Goal: Task Accomplishment & Management: Complete application form

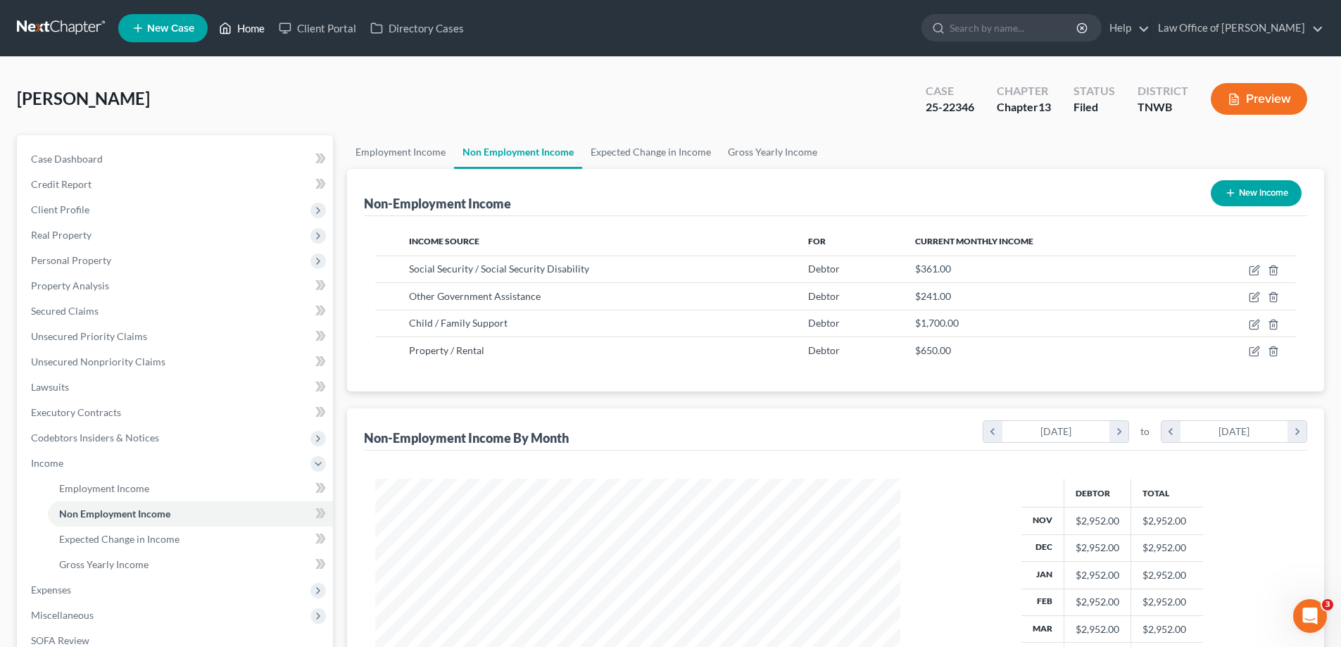
scroll to position [263, 553]
click at [256, 28] on link "Home" at bounding box center [242, 27] width 60 height 25
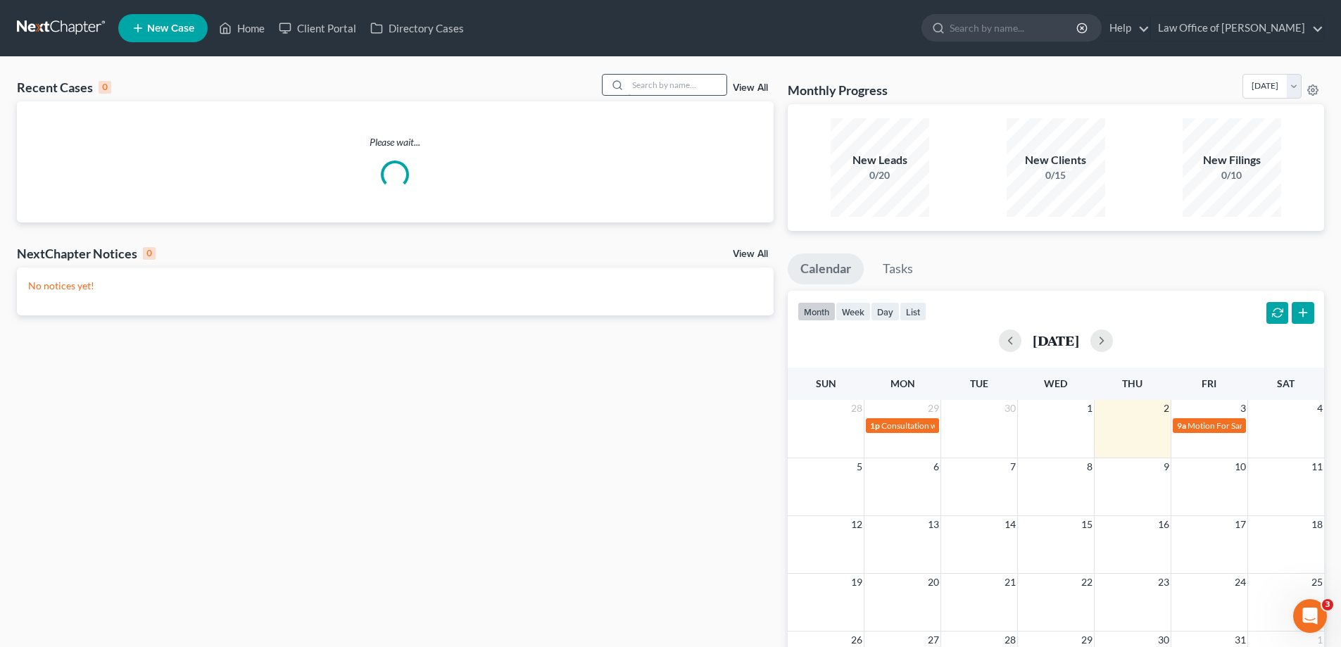
click at [656, 89] on input "search" at bounding box center [677, 85] width 99 height 20
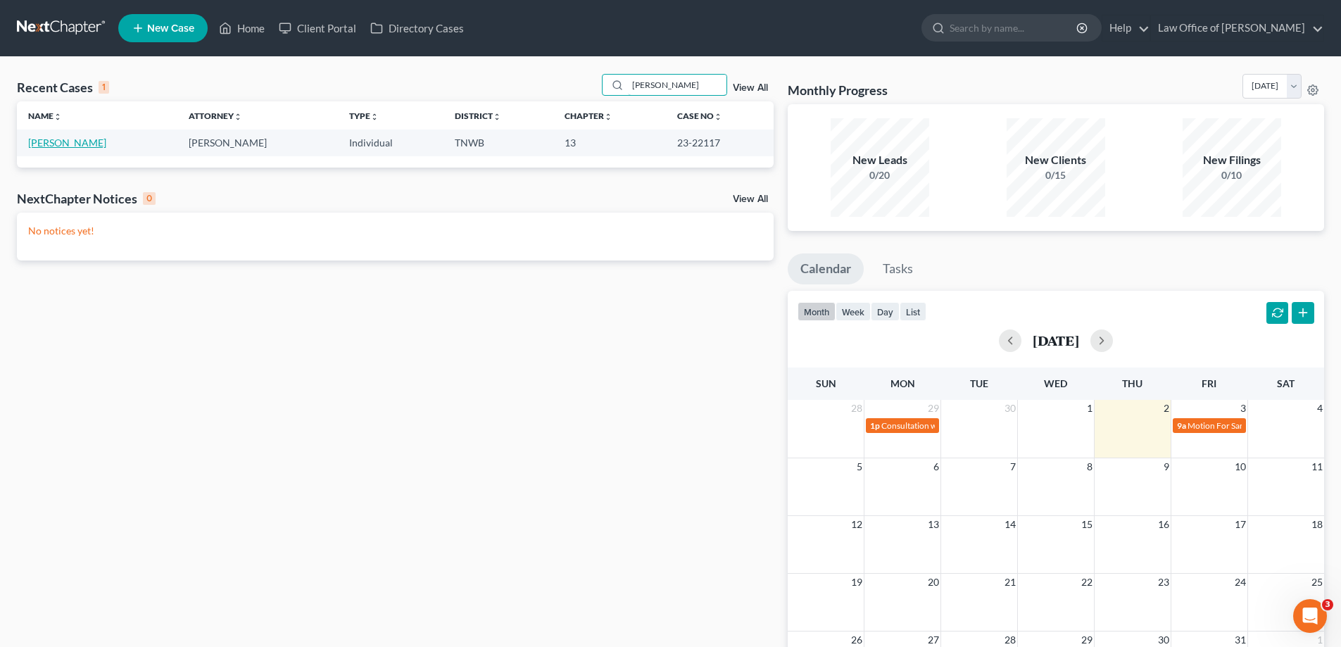
type input "[PERSON_NAME]"
click at [46, 144] on link "[PERSON_NAME]" at bounding box center [67, 143] width 78 height 12
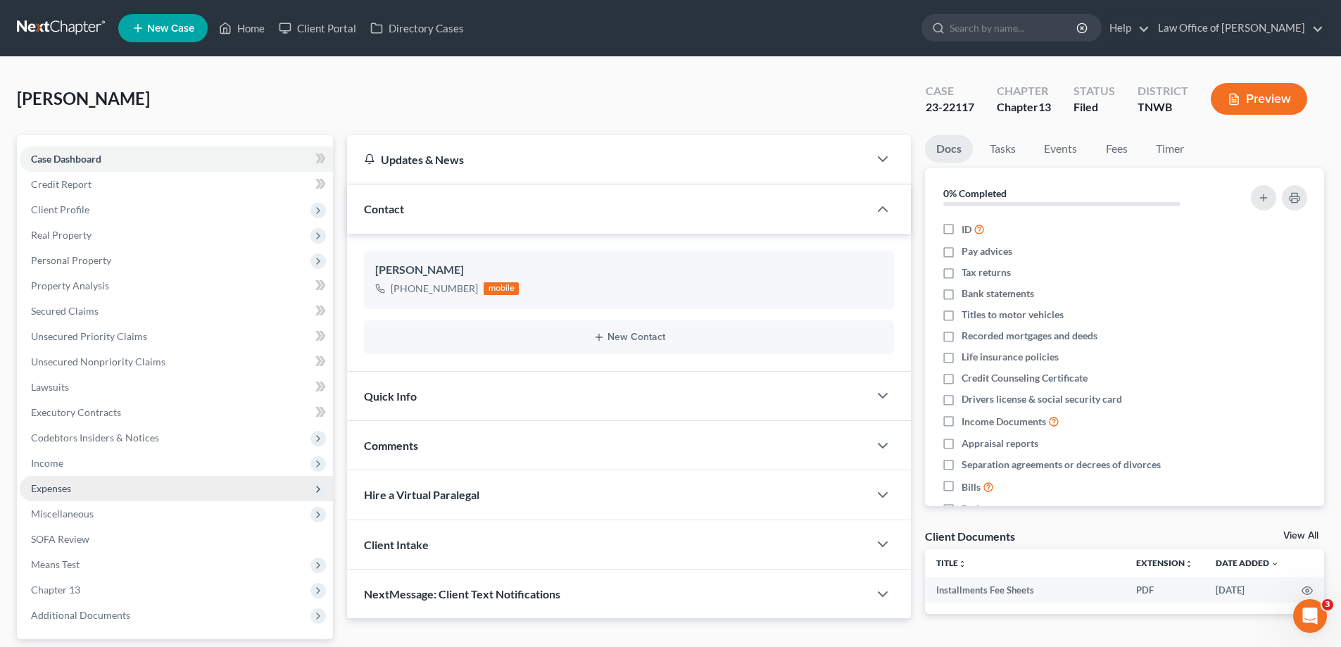
click at [61, 492] on span "Expenses" at bounding box center [51, 488] width 40 height 12
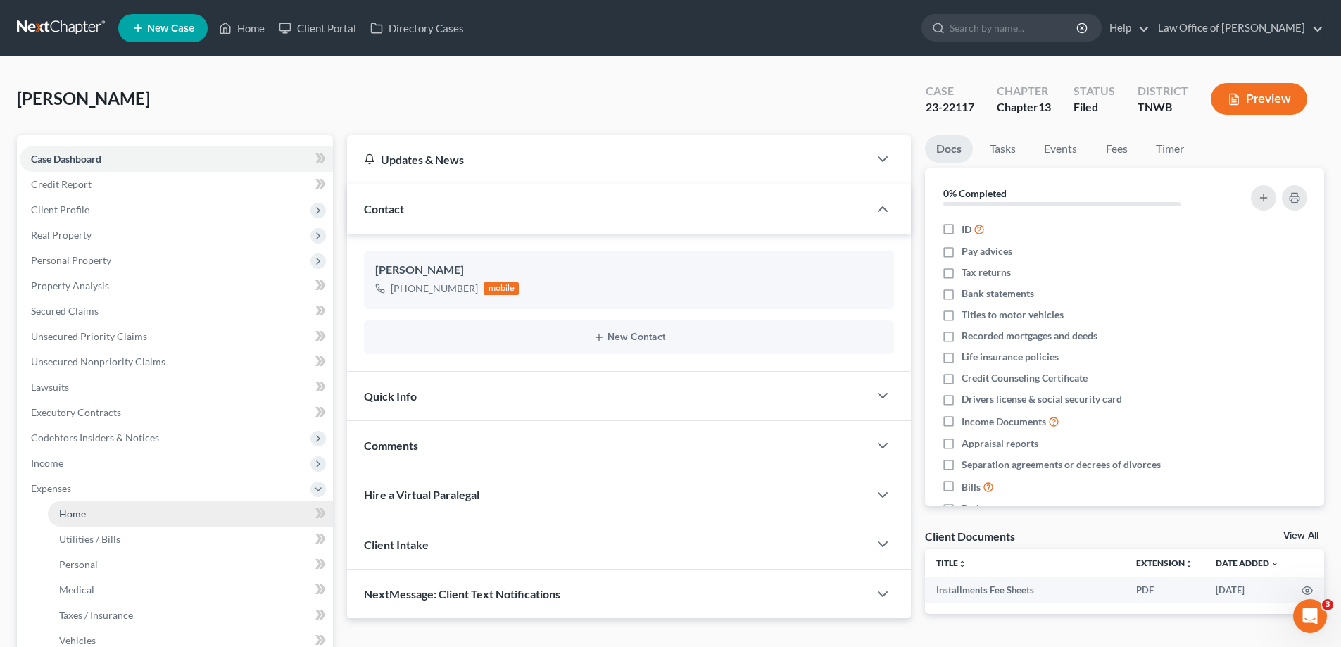
click at [74, 510] on span "Home" at bounding box center [72, 513] width 27 height 12
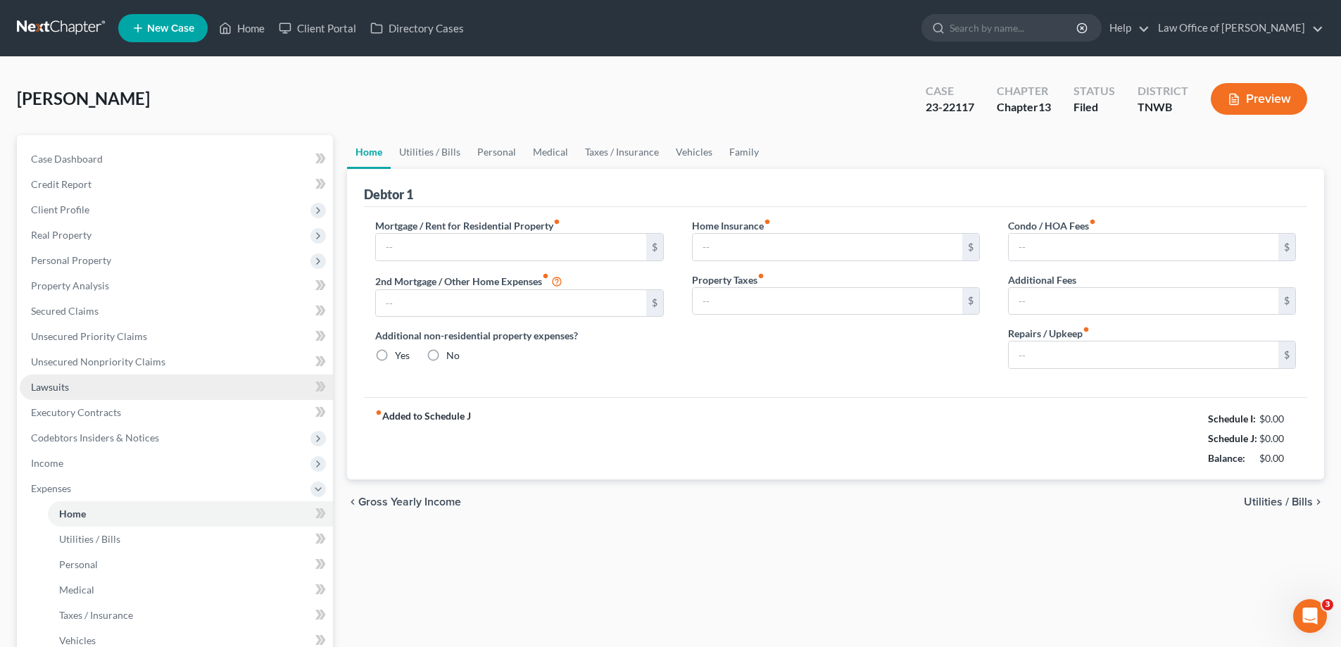
type input "1,700.00"
type input "0.00"
radio input "true"
type input "34.00"
type input "0.00"
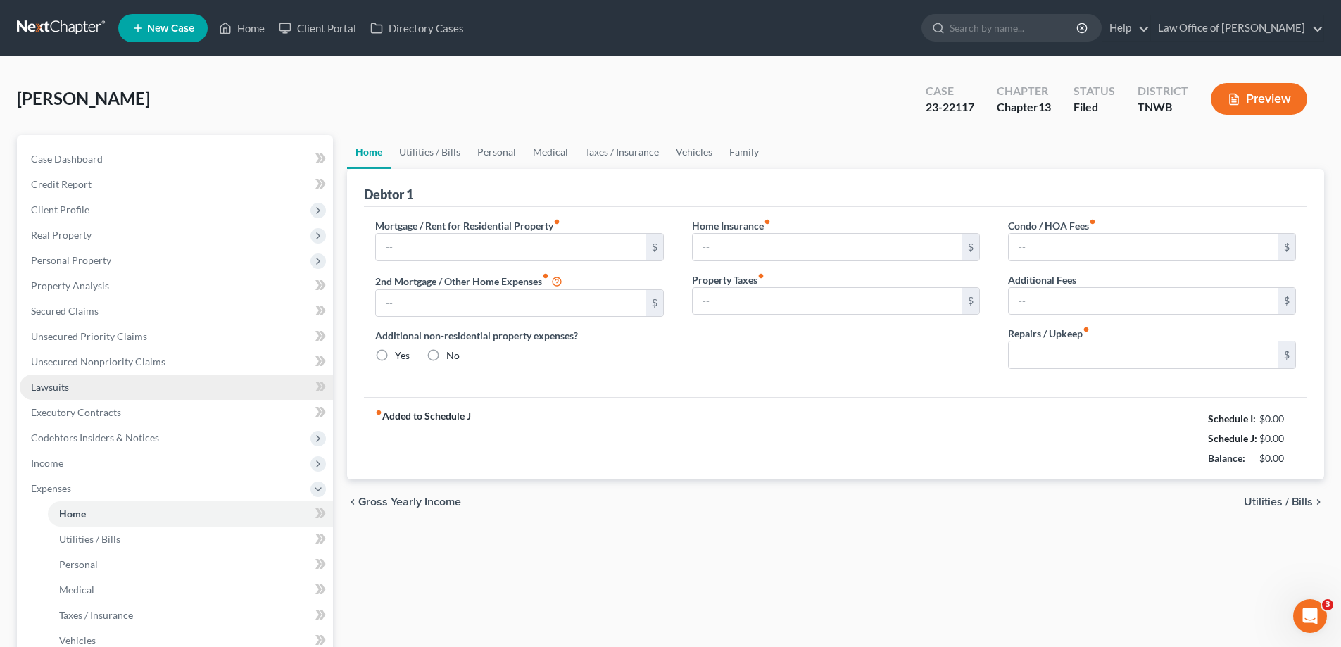
type input "0.00"
click at [442, 241] on input "1,700.00" at bounding box center [511, 247] width 270 height 27
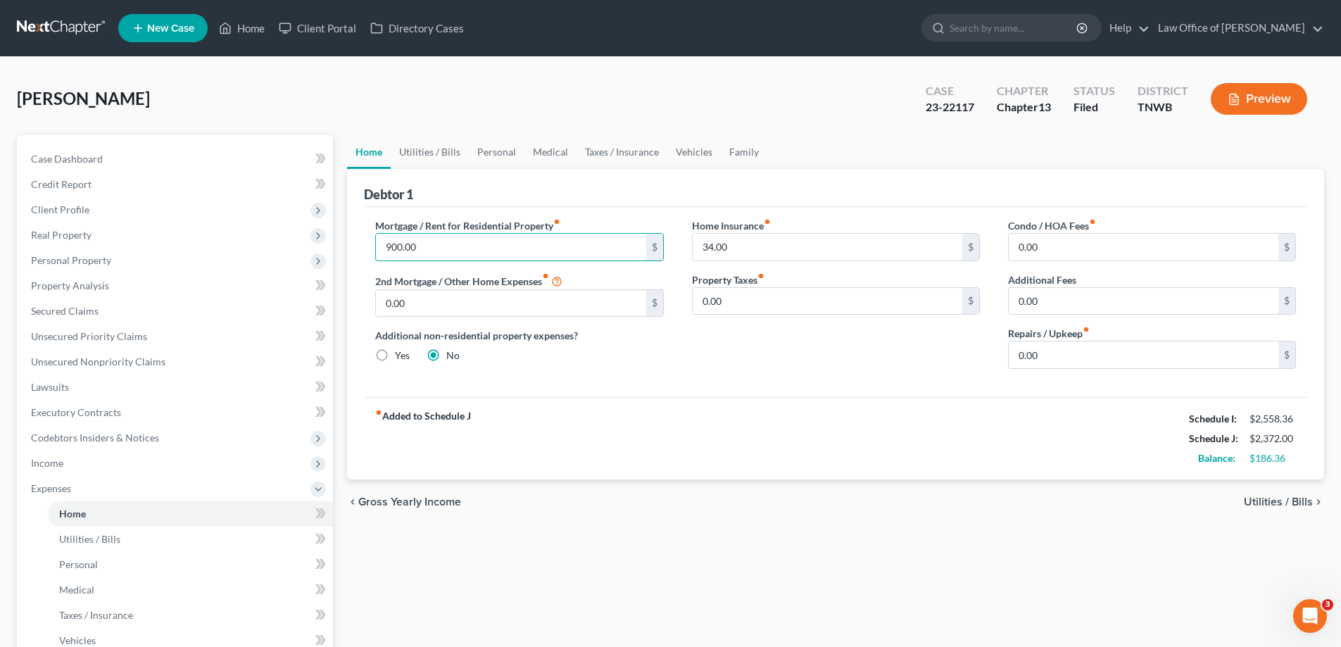
type input "900.00"
click at [793, 239] on input "34.00" at bounding box center [828, 247] width 270 height 27
click at [421, 149] on link "Utilities / Bills" at bounding box center [430, 152] width 78 height 34
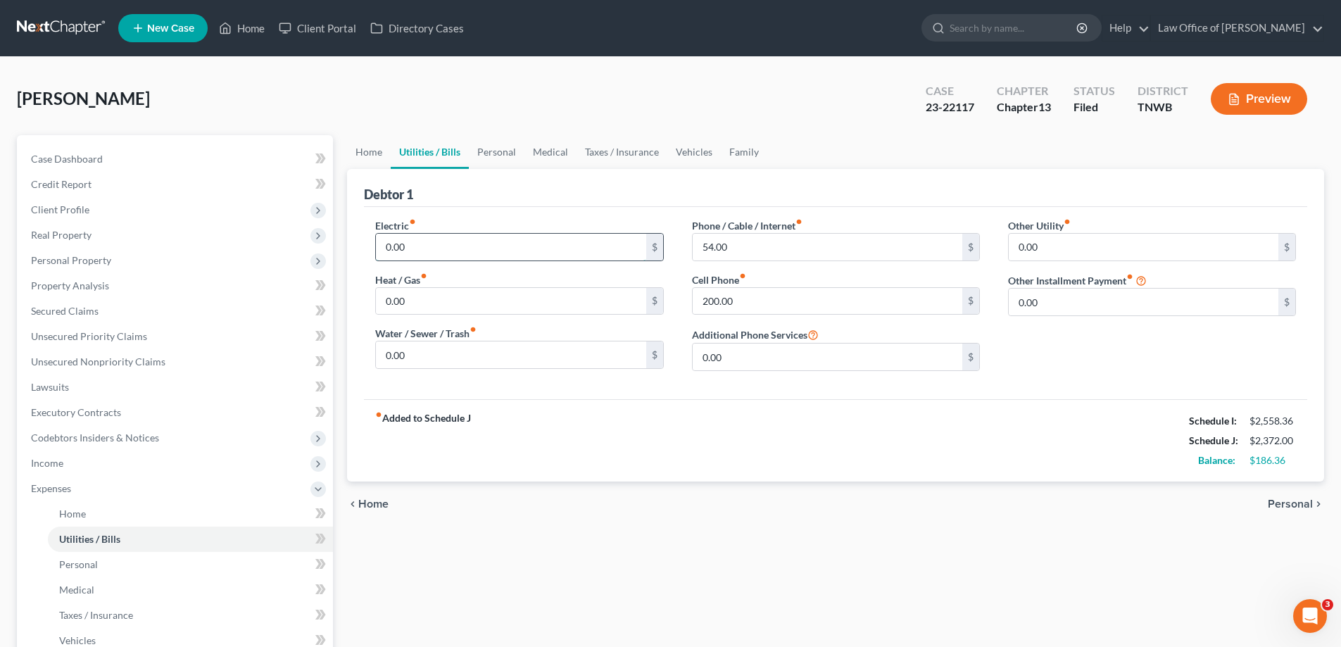
click at [416, 244] on input "0.00" at bounding box center [511, 247] width 270 height 27
type input "350.00"
click at [752, 305] on input "200.00" at bounding box center [828, 301] width 270 height 27
click at [737, 249] on input "54.00" at bounding box center [828, 247] width 270 height 27
type input "80.00"
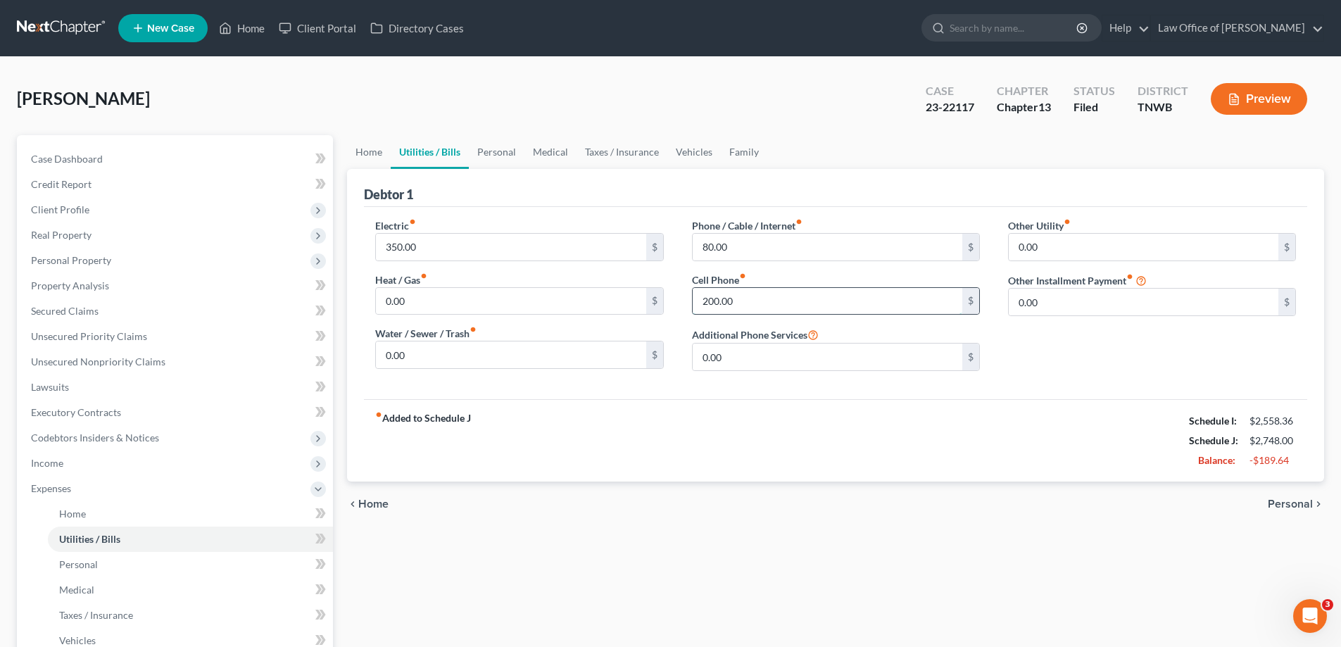
click at [756, 301] on input "200.00" at bounding box center [828, 301] width 270 height 27
type input "125.00"
click at [503, 155] on link "Personal" at bounding box center [497, 152] width 56 height 34
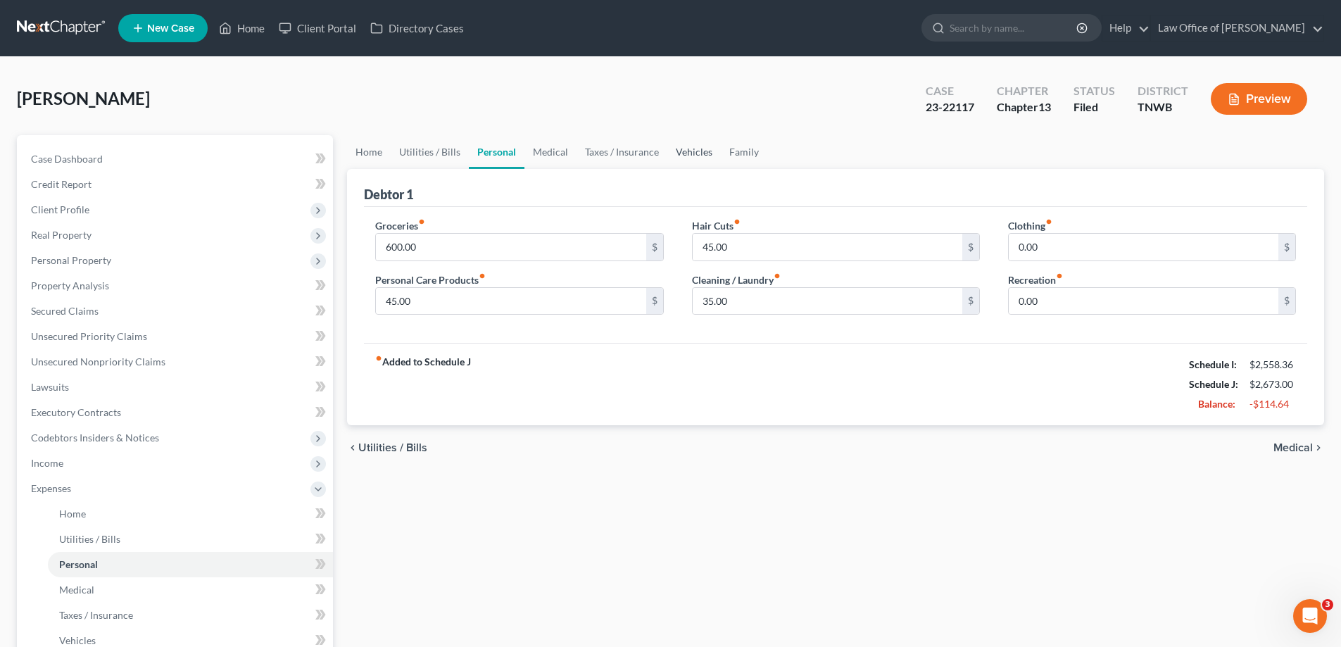
click at [692, 150] on link "Vehicles" at bounding box center [693, 152] width 53 height 34
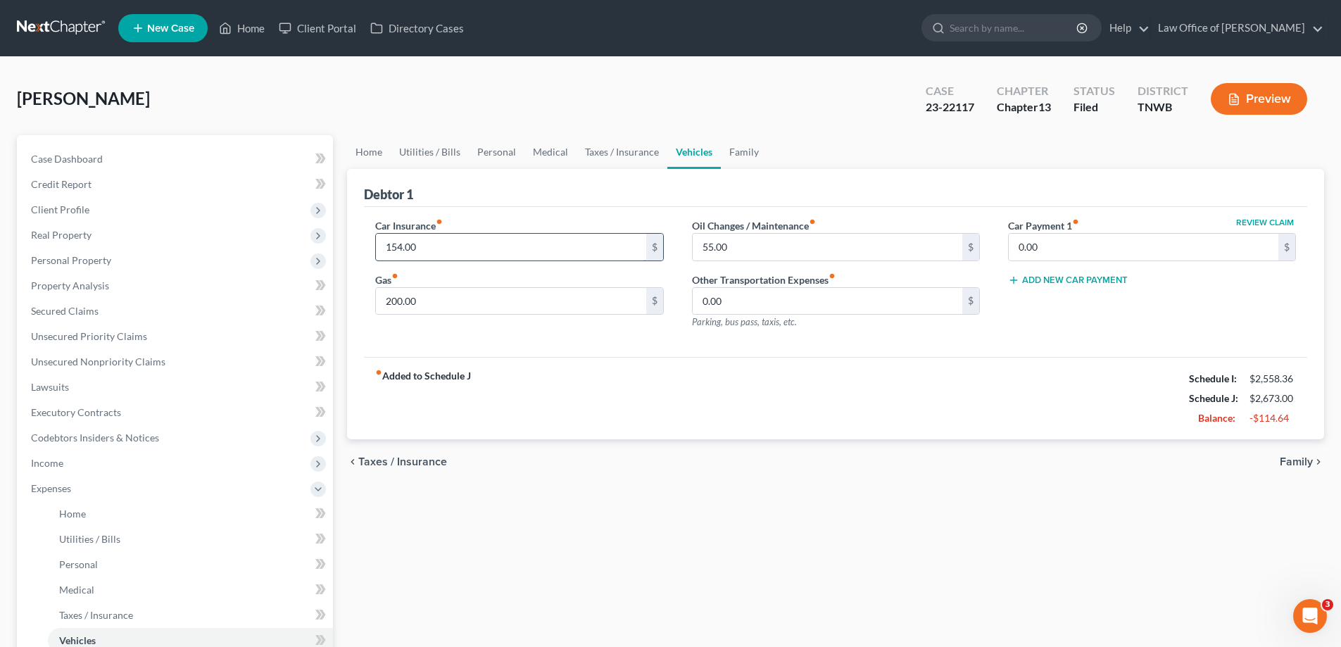
click at [439, 247] on input "154.00" at bounding box center [511, 247] width 270 height 27
type input "179.00"
click at [743, 156] on link "Family" at bounding box center [744, 152] width 46 height 34
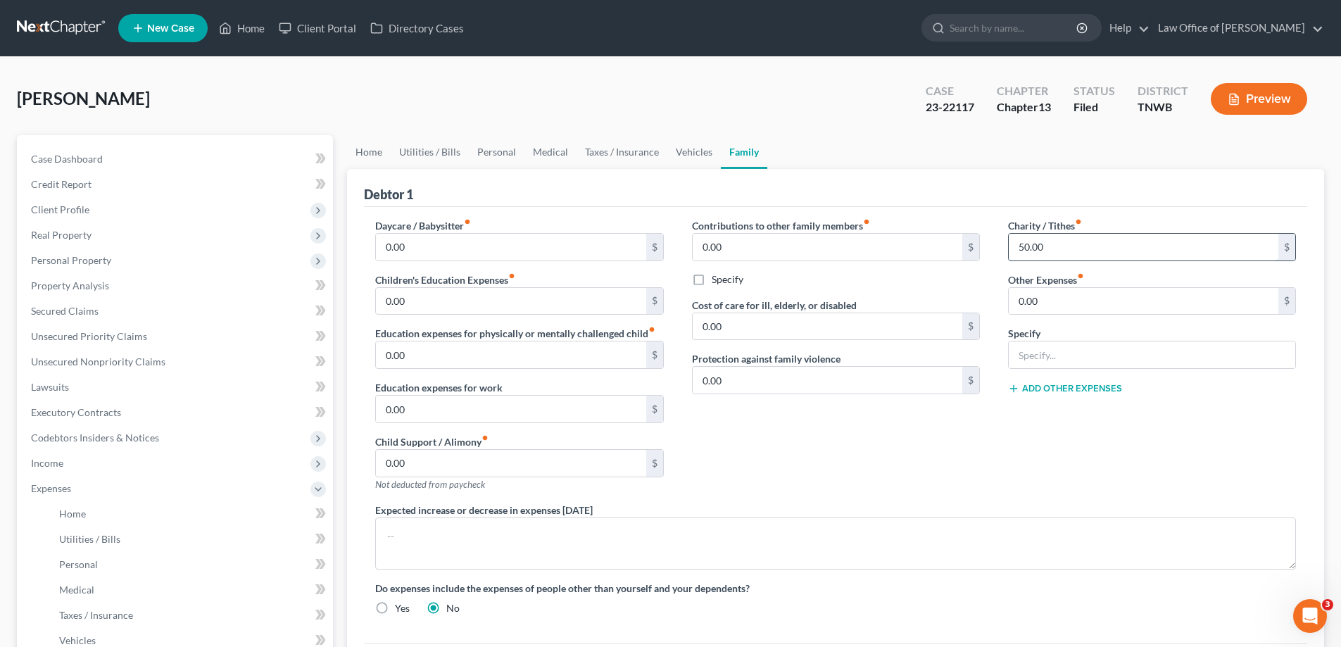
click at [1057, 244] on input "50.00" at bounding box center [1144, 247] width 270 height 27
click at [693, 155] on link "Vehicles" at bounding box center [693, 152] width 53 height 34
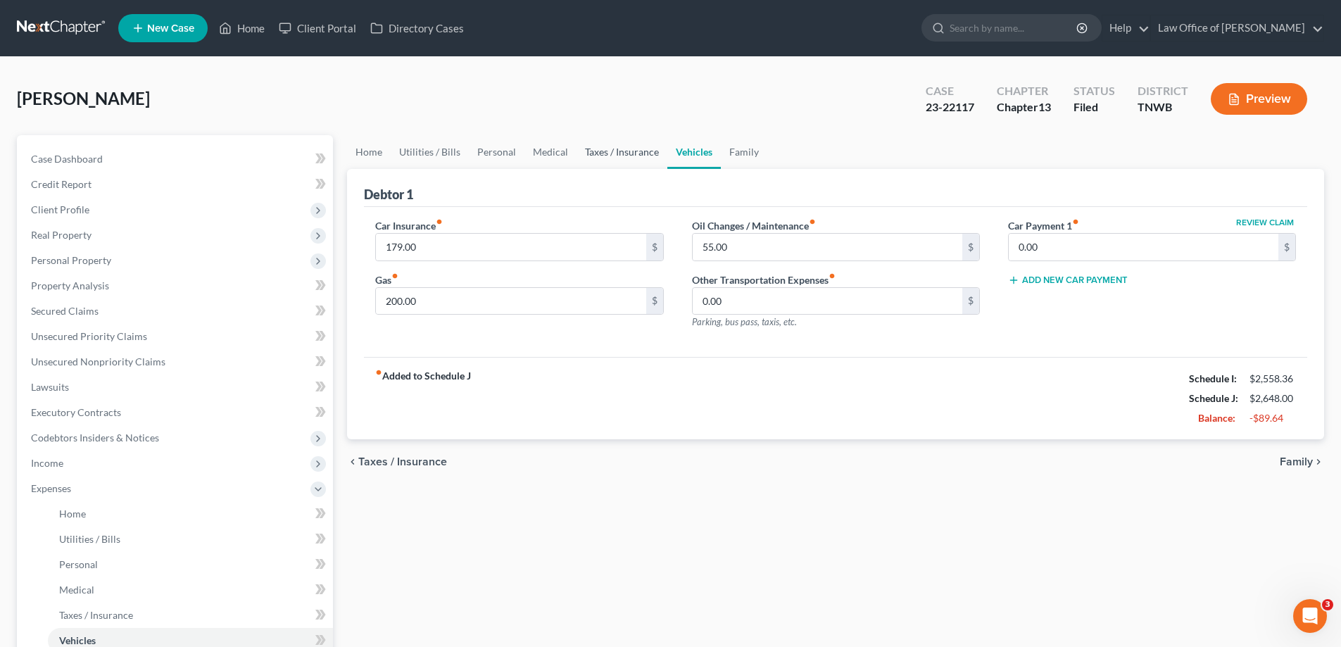
click at [624, 151] on link "Taxes / Insurance" at bounding box center [621, 152] width 91 height 34
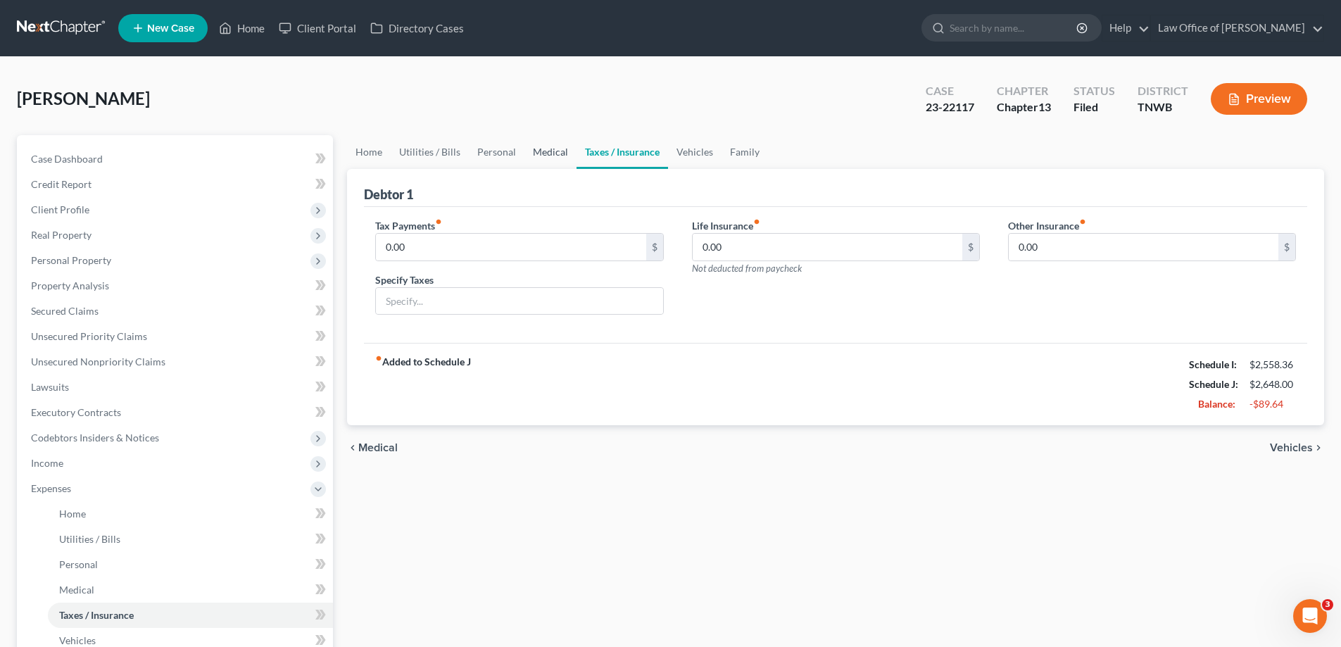
click at [547, 153] on link "Medical" at bounding box center [550, 152] width 52 height 34
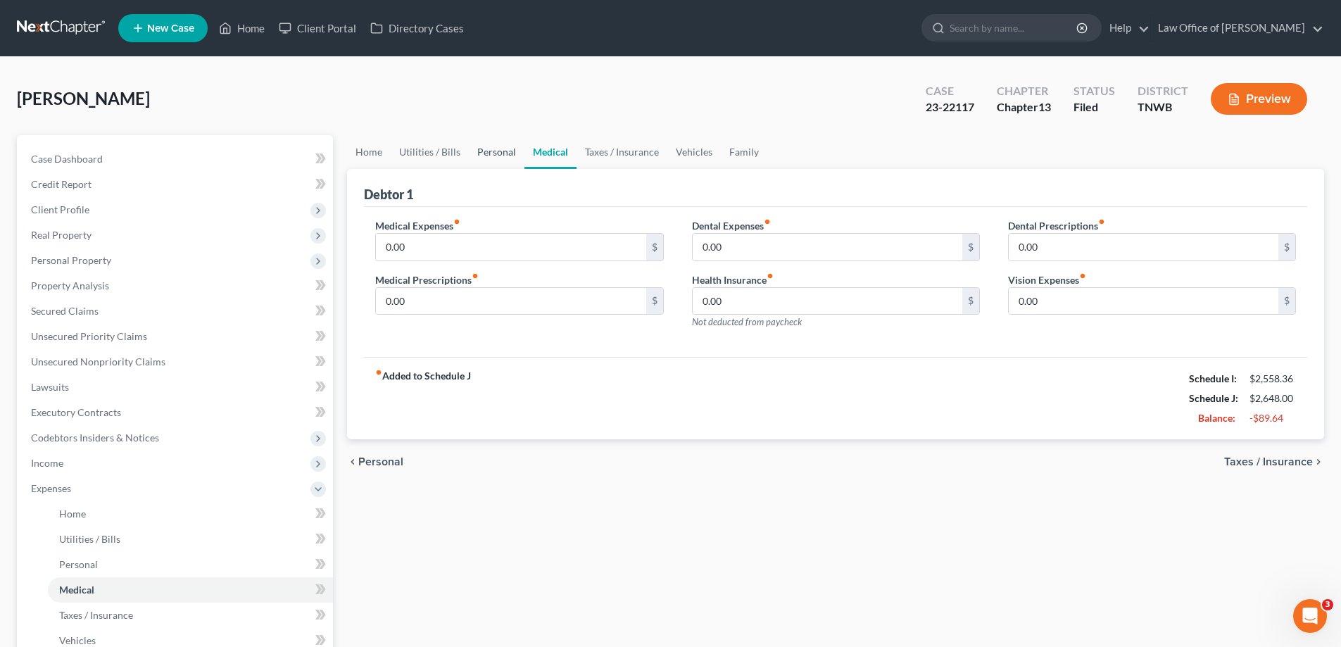
click at [486, 151] on link "Personal" at bounding box center [497, 152] width 56 height 34
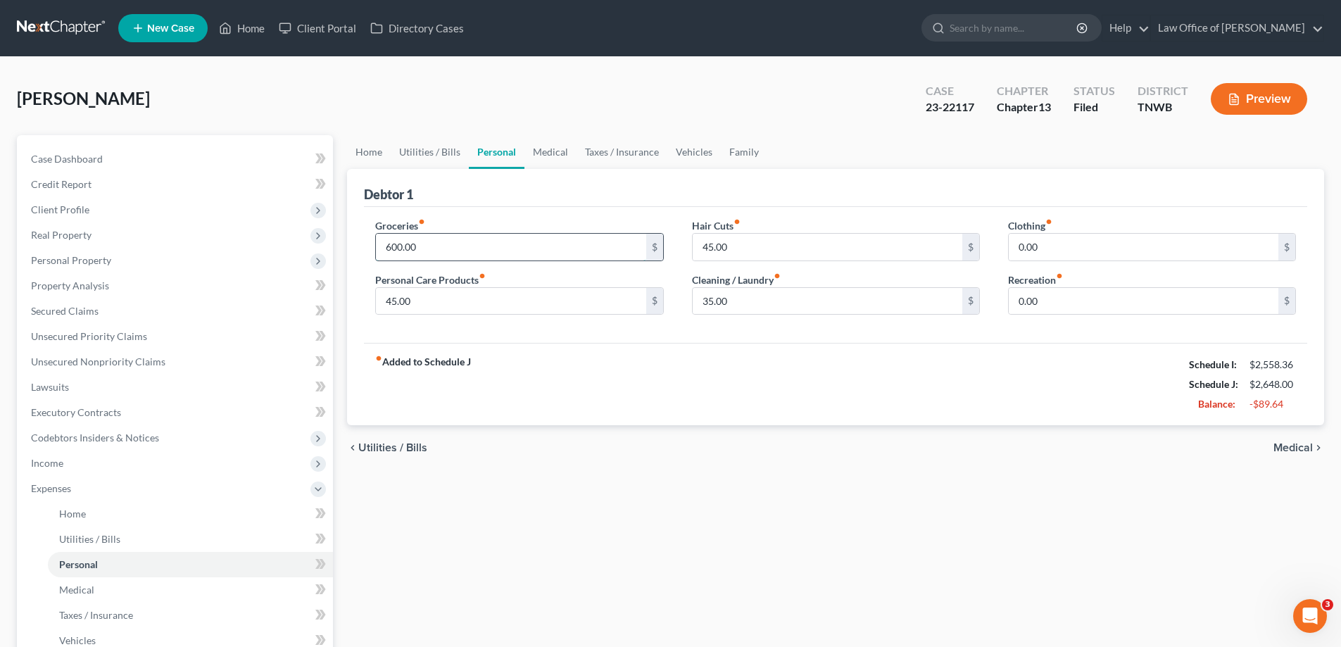
click at [449, 255] on input "600.00" at bounding box center [511, 247] width 270 height 27
type input "450.00"
click at [752, 305] on input "35.00" at bounding box center [828, 301] width 270 height 27
type input "25.00"
click at [493, 317] on div "Groceries fiber_manual_record 450.00 $ Personal Care Products fiber_manual_reco…" at bounding box center [519, 272] width 316 height 108
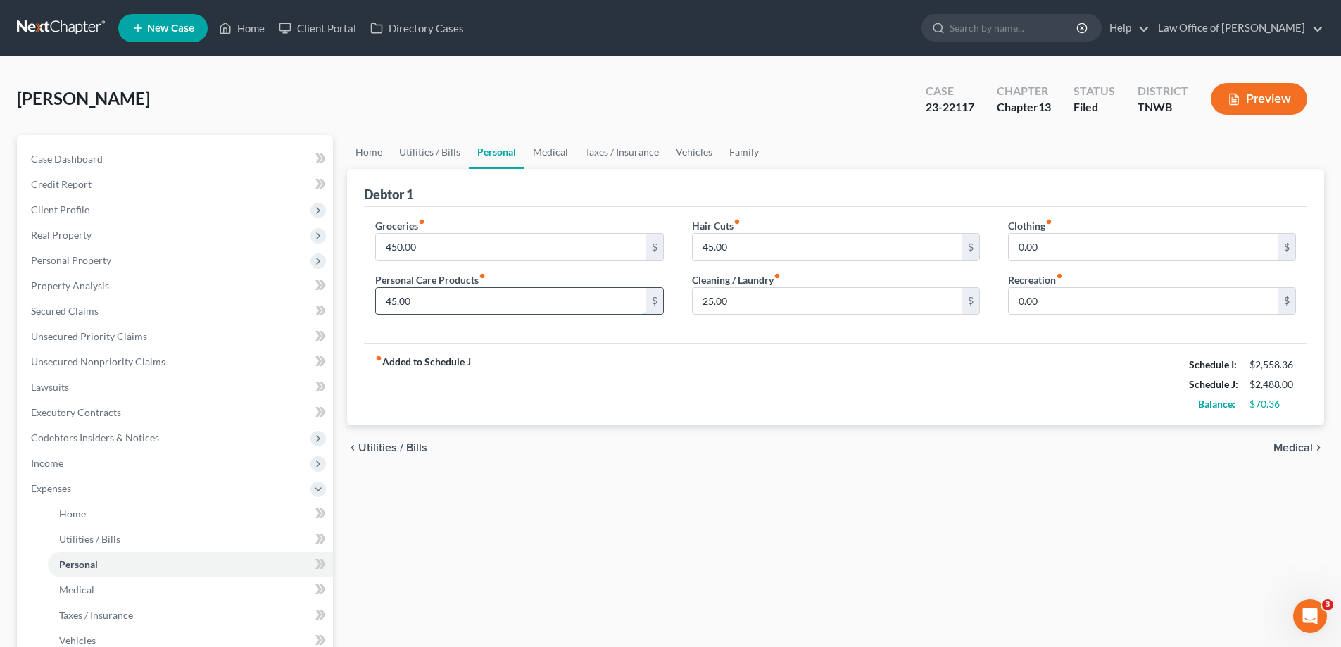
click at [441, 303] on input "45.00" at bounding box center [511, 301] width 270 height 27
type input "25.00"
click at [738, 250] on input "45.00" at bounding box center [828, 247] width 270 height 27
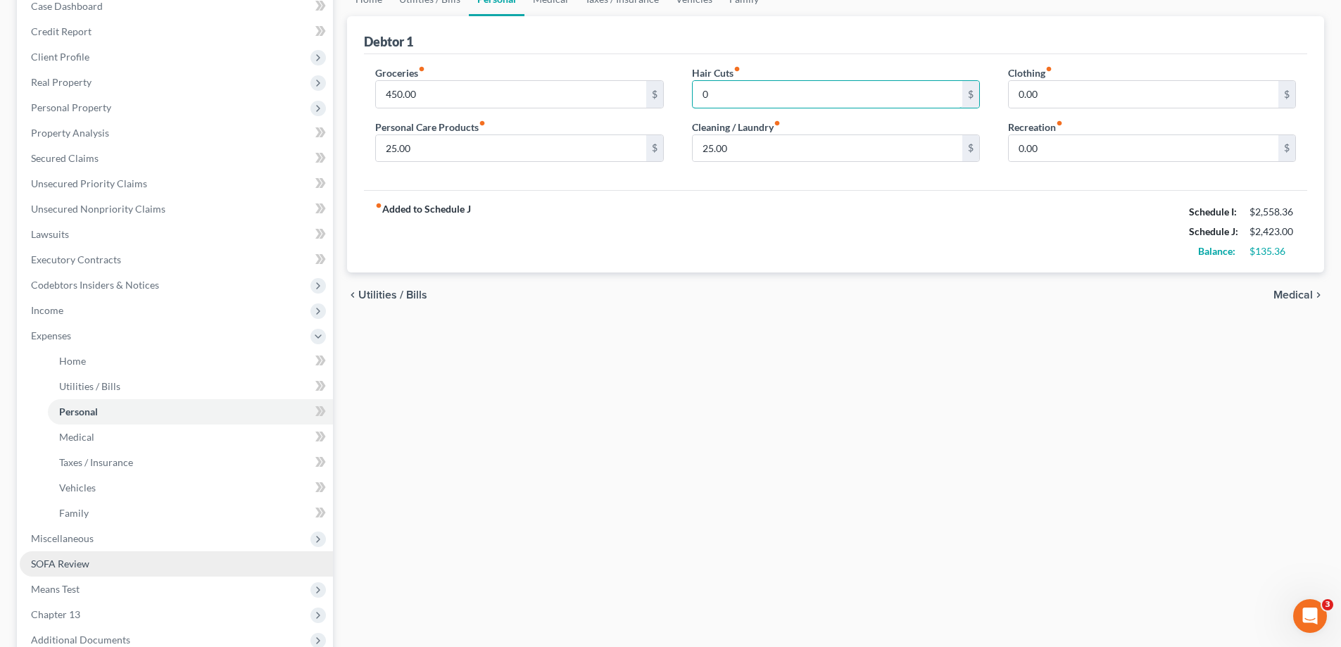
scroll to position [282, 0]
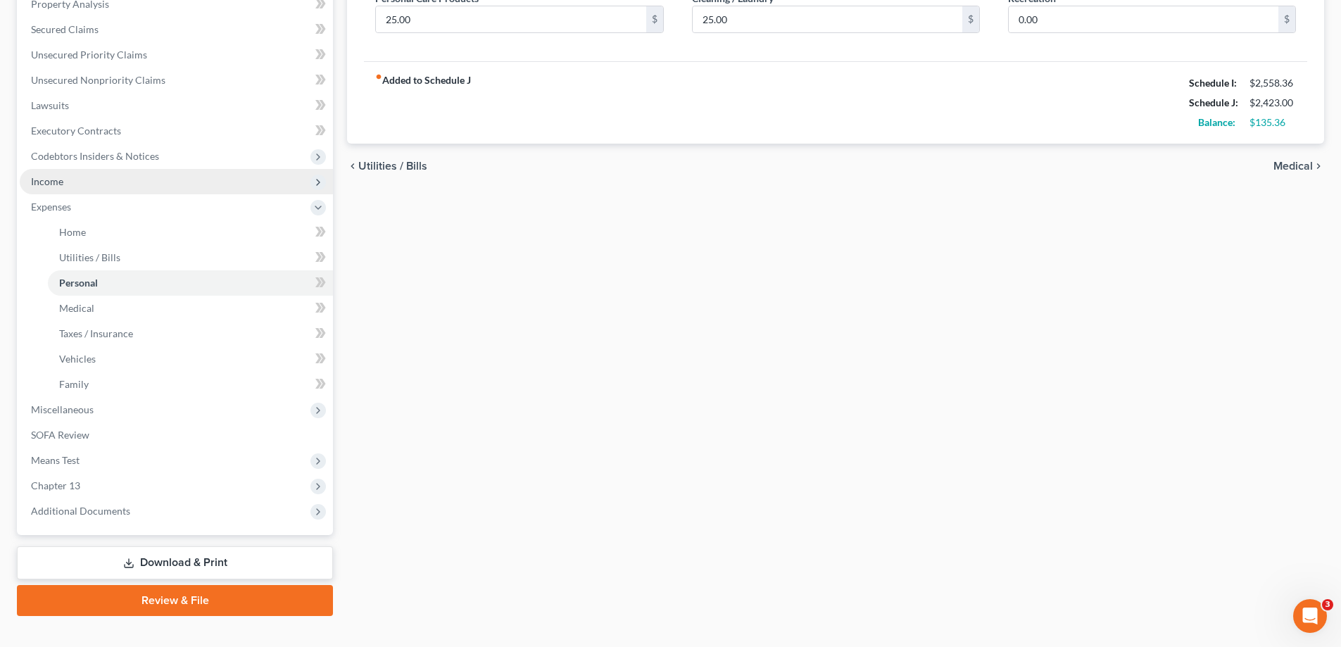
drag, startPoint x: 80, startPoint y: 181, endPoint x: 82, endPoint y: 172, distance: 8.9
click at [80, 178] on span "Income" at bounding box center [176, 181] width 313 height 25
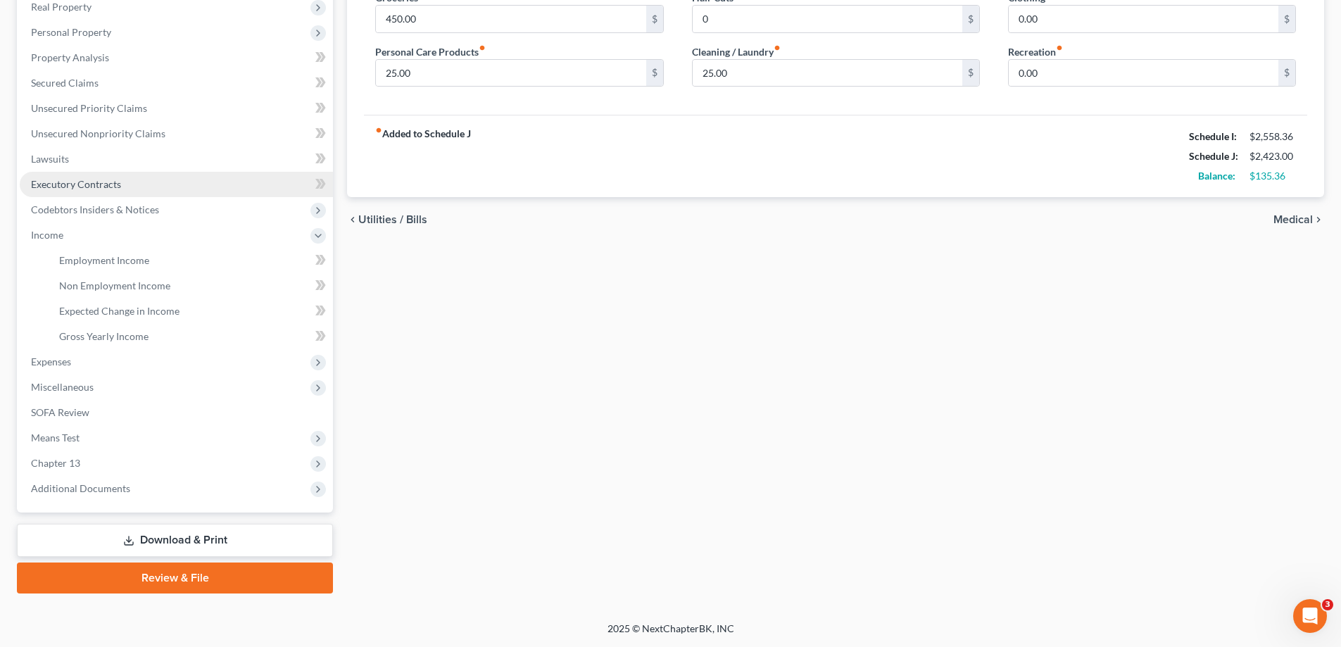
scroll to position [228, 0]
click at [116, 264] on span "Employment Income" at bounding box center [104, 260] width 90 height 12
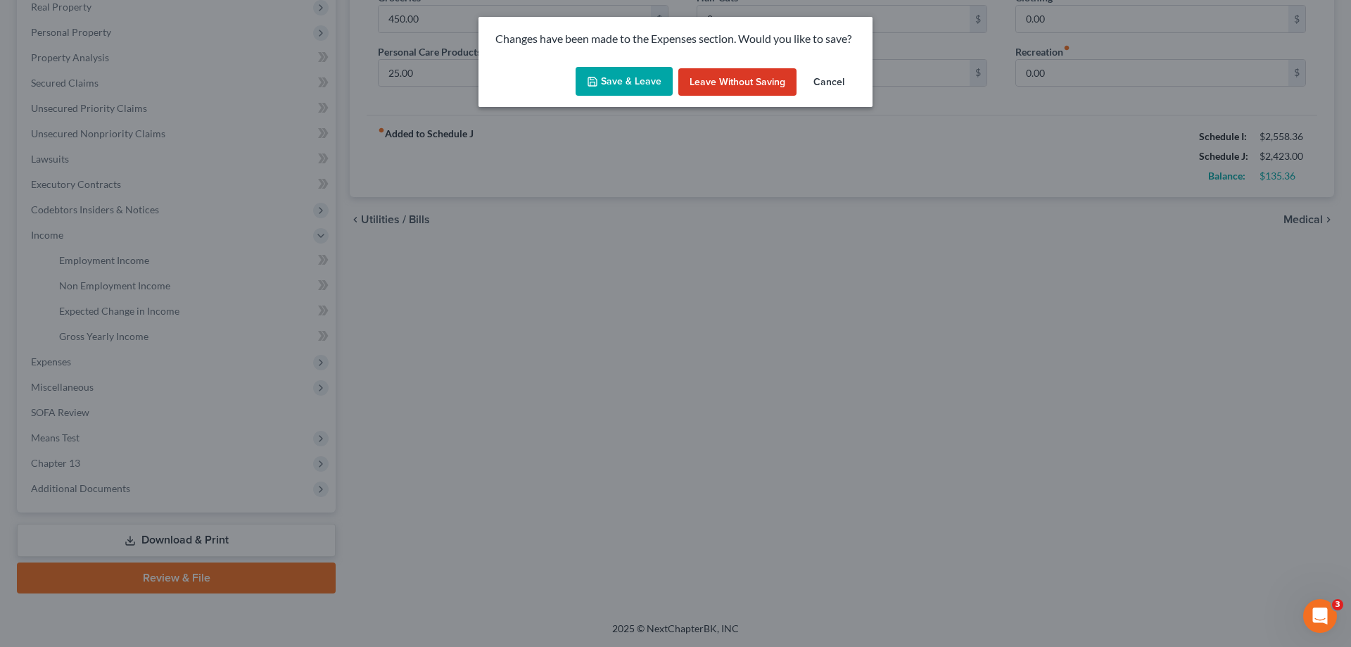
click at [641, 78] on button "Save & Leave" at bounding box center [624, 82] width 97 height 30
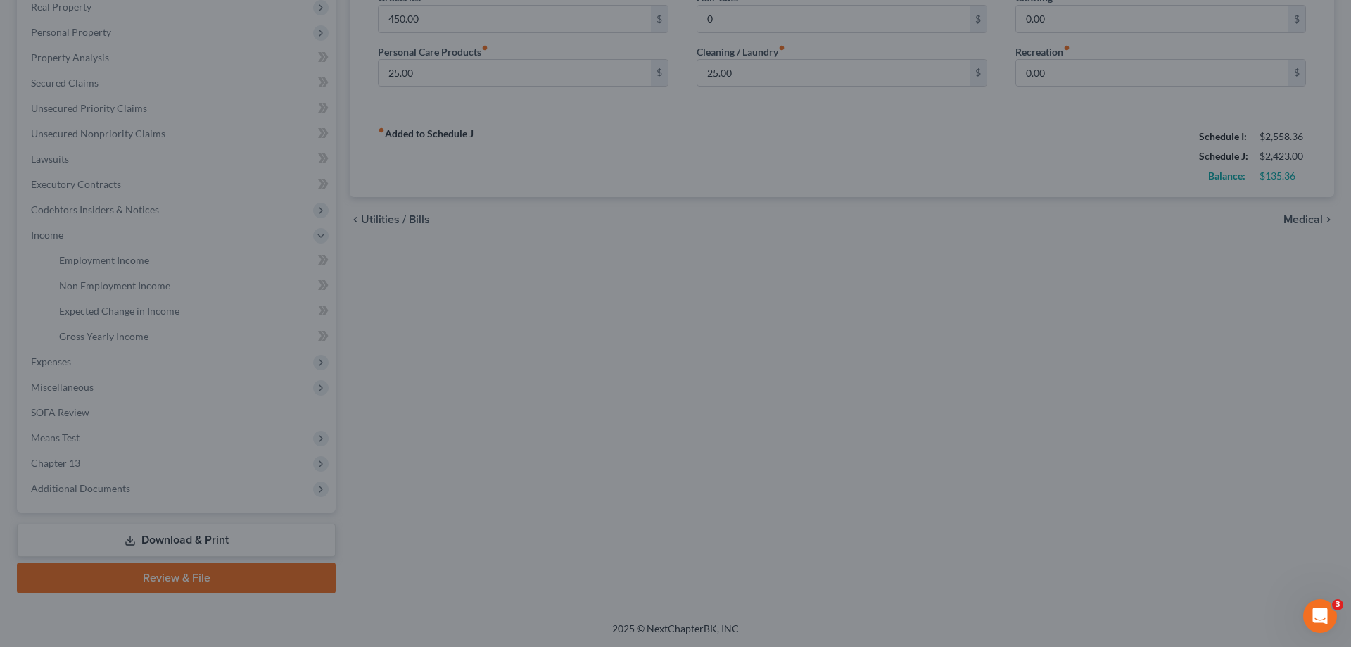
type input "0.00"
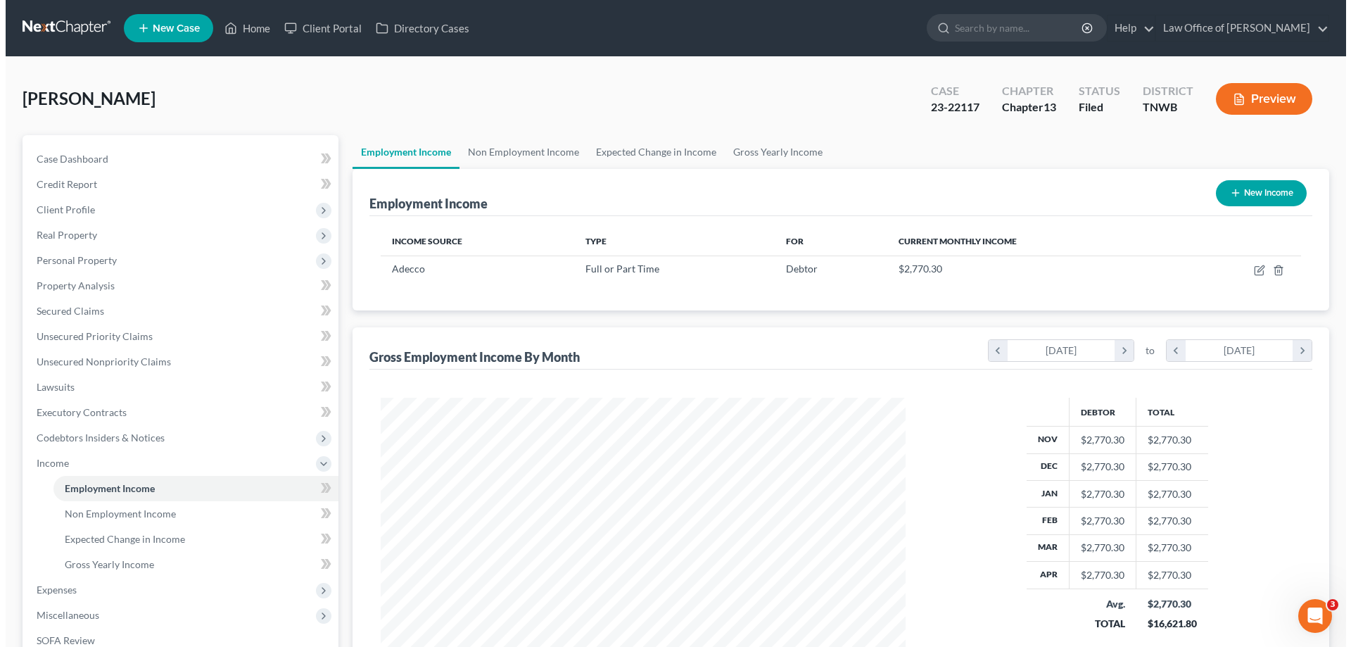
scroll to position [263, 553]
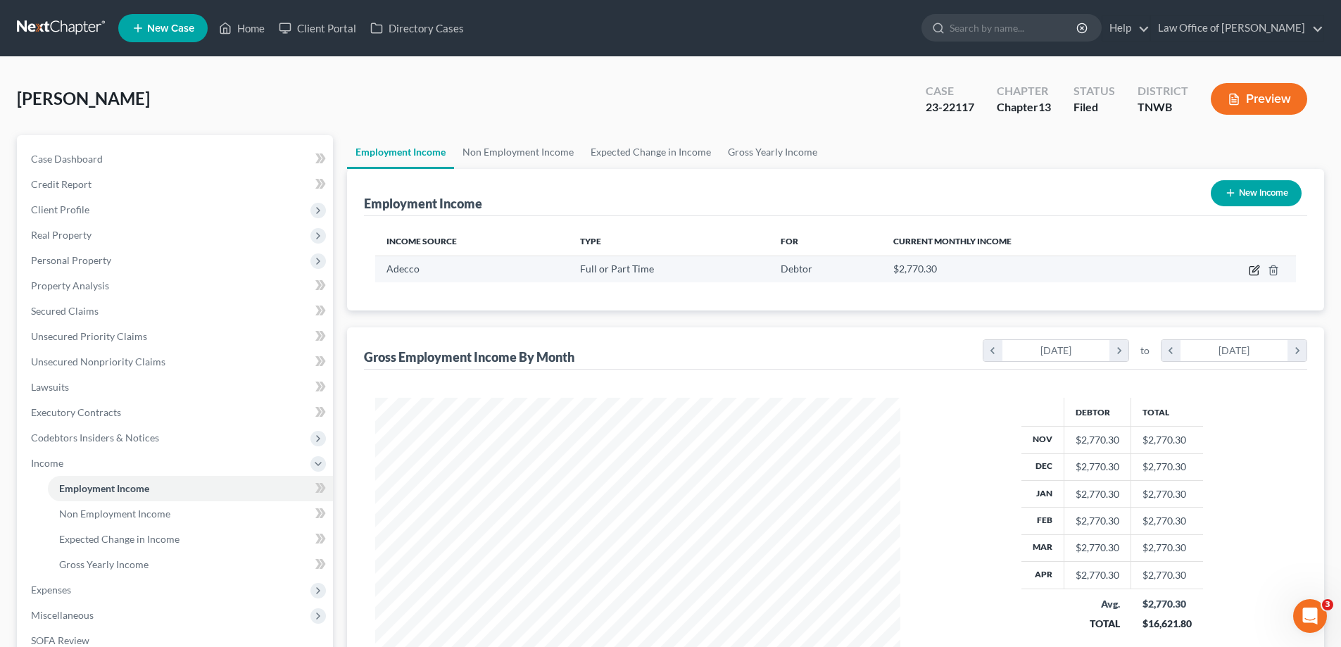
click at [1254, 269] on icon "button" at bounding box center [1255, 268] width 6 height 6
select select "0"
select select "35"
select select "3"
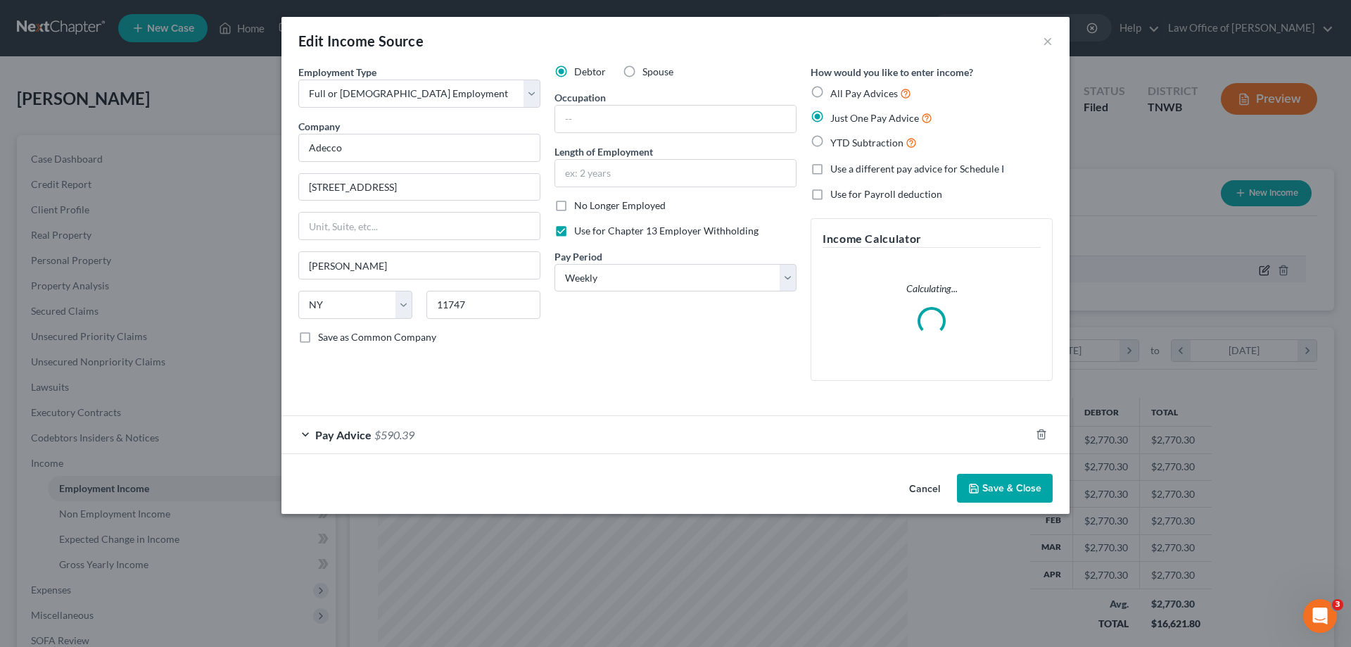
scroll to position [265, 558]
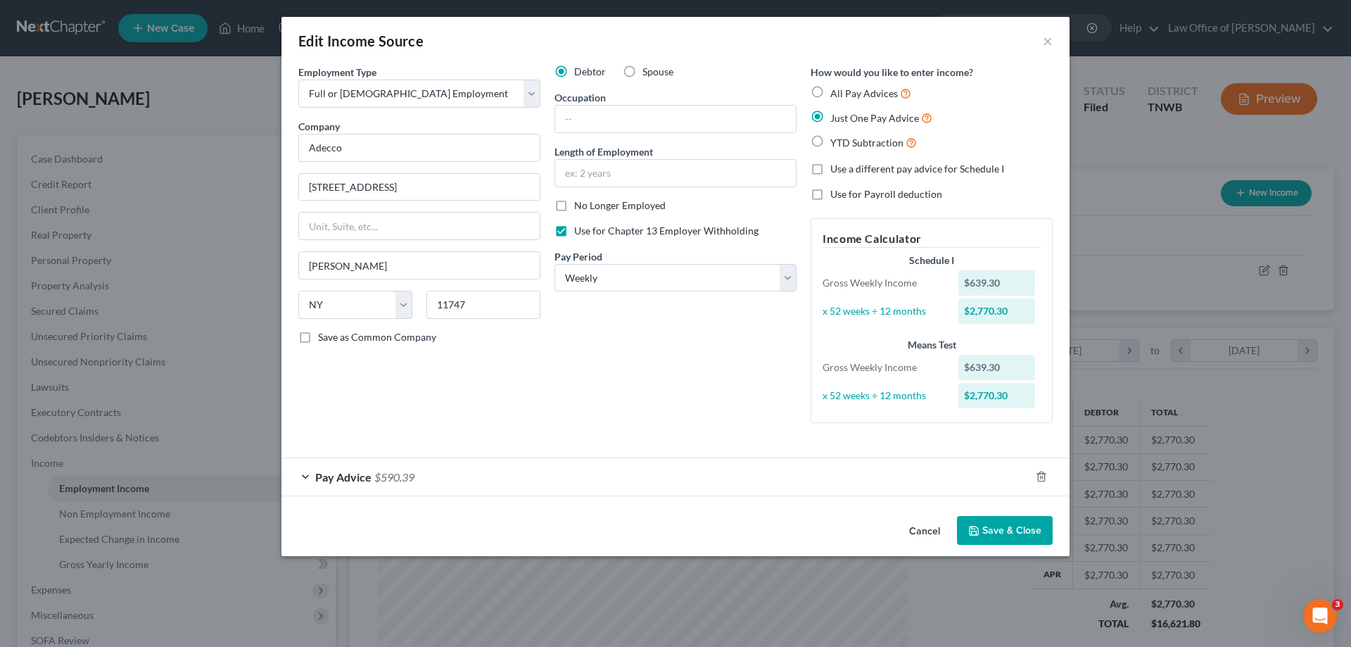
click at [305, 476] on div "Pay Advice $590.39" at bounding box center [656, 476] width 749 height 37
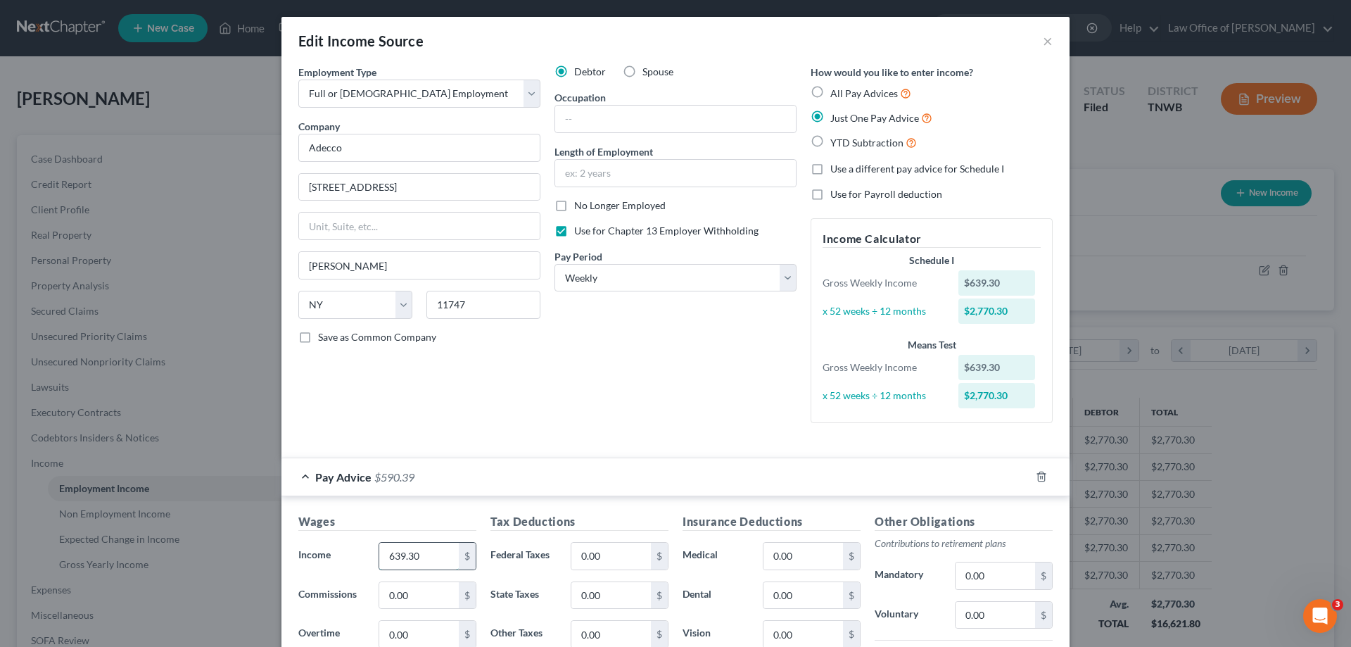
click at [422, 555] on input "639.30" at bounding box center [419, 556] width 80 height 27
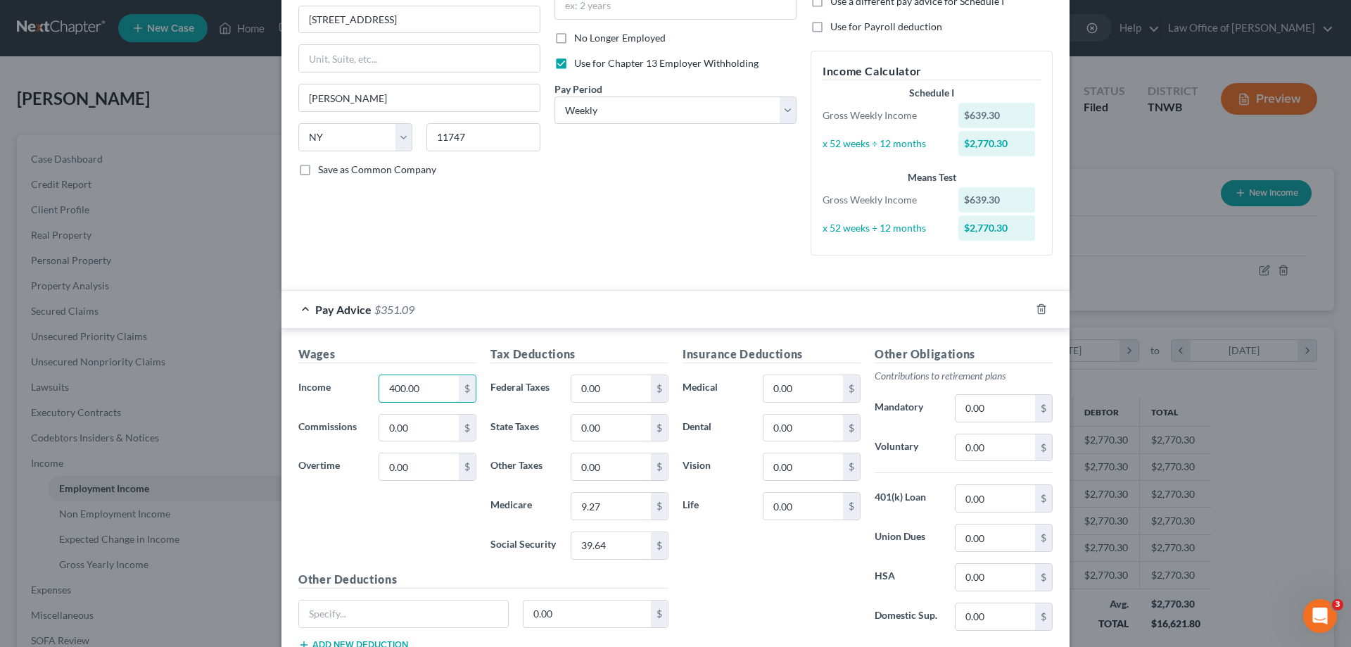
scroll to position [211, 0]
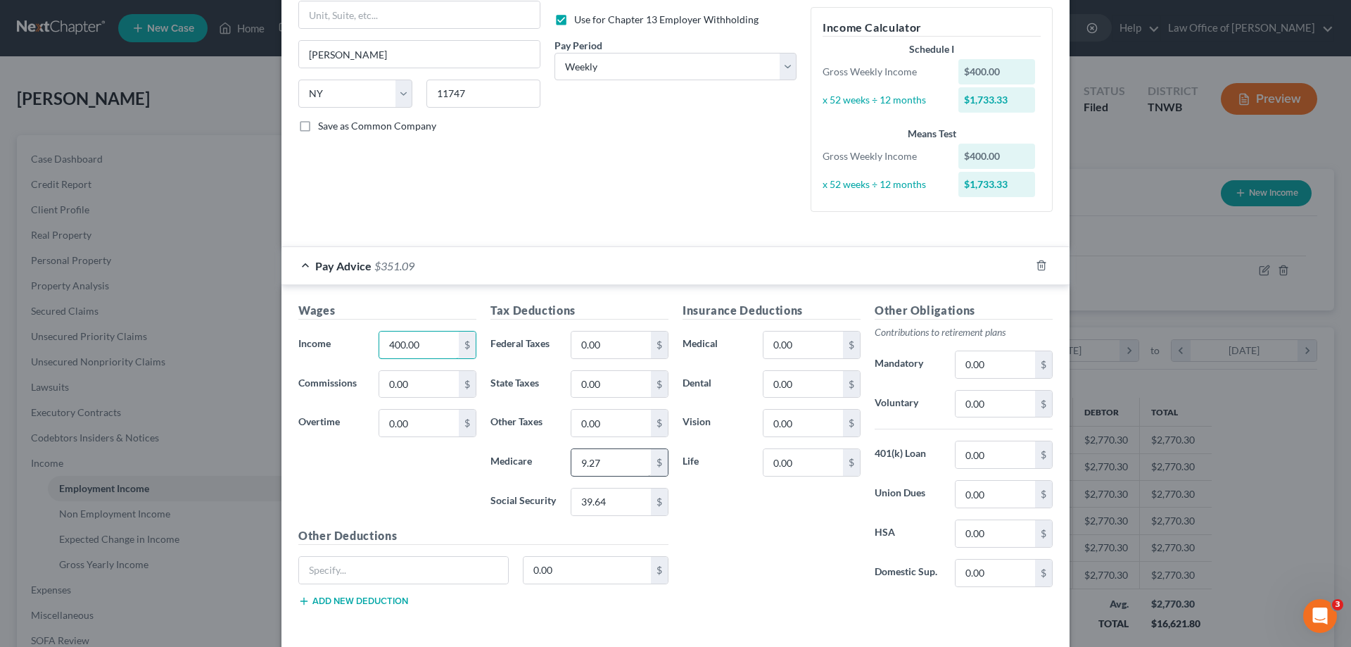
type input "400.00"
click at [605, 464] on input "9.27" at bounding box center [612, 462] width 80 height 27
click at [606, 506] on input "39.64" at bounding box center [612, 501] width 80 height 27
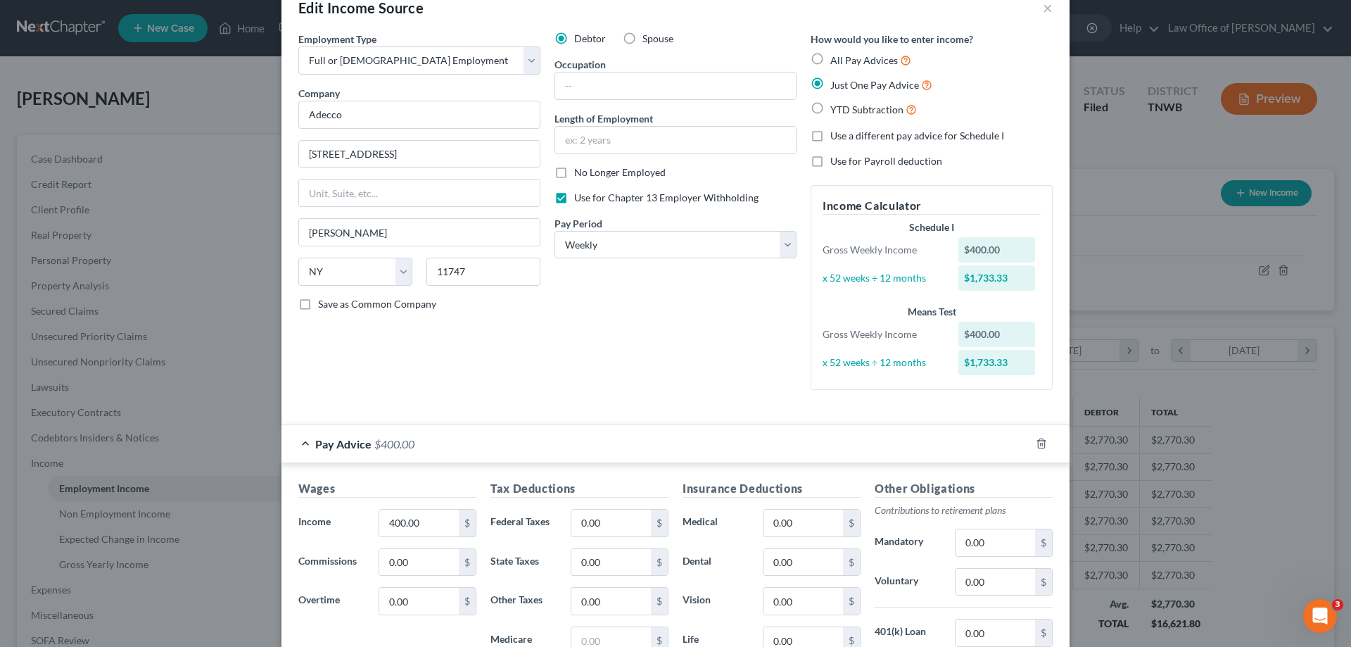
scroll to position [0, 0]
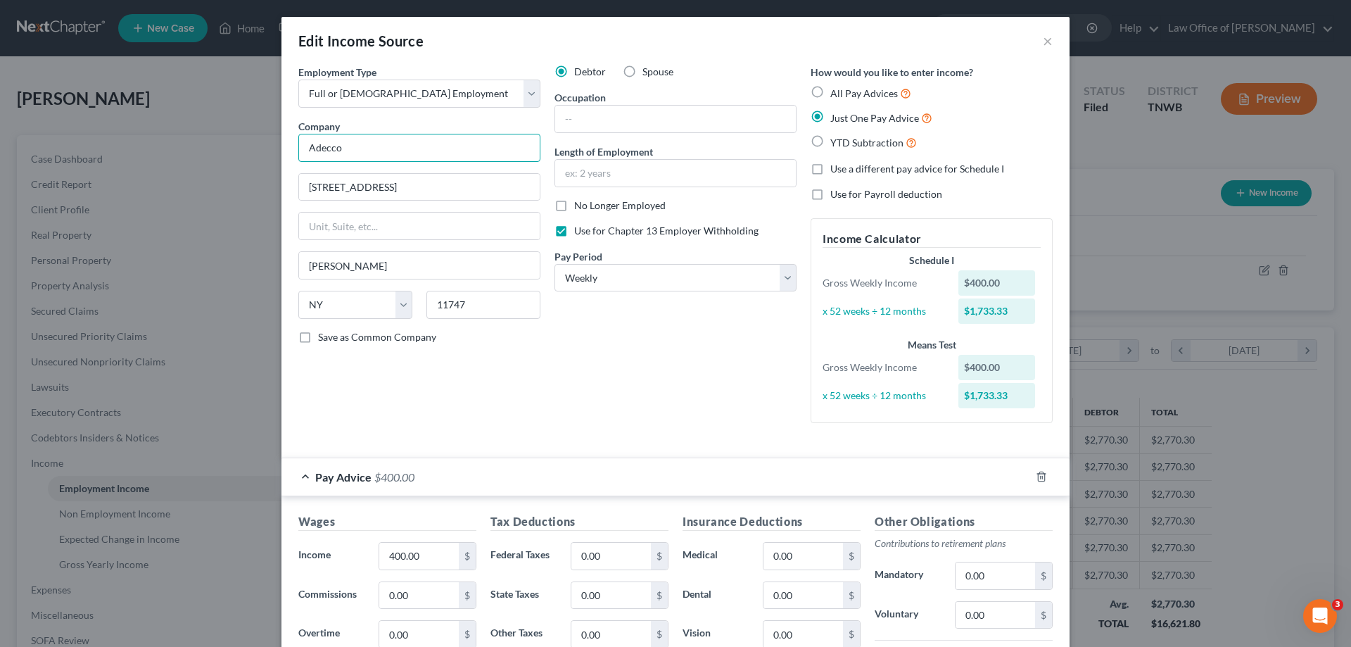
click at [407, 141] on input "Adecco" at bounding box center [419, 148] width 242 height 28
type input "A"
type input "Precision Body Auto"
type input "1825 [PERSON_NAME]"
type input "38134"
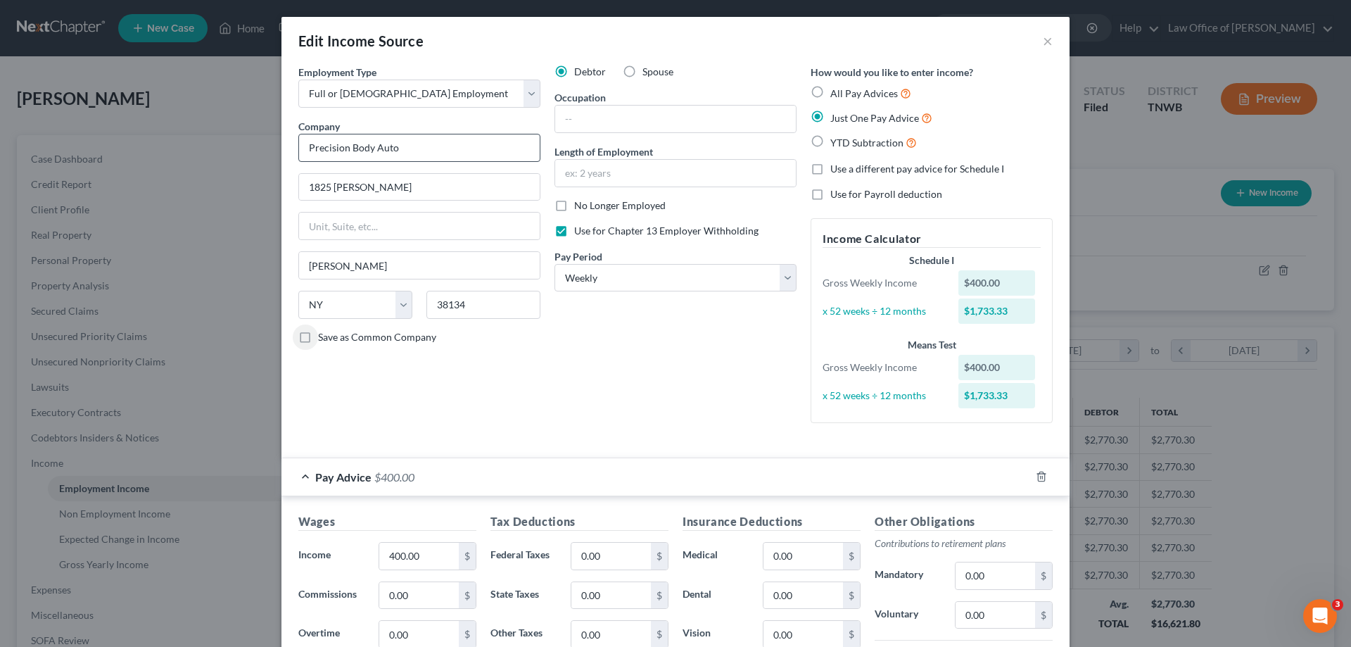
type input "[GEOGRAPHIC_DATA]"
select select "44"
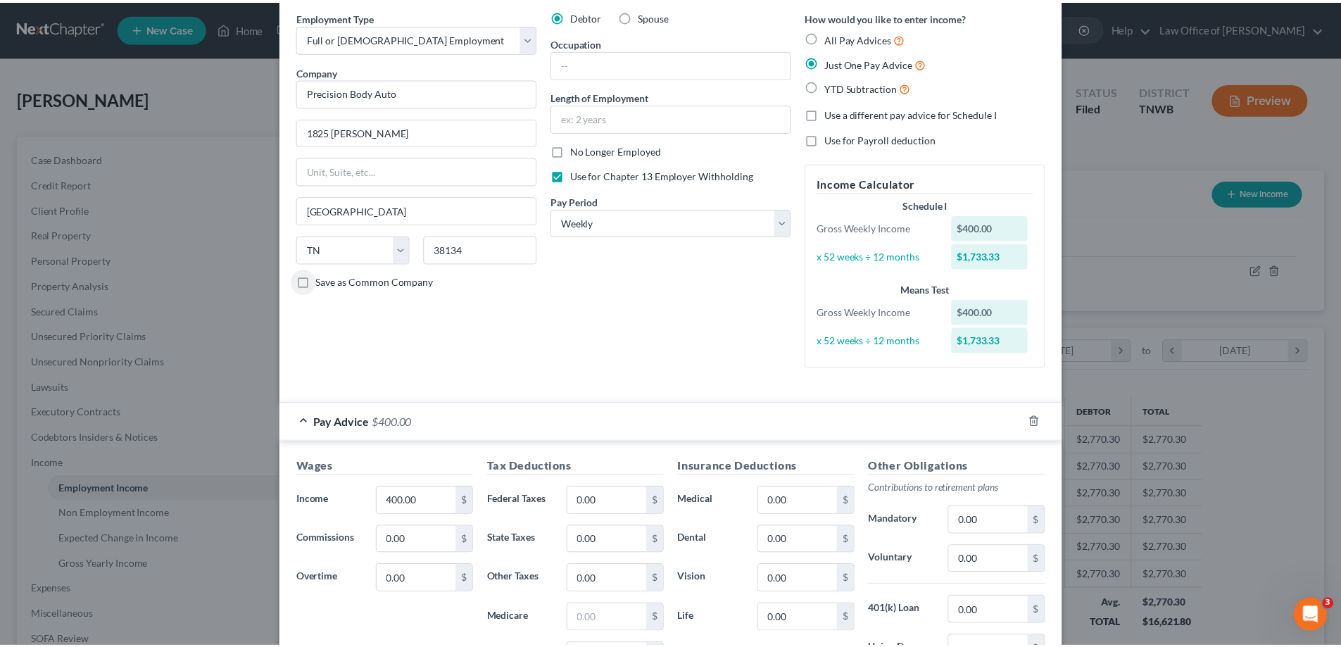
scroll to position [270, 0]
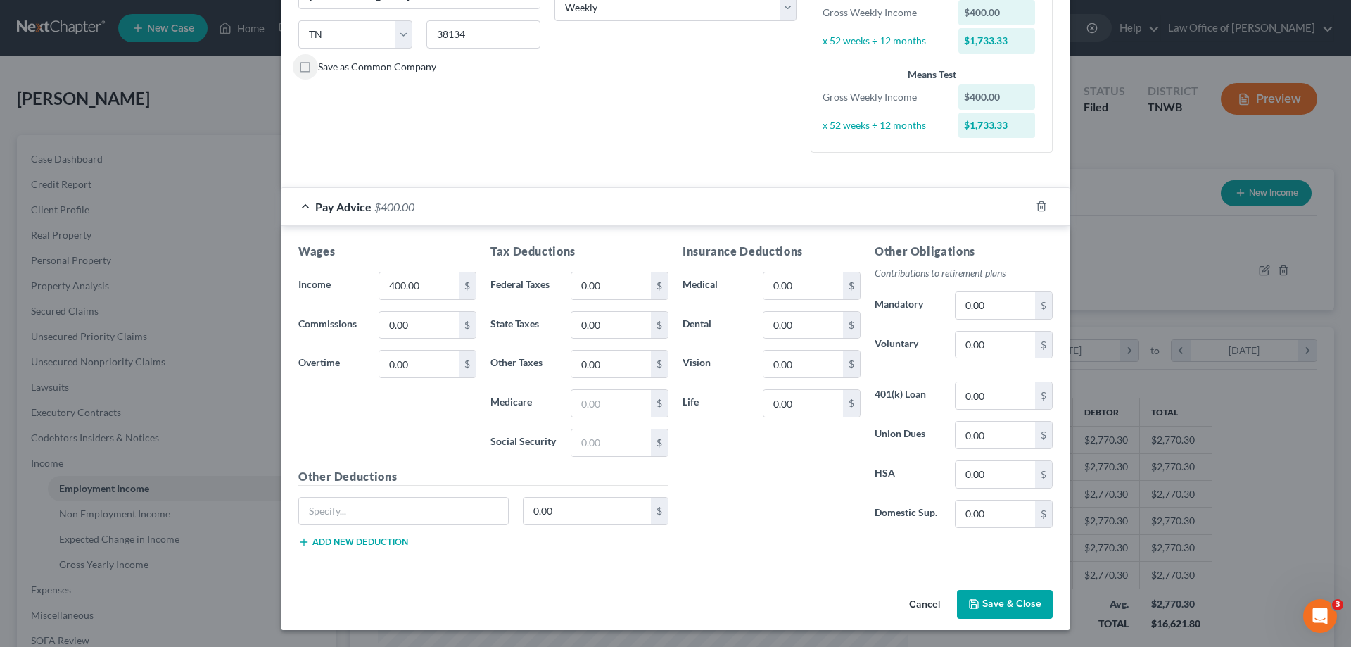
click at [1009, 600] on button "Save & Close" at bounding box center [1005, 605] width 96 height 30
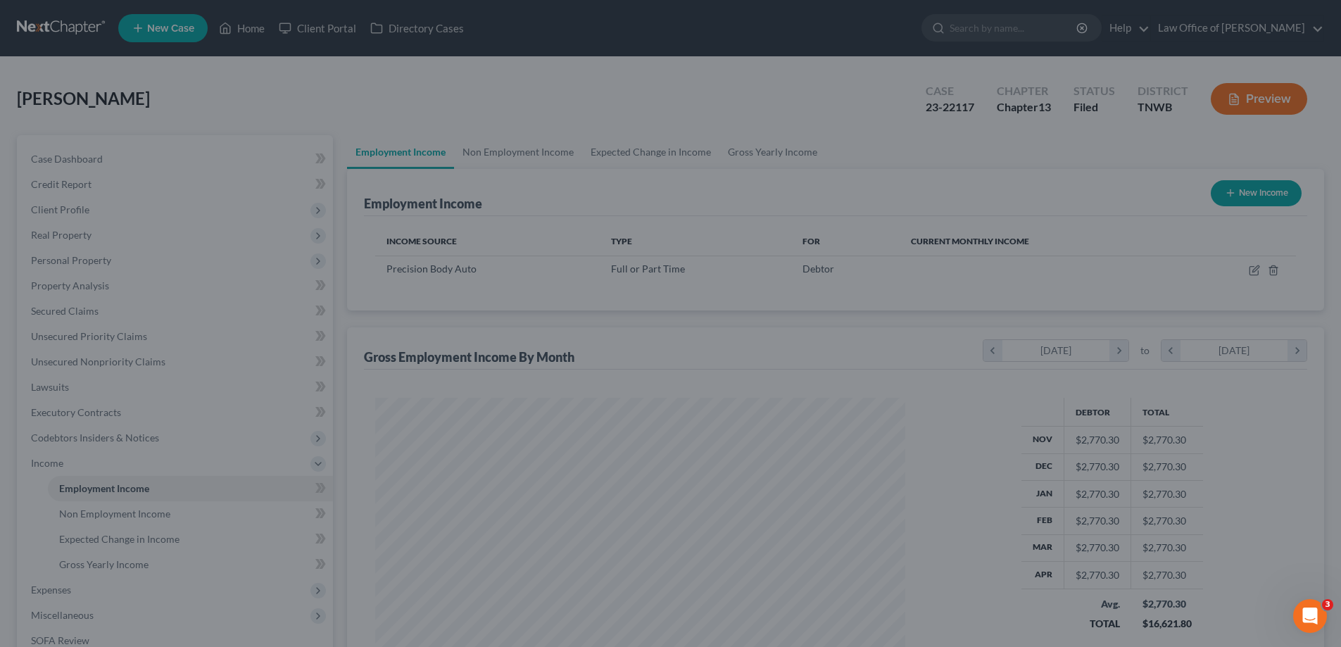
scroll to position [703602, 703311]
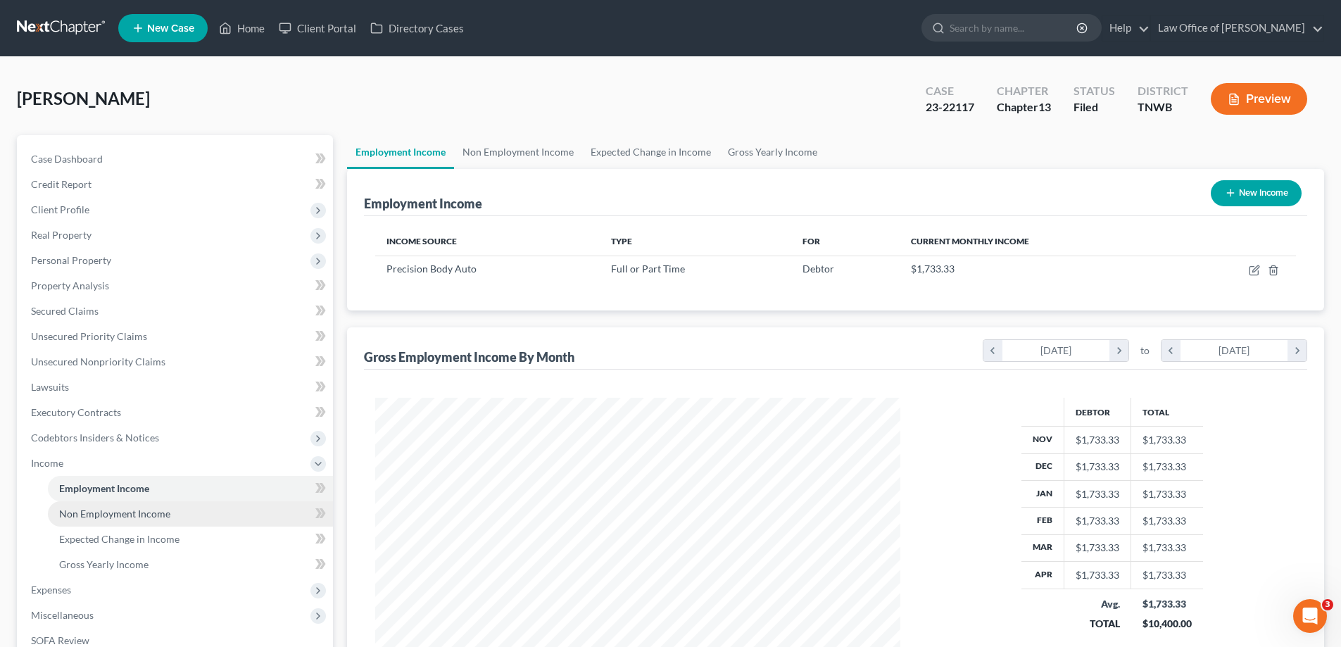
click at [94, 510] on span "Non Employment Income" at bounding box center [114, 513] width 111 height 12
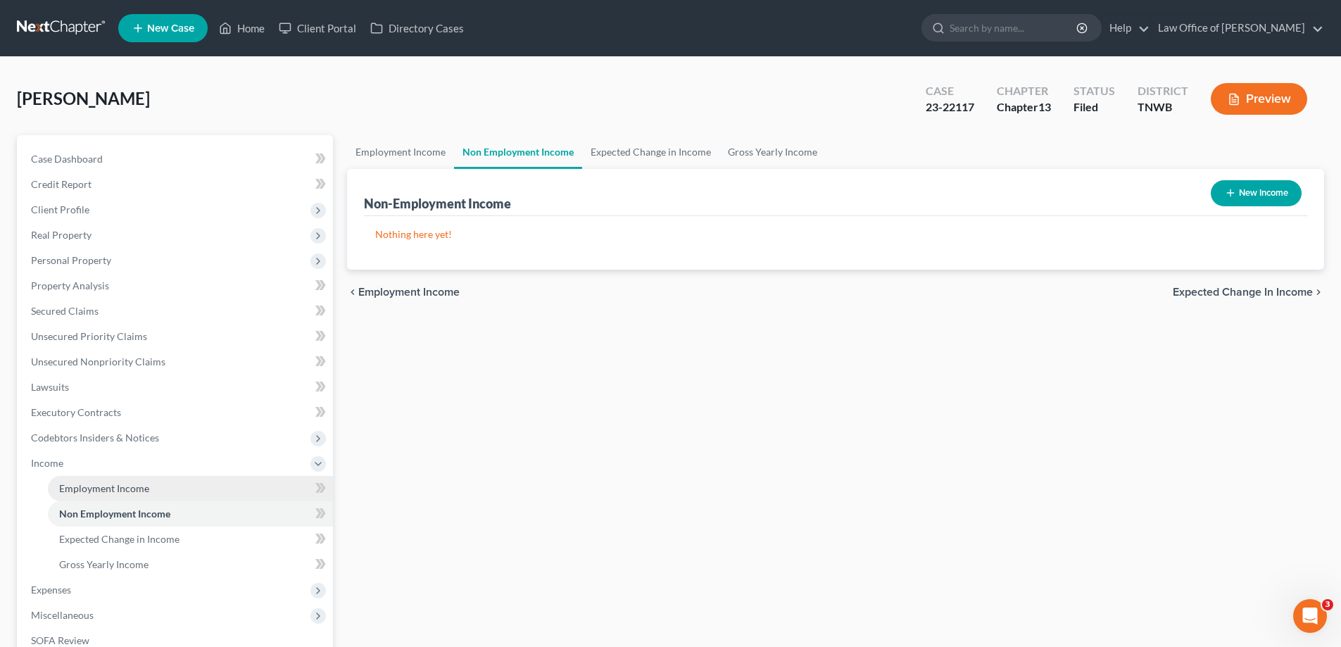
click at [112, 488] on span "Employment Income" at bounding box center [104, 488] width 90 height 12
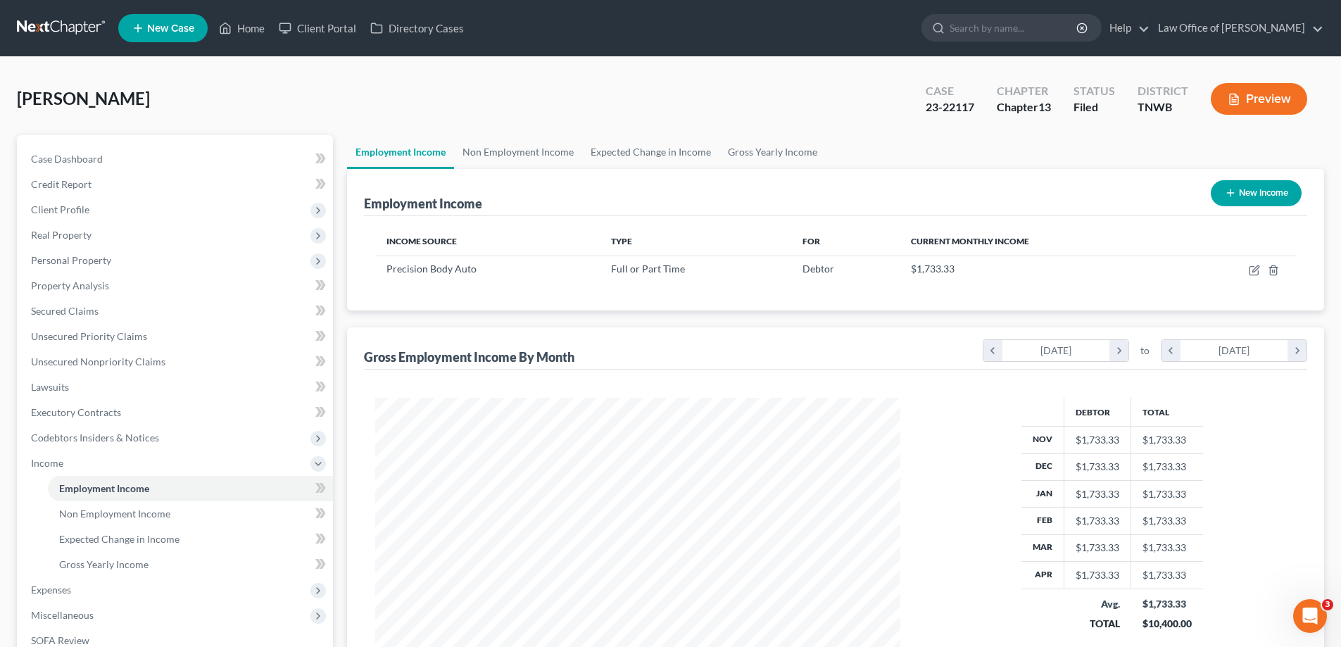
scroll to position [263, 553]
click at [56, 593] on span "Expenses" at bounding box center [51, 590] width 40 height 12
click at [80, 516] on span "Home" at bounding box center [72, 513] width 27 height 12
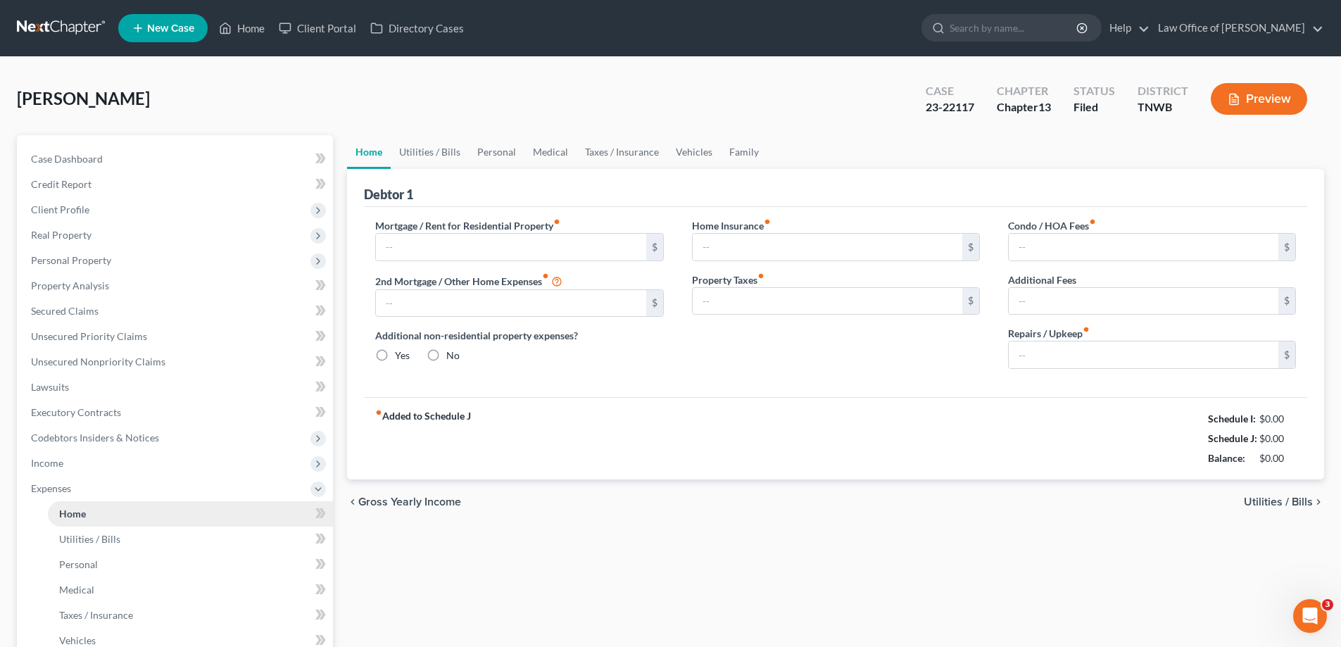
type input "900.00"
type input "0.00"
radio input "true"
type input "34.00"
type input "0.00"
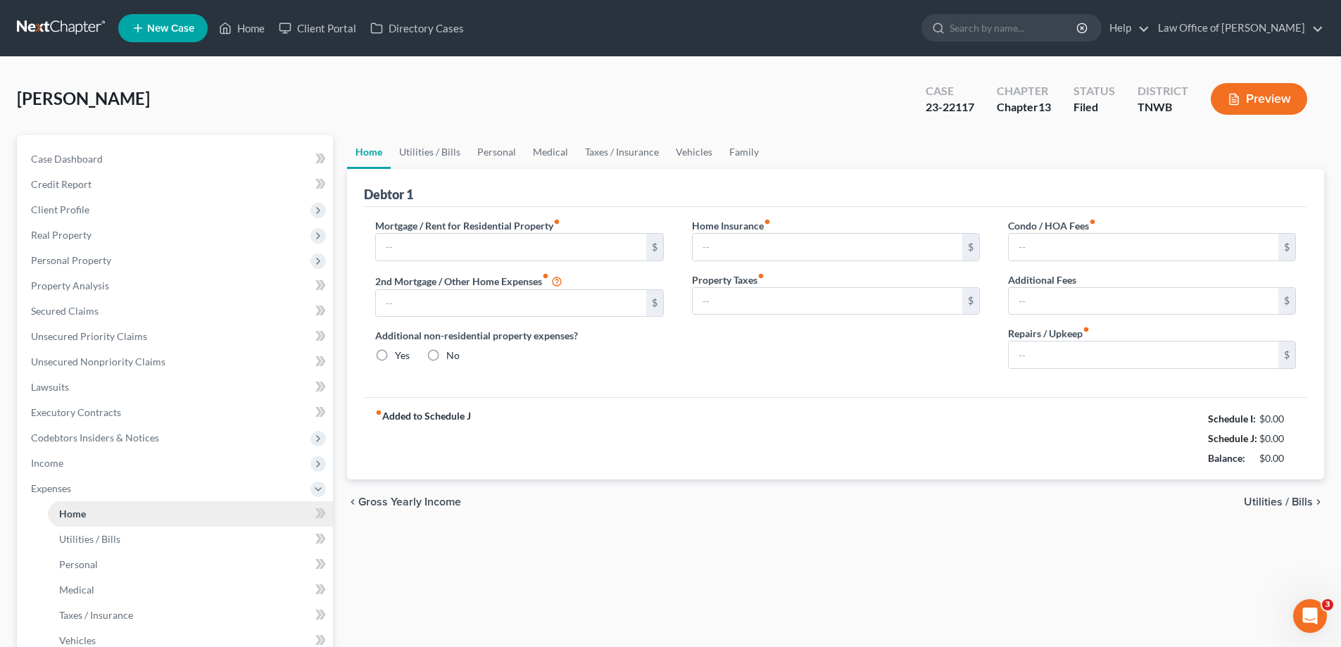
type input "0.00"
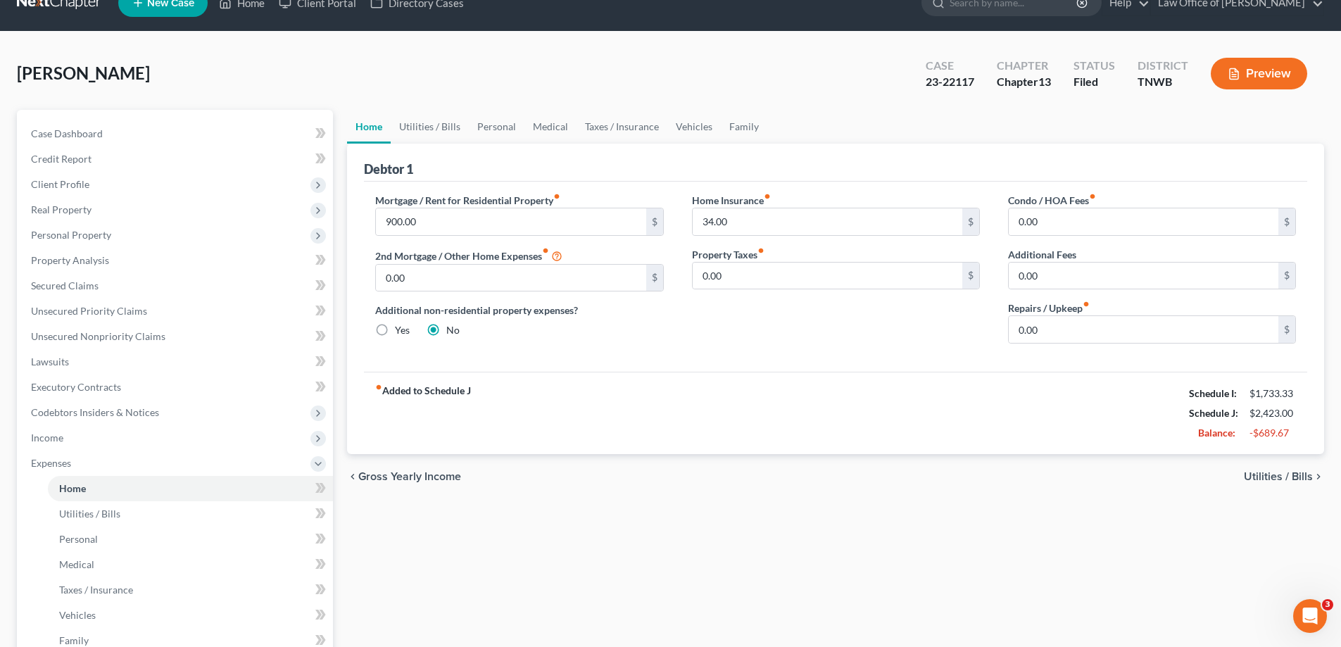
scroll to position [70, 0]
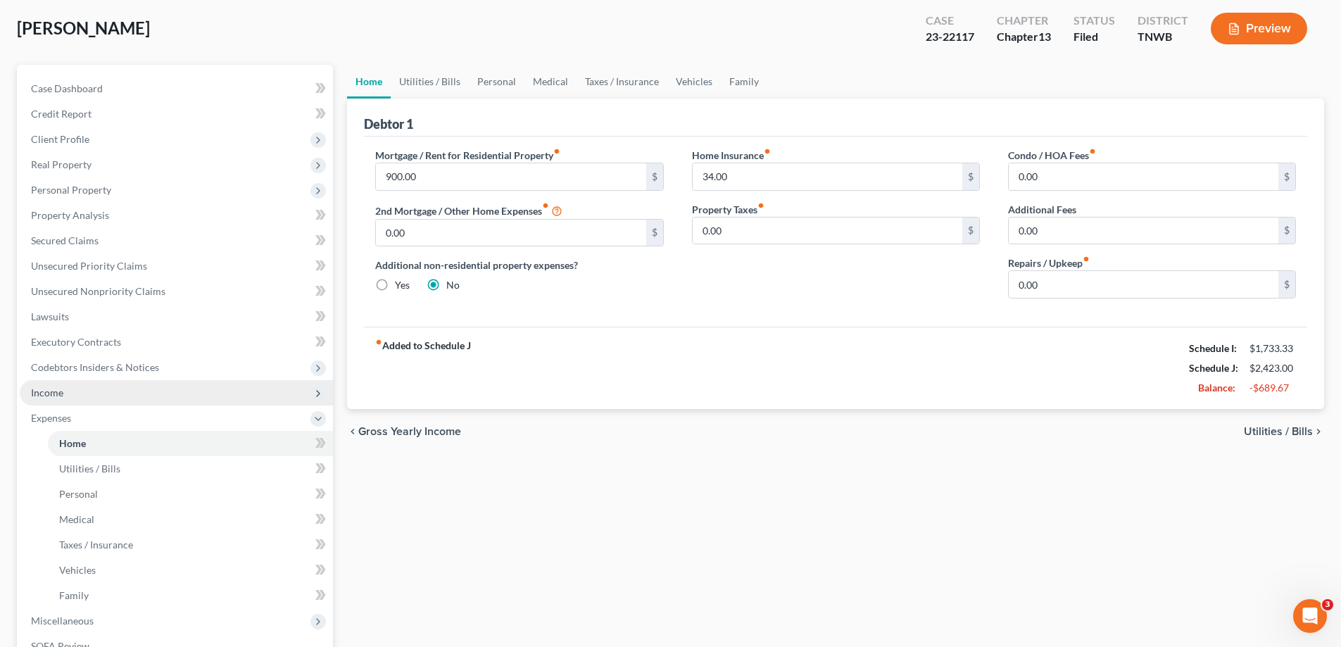
click at [126, 393] on span "Income" at bounding box center [176, 392] width 313 height 25
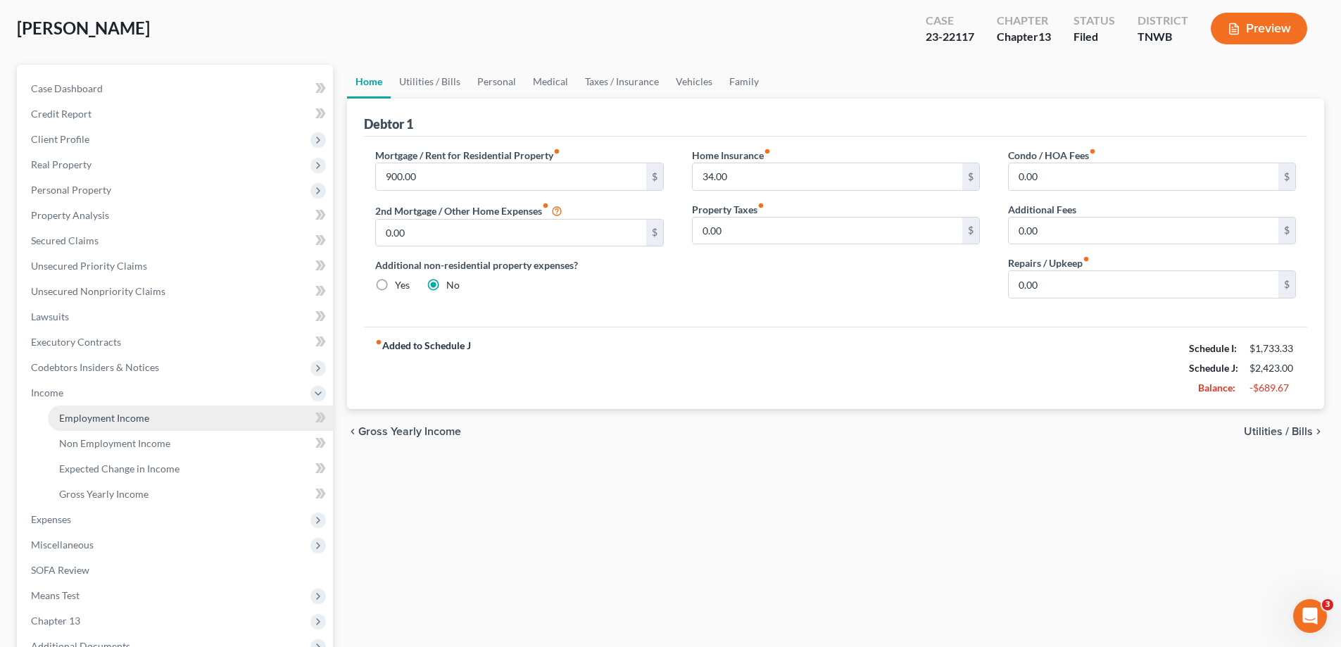
click at [139, 417] on span "Employment Income" at bounding box center [104, 418] width 90 height 12
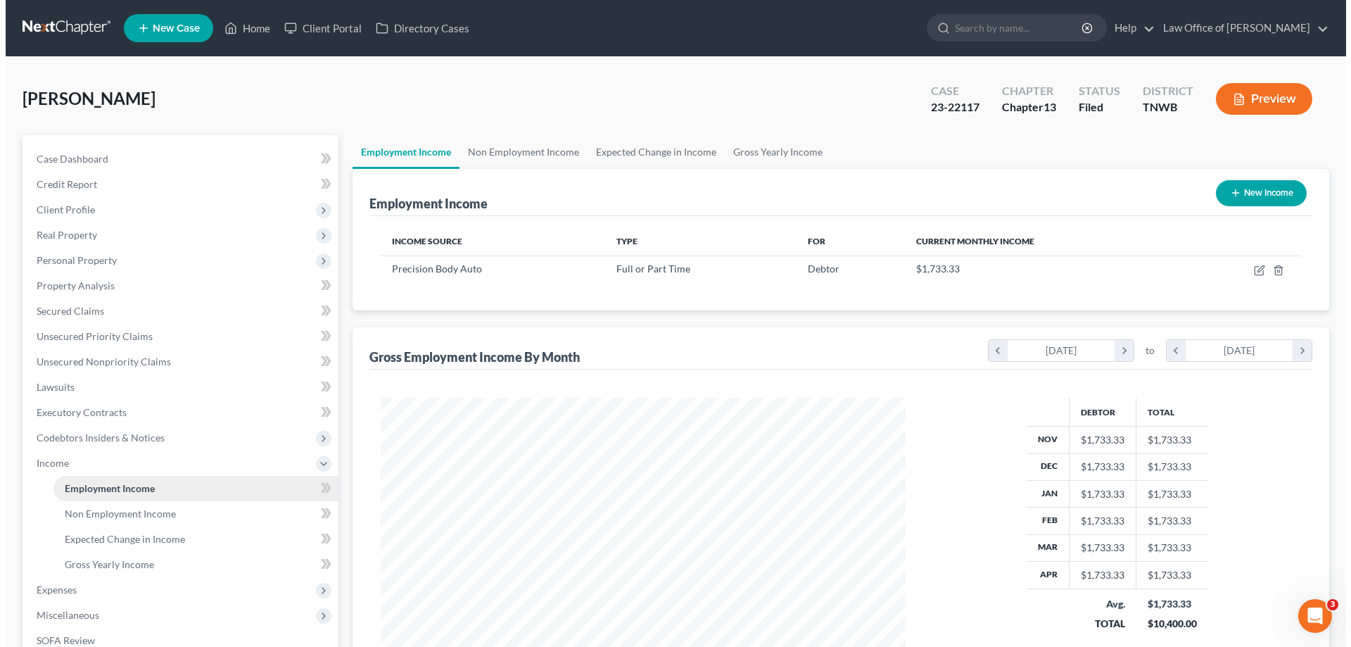
scroll to position [263, 553]
click at [1249, 189] on button "New Income" at bounding box center [1256, 193] width 91 height 26
select select "0"
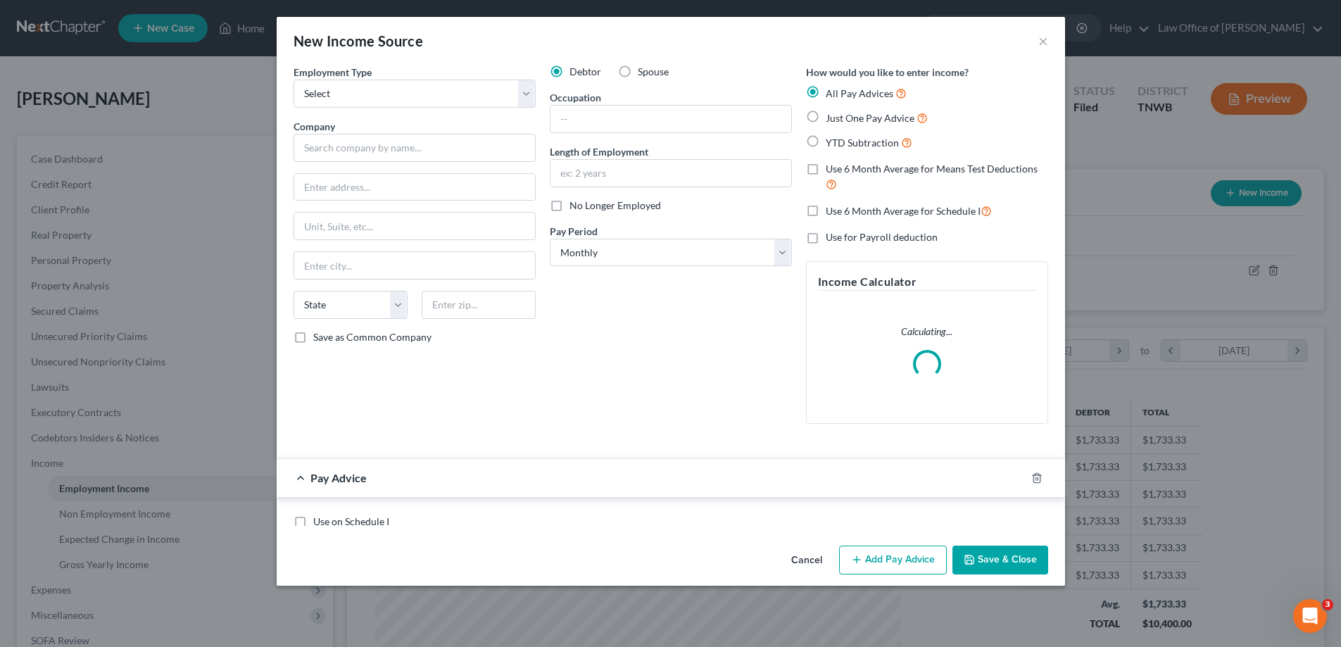
scroll to position [265, 558]
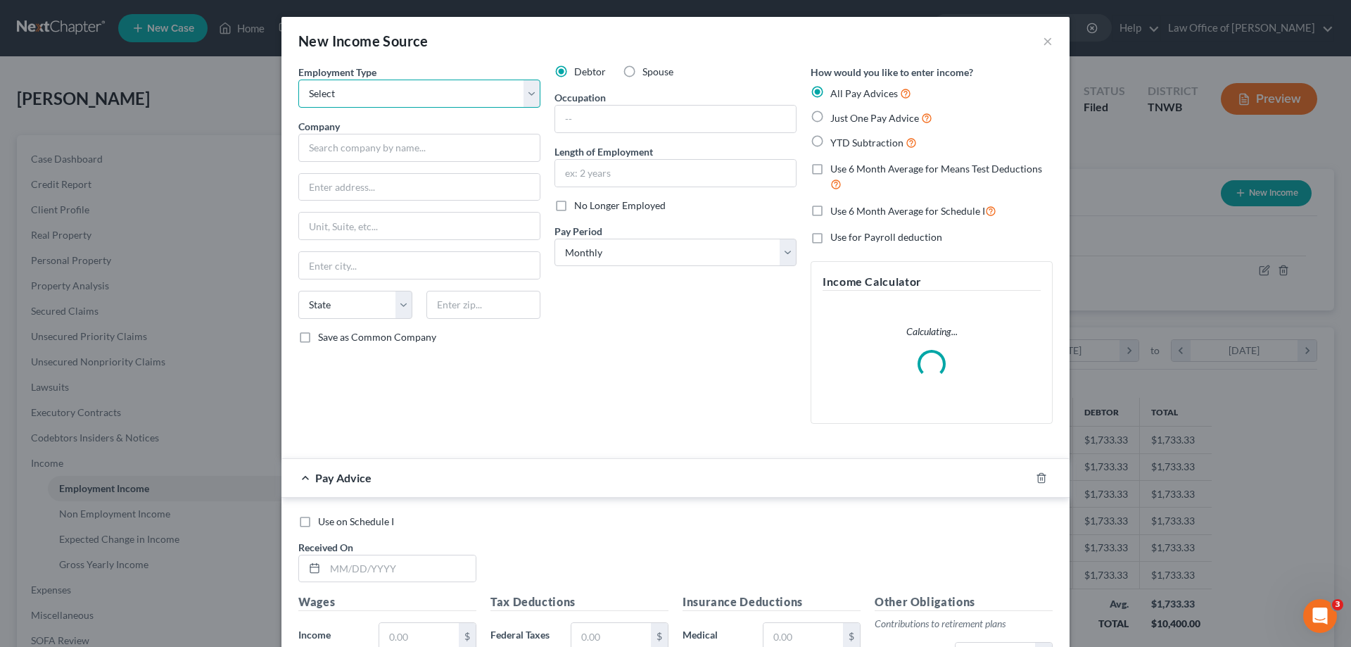
click at [526, 98] on select "Select Full or [DEMOGRAPHIC_DATA] Employment Self Employment" at bounding box center [419, 94] width 242 height 28
click at [298, 80] on select "Select Full or [DEMOGRAPHIC_DATA] Employment Self Employment" at bounding box center [419, 94] width 242 height 28
drag, startPoint x: 524, startPoint y: 93, endPoint x: 507, endPoint y: 100, distance: 17.7
click at [524, 93] on select "Select Full or [DEMOGRAPHIC_DATA] Employment Self Employment" at bounding box center [419, 94] width 242 height 28
select select "1"
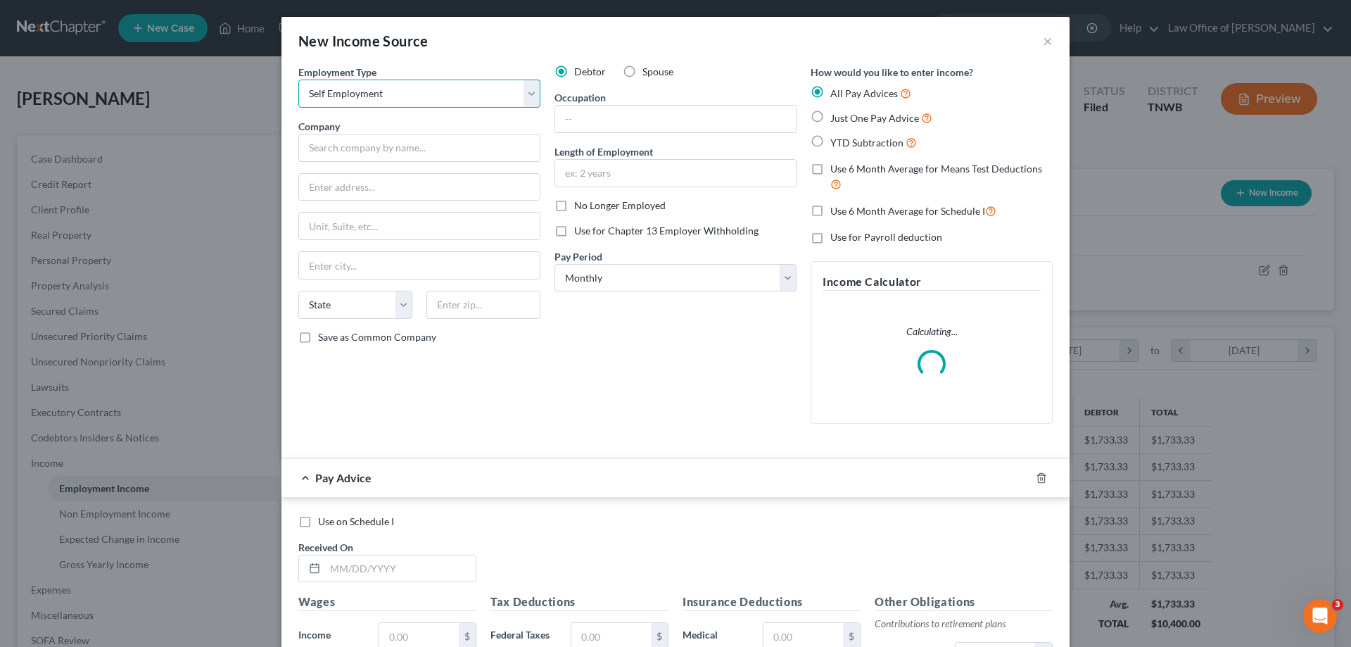
click at [298, 80] on select "Select Full or [DEMOGRAPHIC_DATA] Employment Self Employment" at bounding box center [419, 94] width 242 height 28
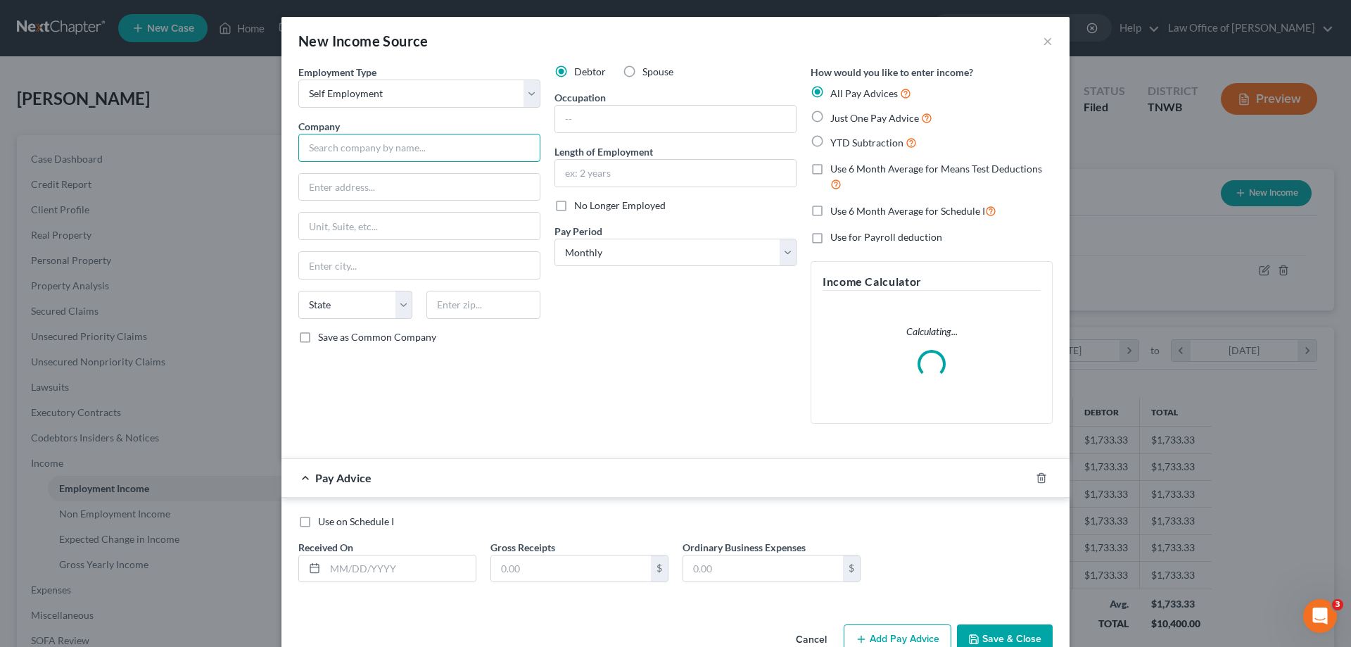
click at [372, 156] on input "text" at bounding box center [419, 148] width 242 height 28
type input "Uber"
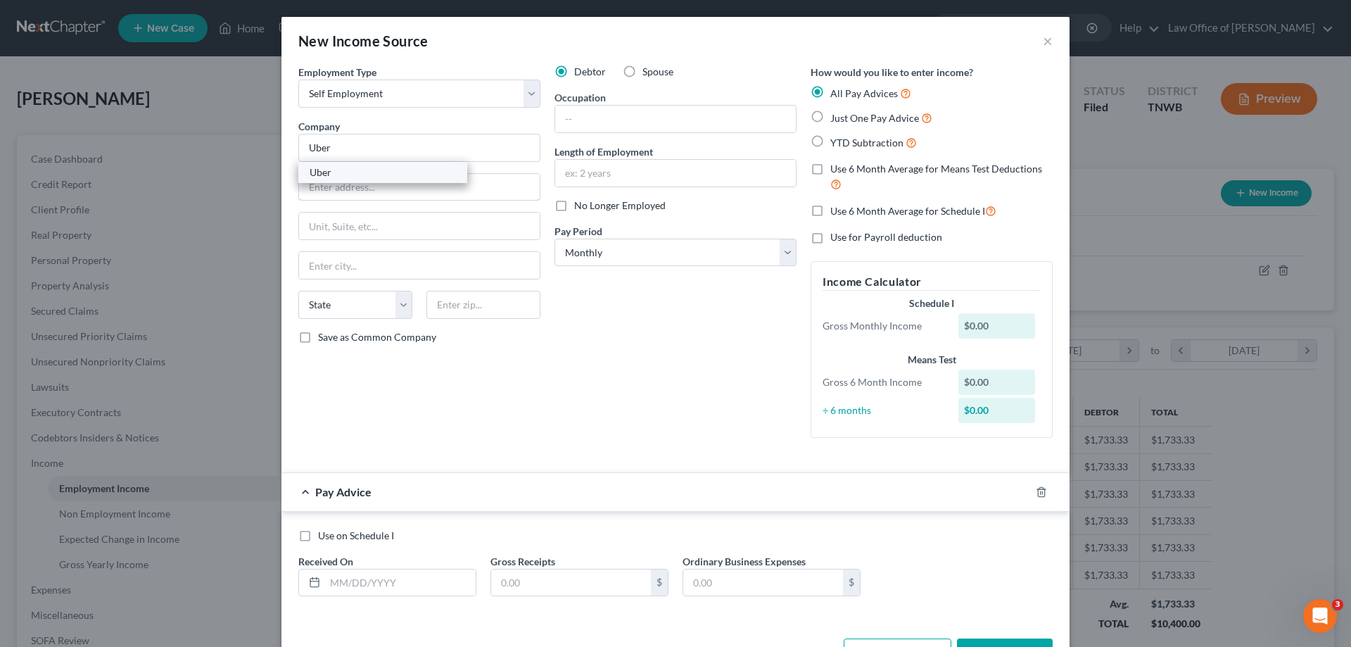
type input "[STREET_ADDRESS]"
type input "# 400"
type input "[GEOGRAPHIC_DATA]"
select select "4"
type input "94103"
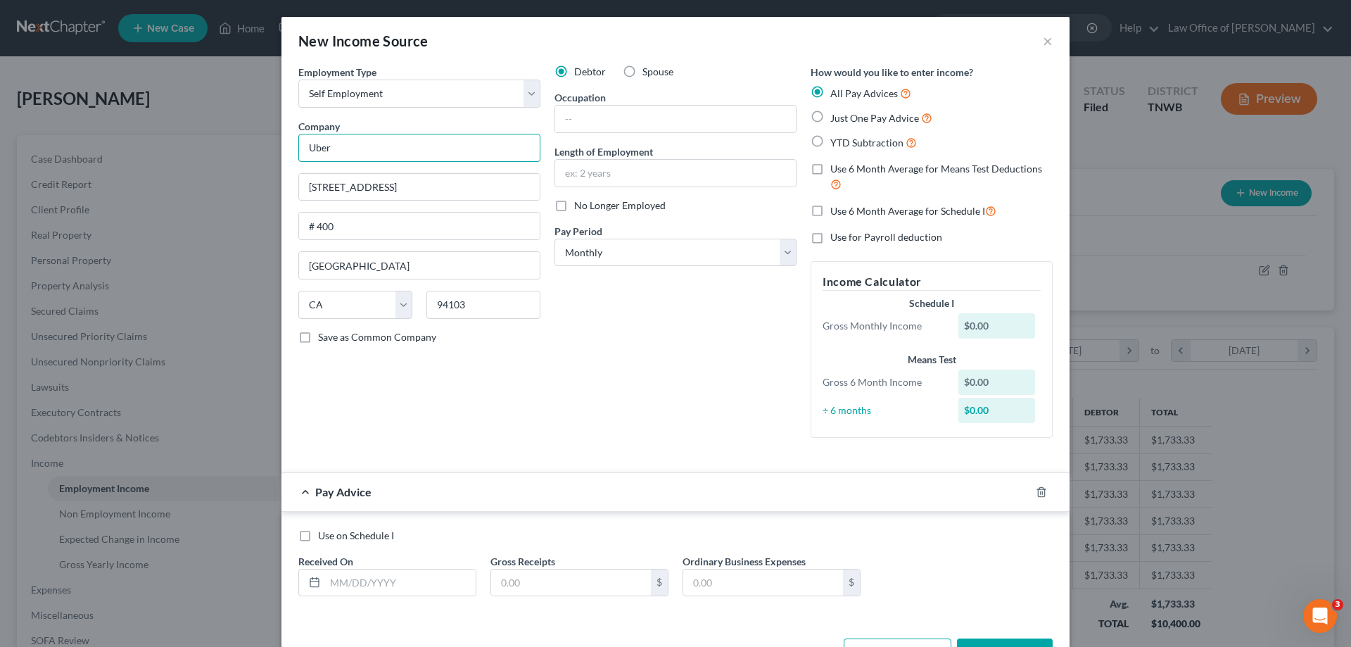
type input "Uber"
click at [831, 114] on label "Just One Pay Advice" at bounding box center [882, 118] width 102 height 16
click at [836, 114] on input "Just One Pay Advice" at bounding box center [840, 114] width 9 height 9
radio input "true"
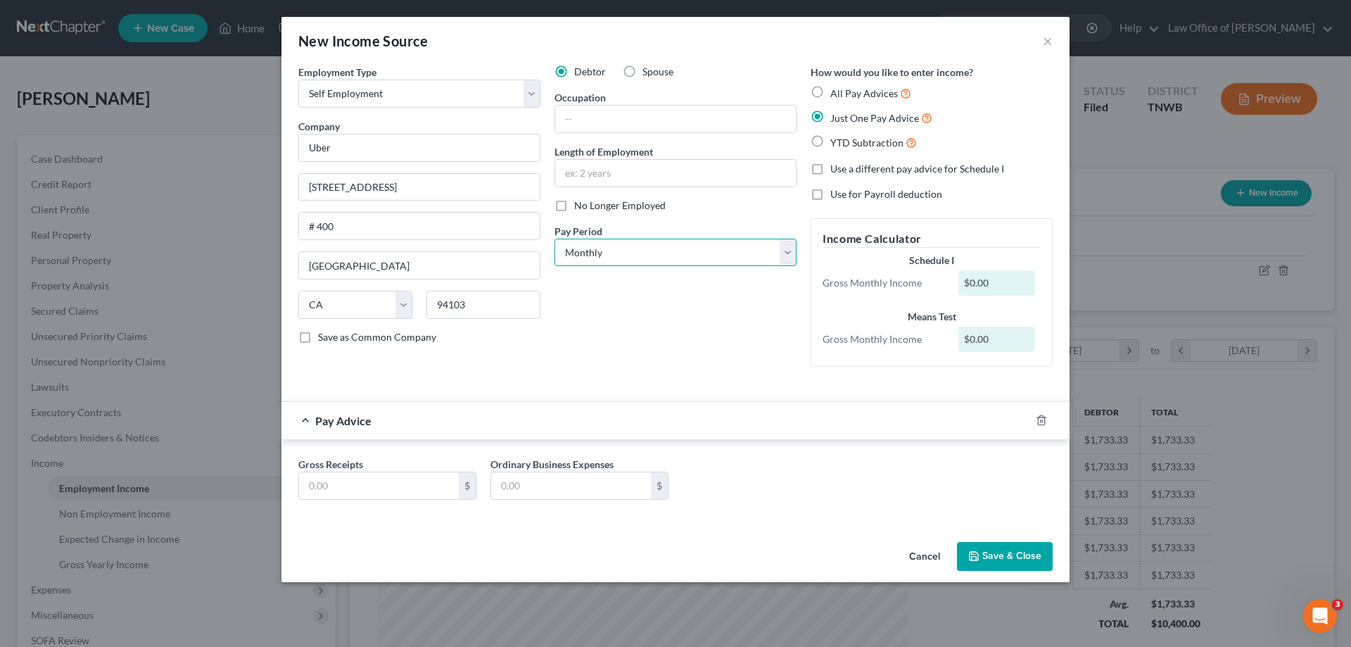
click at [791, 253] on select "Select Monthly Twice Monthly Every Other Week Weekly" at bounding box center [676, 253] width 242 height 28
select select "3"
click at [555, 239] on select "Select Monthly Twice Monthly Every Other Week Weekly" at bounding box center [676, 253] width 242 height 28
click at [413, 478] on input "text" at bounding box center [379, 485] width 160 height 27
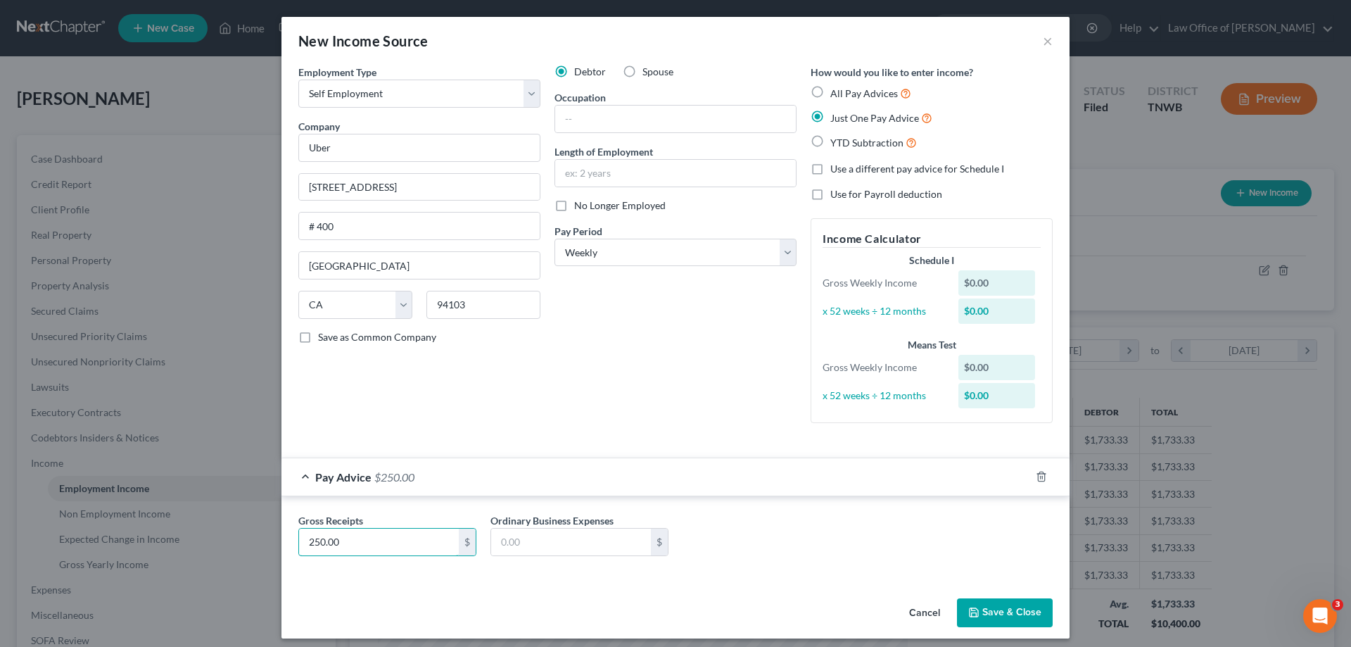
type input "250.00"
click at [1004, 610] on button "Save & Close" at bounding box center [1005, 613] width 96 height 30
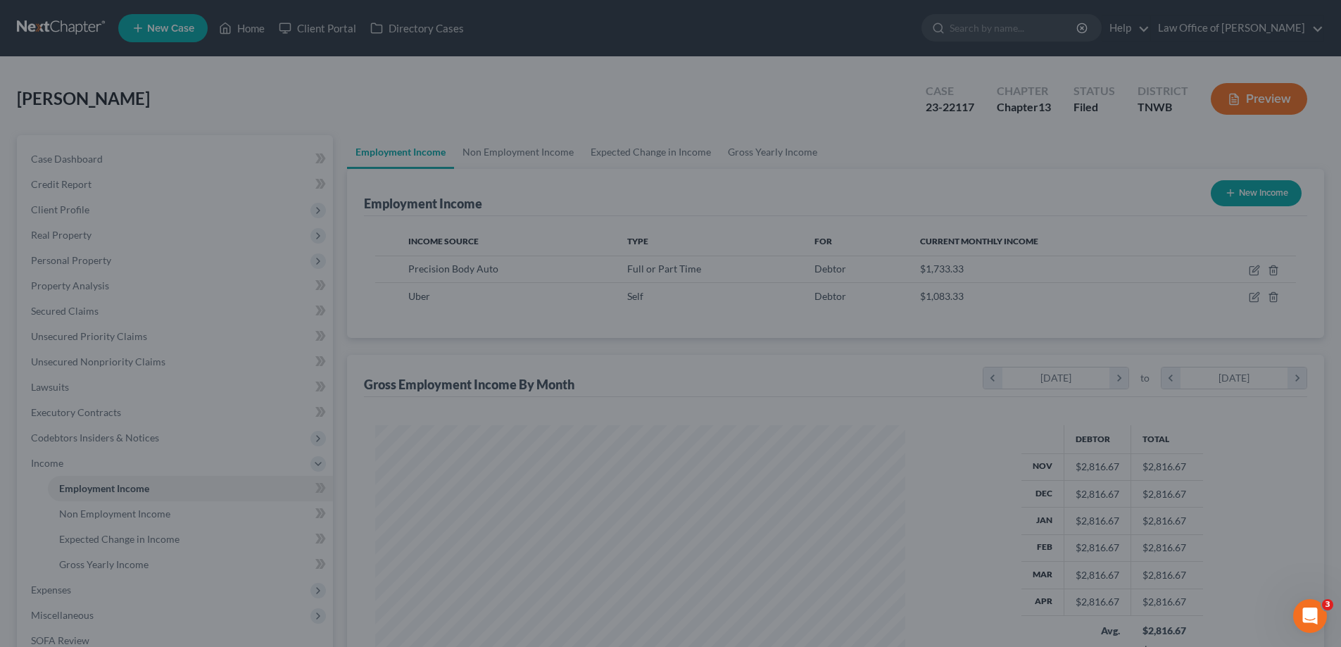
scroll to position [703602, 703311]
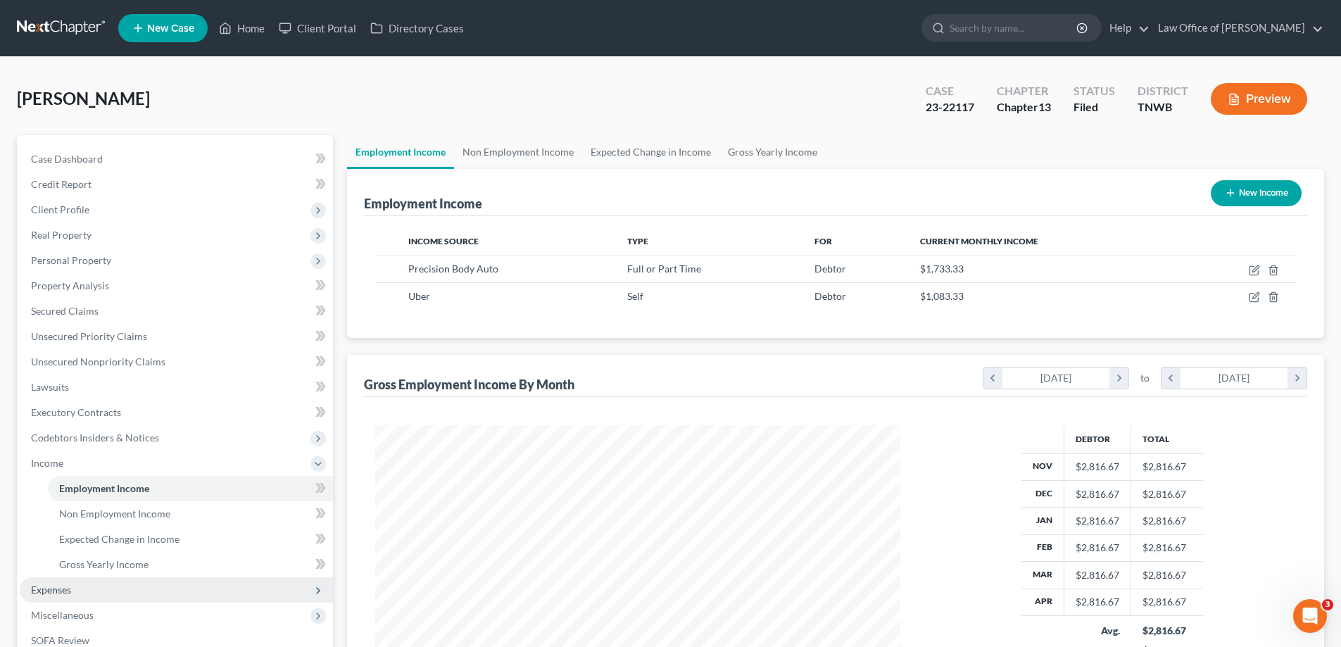
click at [50, 593] on span "Expenses" at bounding box center [51, 590] width 40 height 12
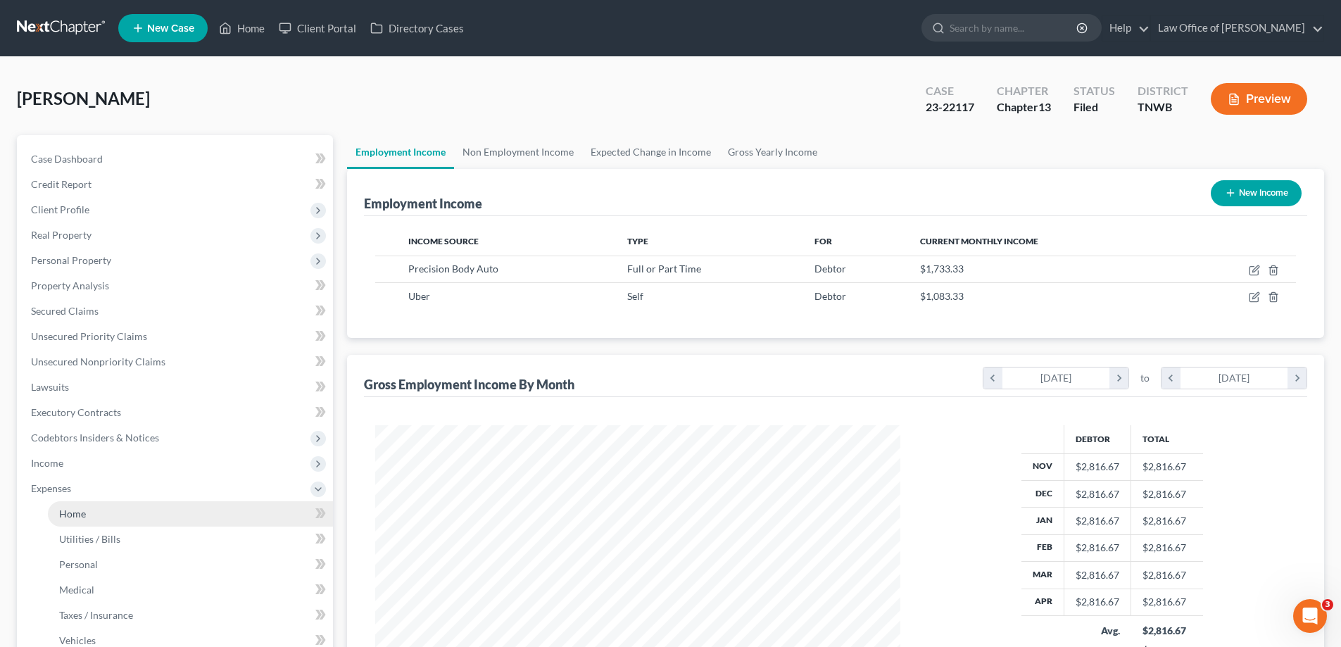
click at [72, 515] on span "Home" at bounding box center [72, 513] width 27 height 12
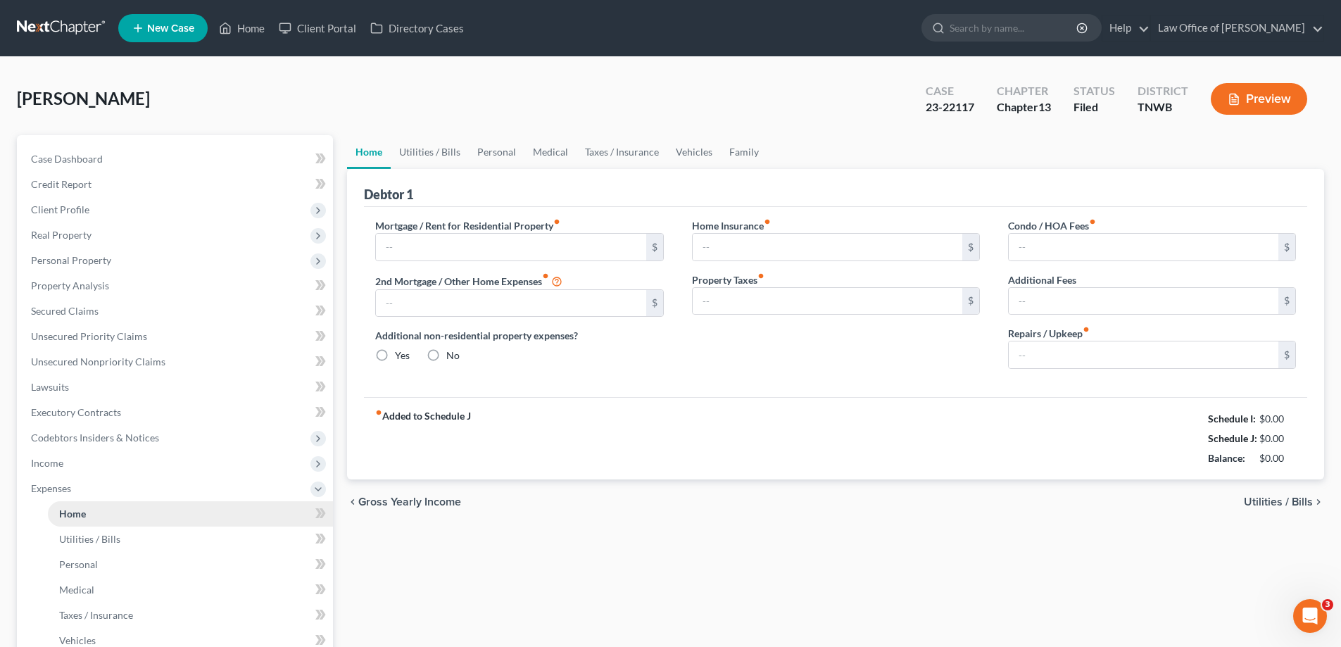
type input "900.00"
type input "0.00"
radio input "true"
type input "34.00"
type input "0.00"
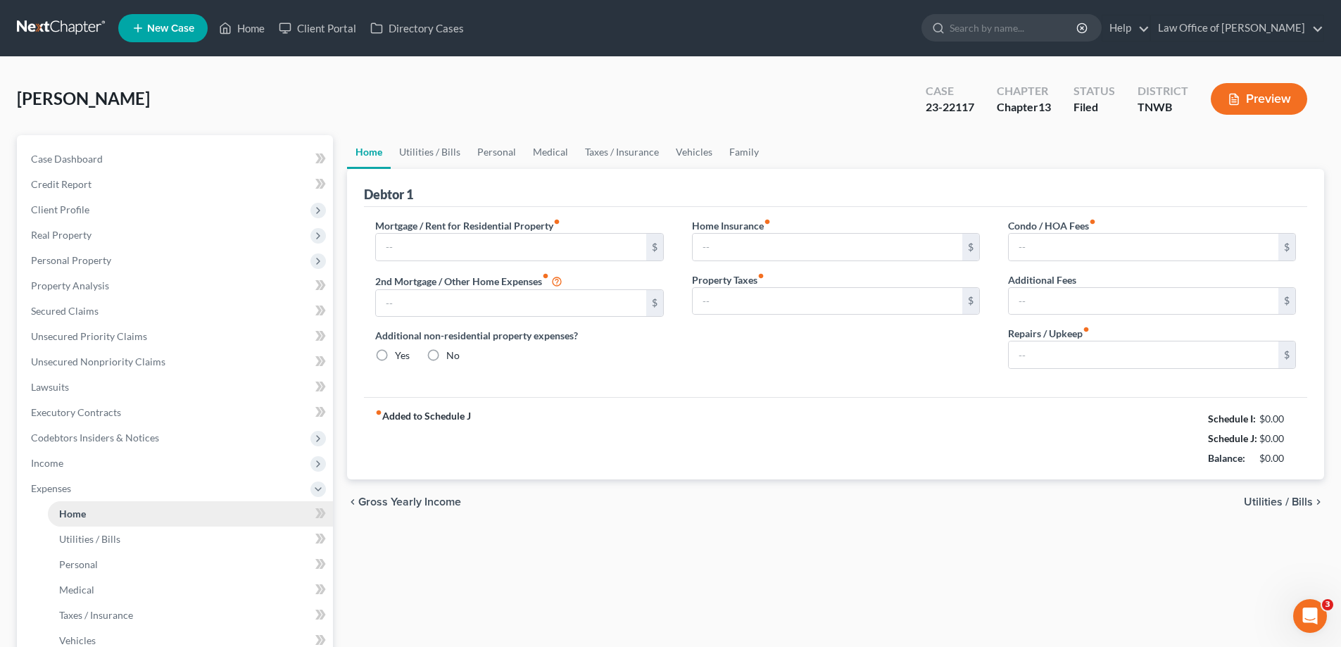
type input "0.00"
drag, startPoint x: 724, startPoint y: 520, endPoint x: 1072, endPoint y: 542, distance: 348.4
click at [1072, 542] on div "Home Utilities / Bills Personal Medical Taxes / Insurance Vehicles Family Debto…" at bounding box center [835, 516] width 991 height 762
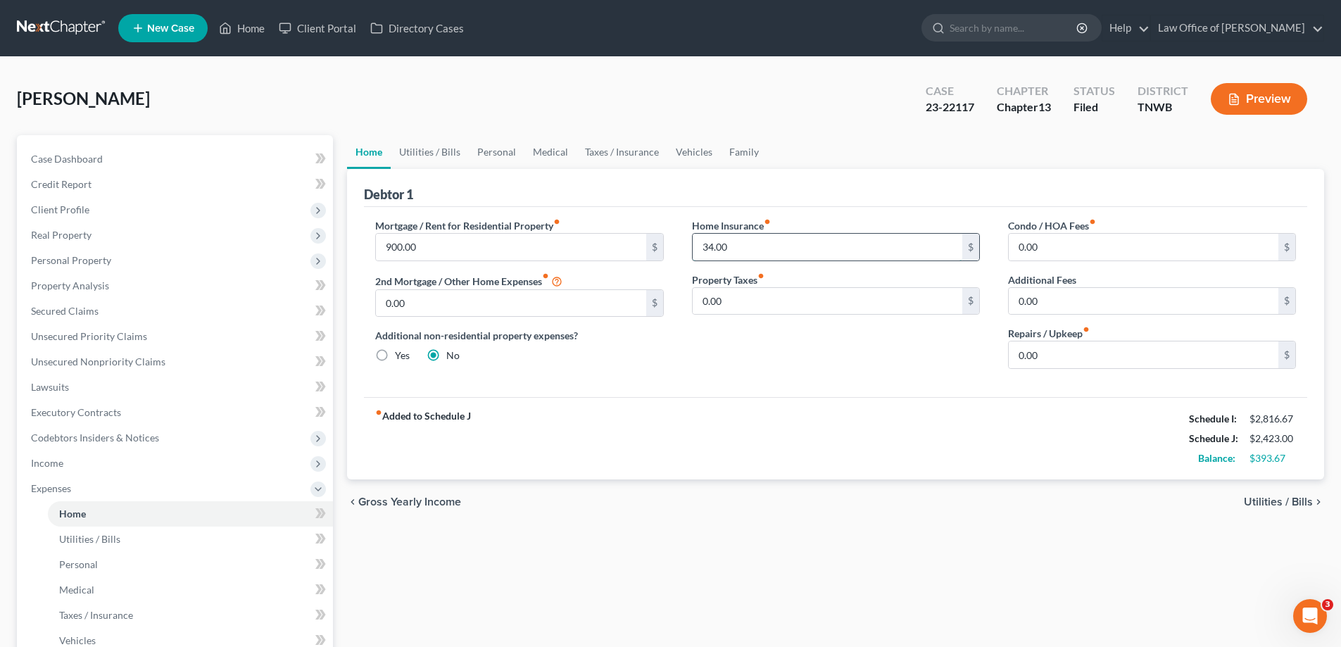
click at [755, 253] on input "34.00" at bounding box center [828, 247] width 270 height 27
click at [422, 145] on link "Utilities / Bills" at bounding box center [430, 152] width 78 height 34
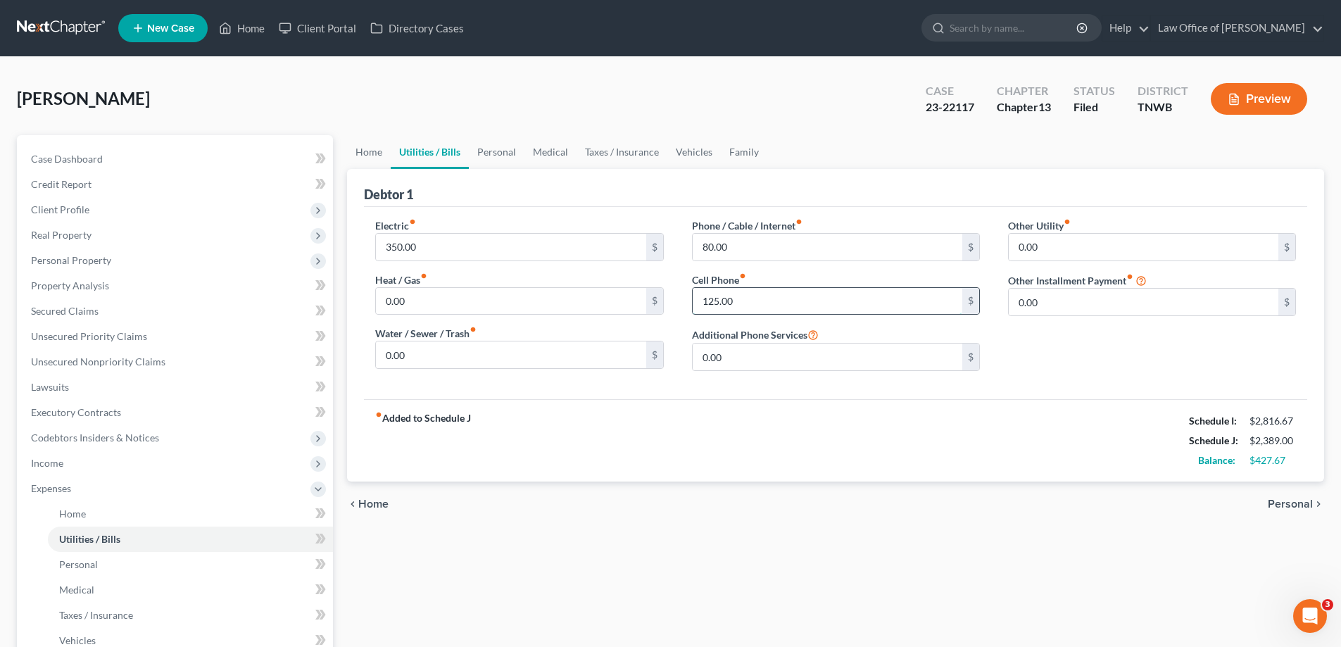
click at [762, 303] on input "125.00" at bounding box center [828, 301] width 270 height 27
type input "50.00"
click at [502, 151] on link "Personal" at bounding box center [497, 152] width 56 height 34
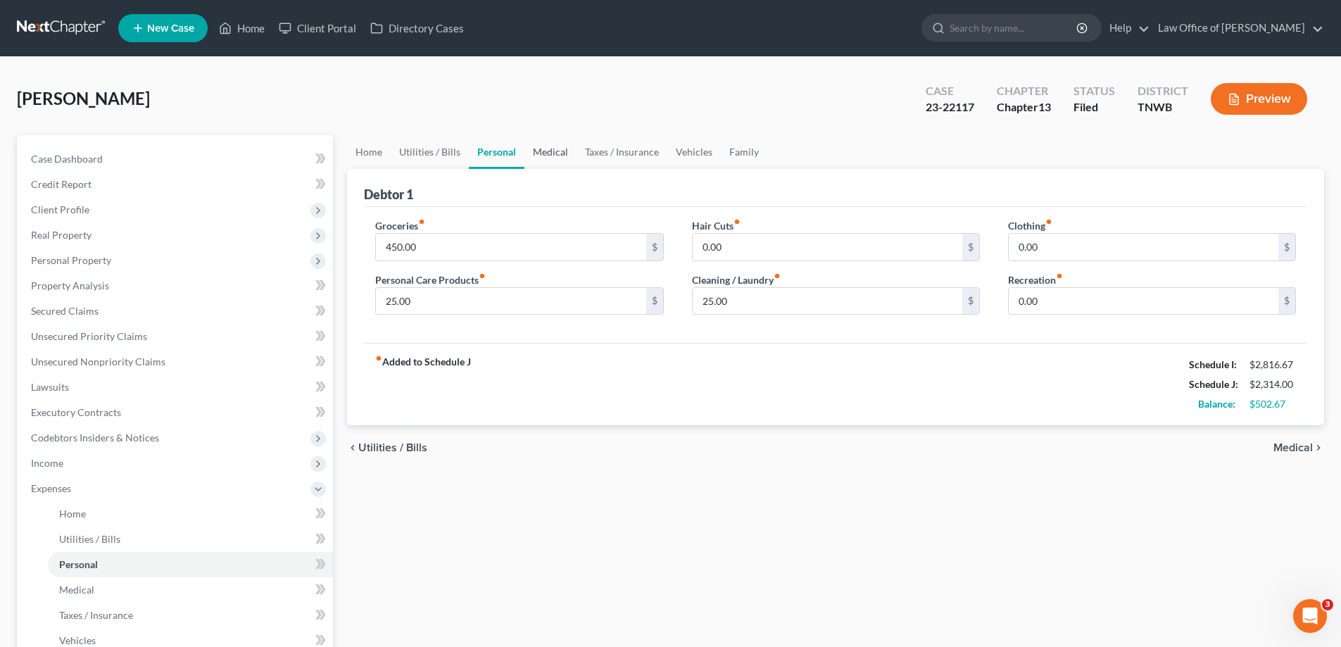
click at [550, 153] on link "Medical" at bounding box center [550, 152] width 52 height 34
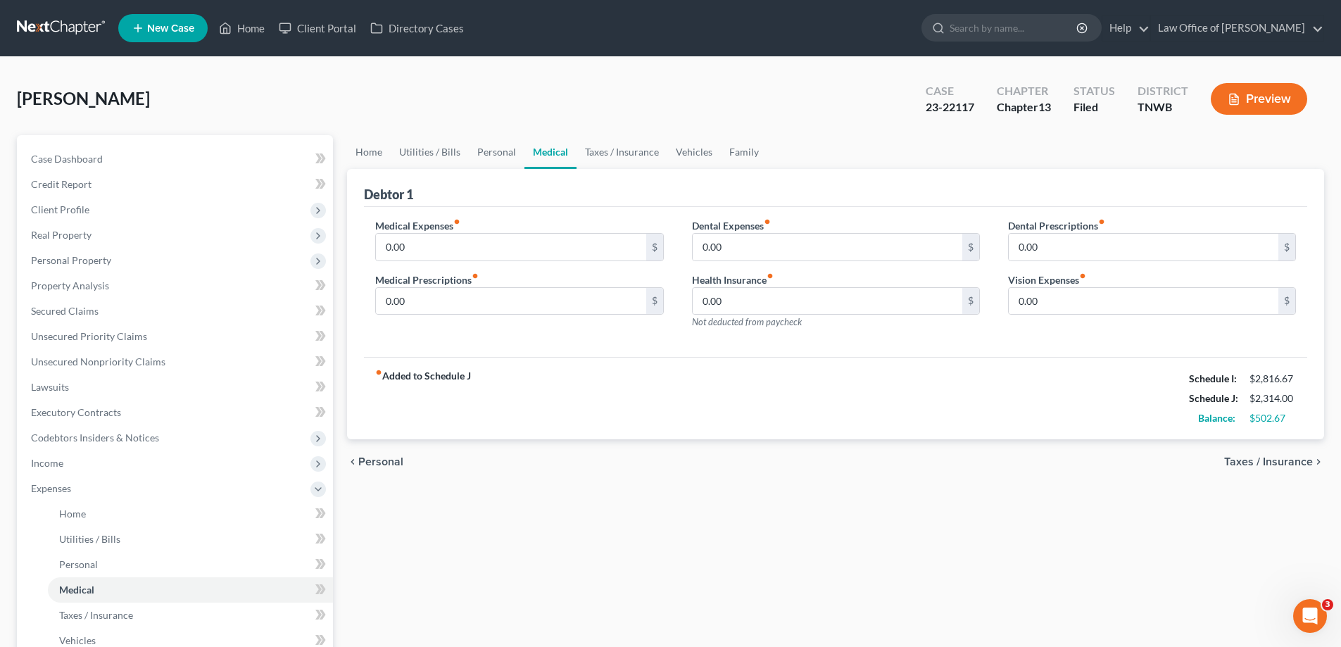
click at [515, 496] on div "Home Utilities / Bills Personal Medical Taxes / Insurance Vehicles Family Debto…" at bounding box center [835, 516] width 991 height 762
click at [612, 153] on link "Taxes / Insurance" at bounding box center [621, 152] width 91 height 34
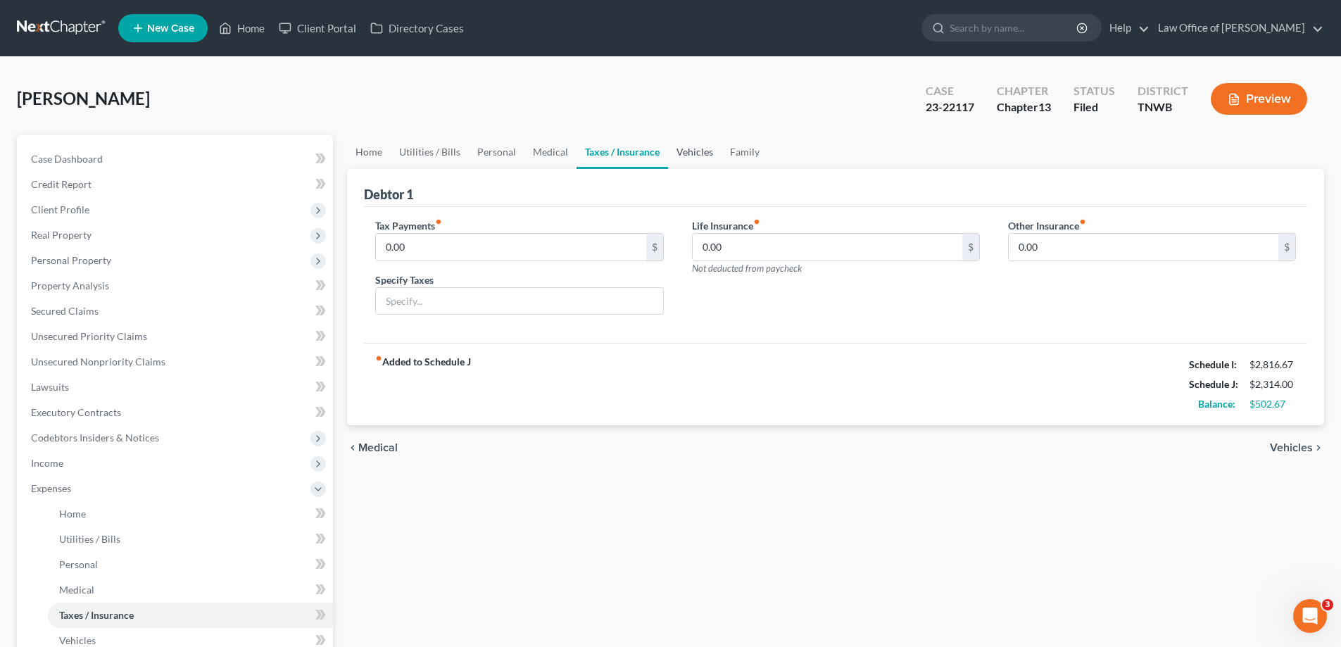
click at [690, 150] on link "Vehicles" at bounding box center [694, 152] width 53 height 34
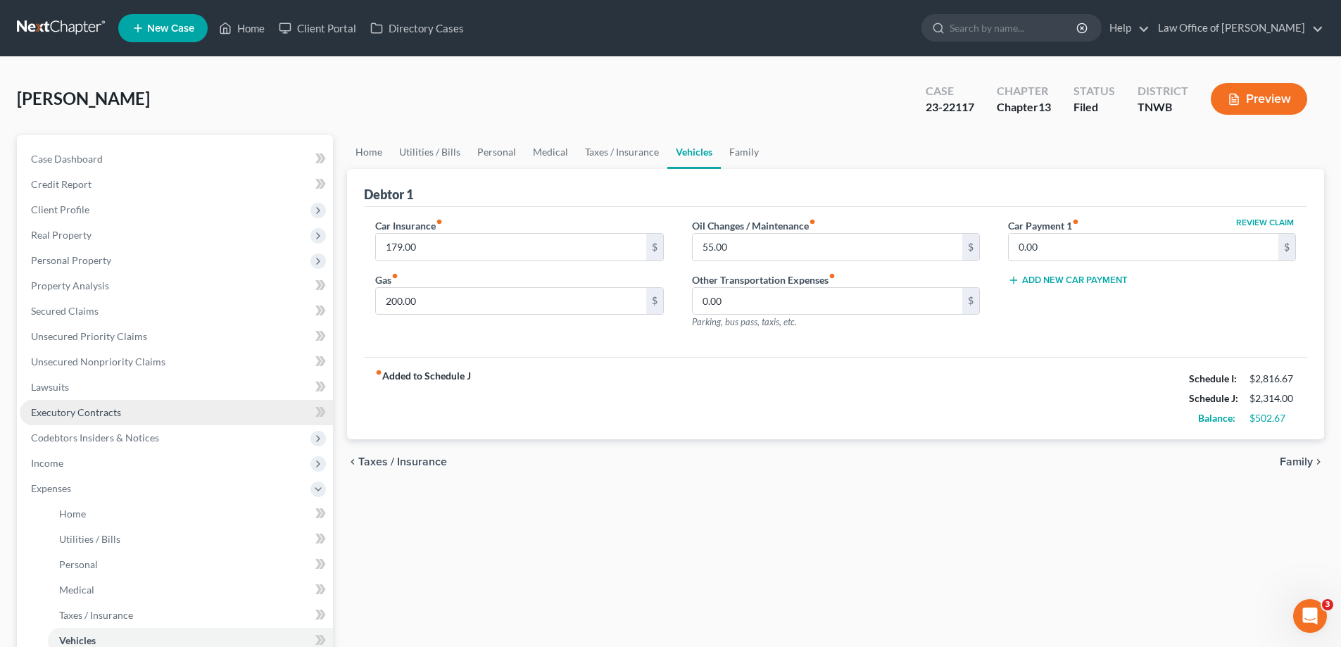
click at [75, 414] on span "Executory Contracts" at bounding box center [76, 412] width 90 height 12
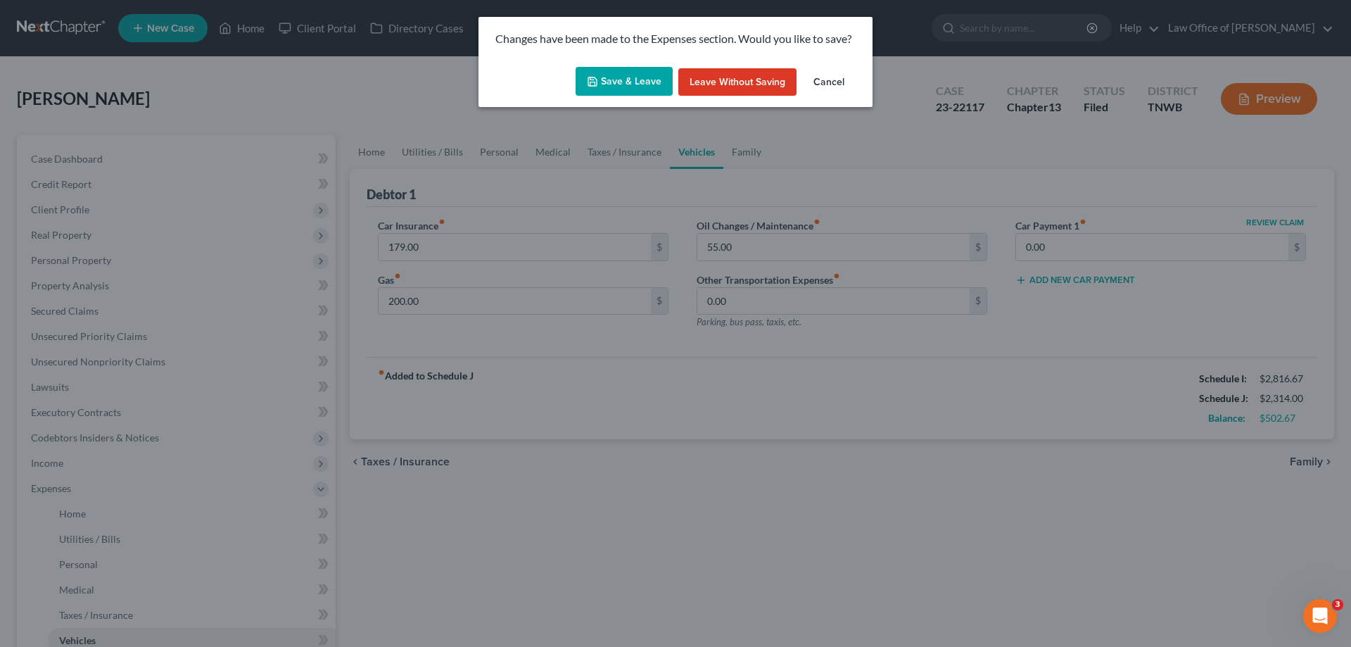
click at [636, 81] on button "Save & Leave" at bounding box center [624, 82] width 97 height 30
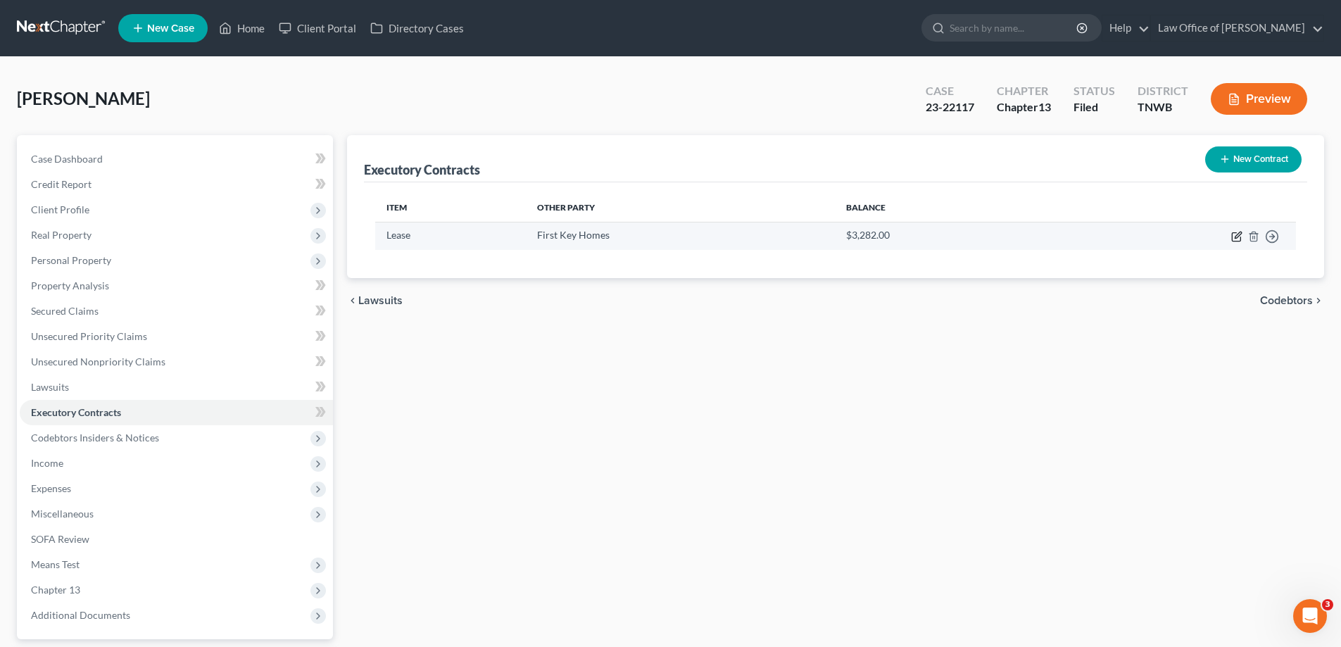
click at [1239, 234] on icon "button" at bounding box center [1236, 236] width 11 height 11
select select "3"
select select "44"
select select "0"
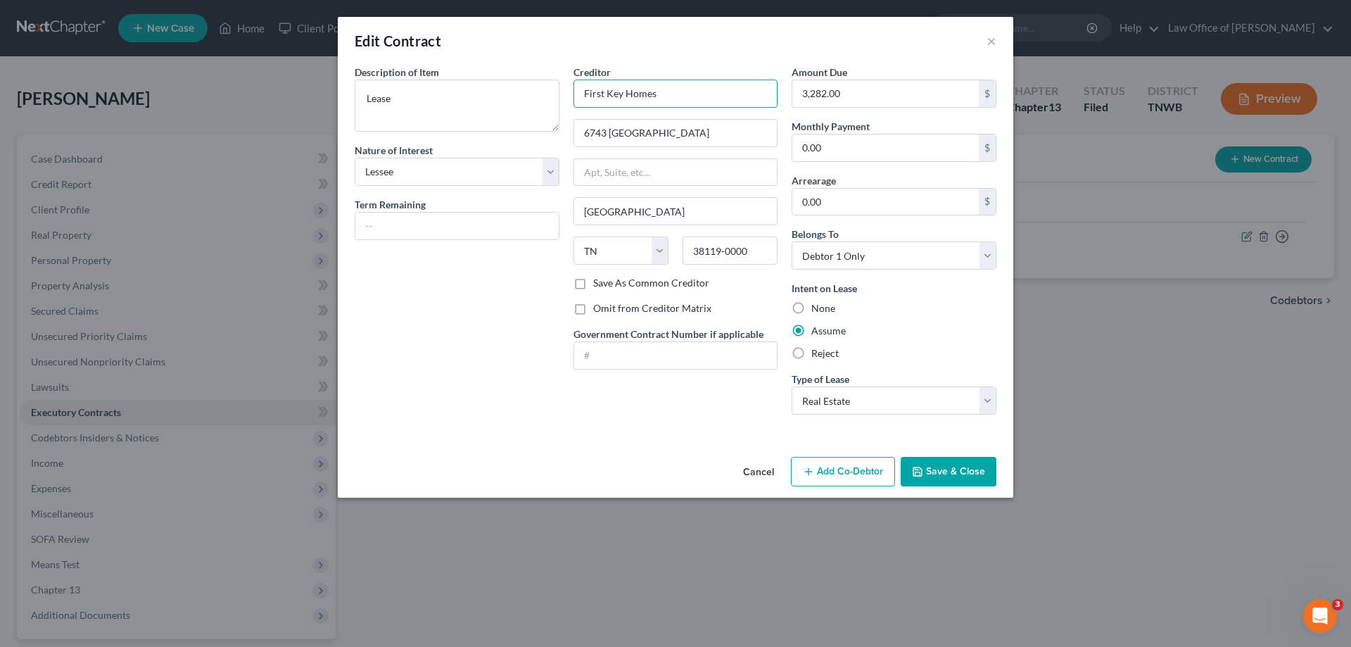
drag, startPoint x: 671, startPoint y: 89, endPoint x: 560, endPoint y: 95, distance: 110.7
click at [560, 95] on div "Description of non-residential real property * Description of Item * Lease Natu…" at bounding box center [676, 245] width 656 height 361
type input "s"
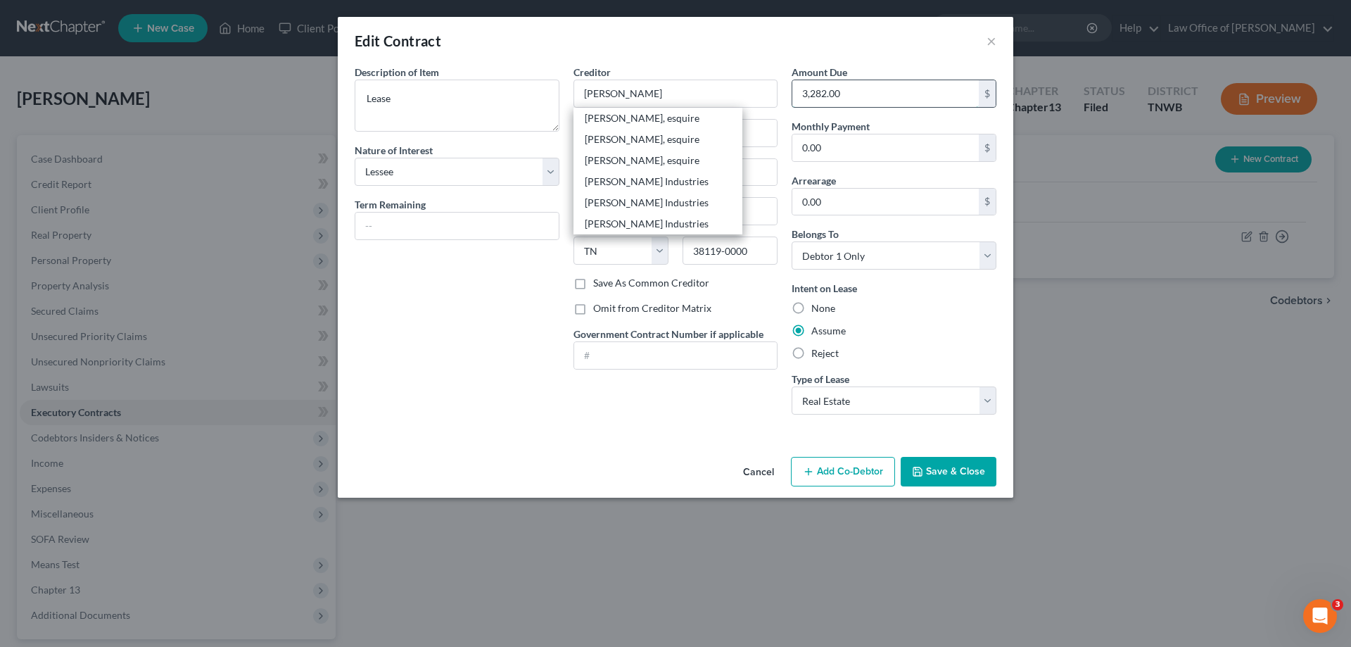
click at [870, 88] on input "3,282.00" at bounding box center [886, 93] width 187 height 27
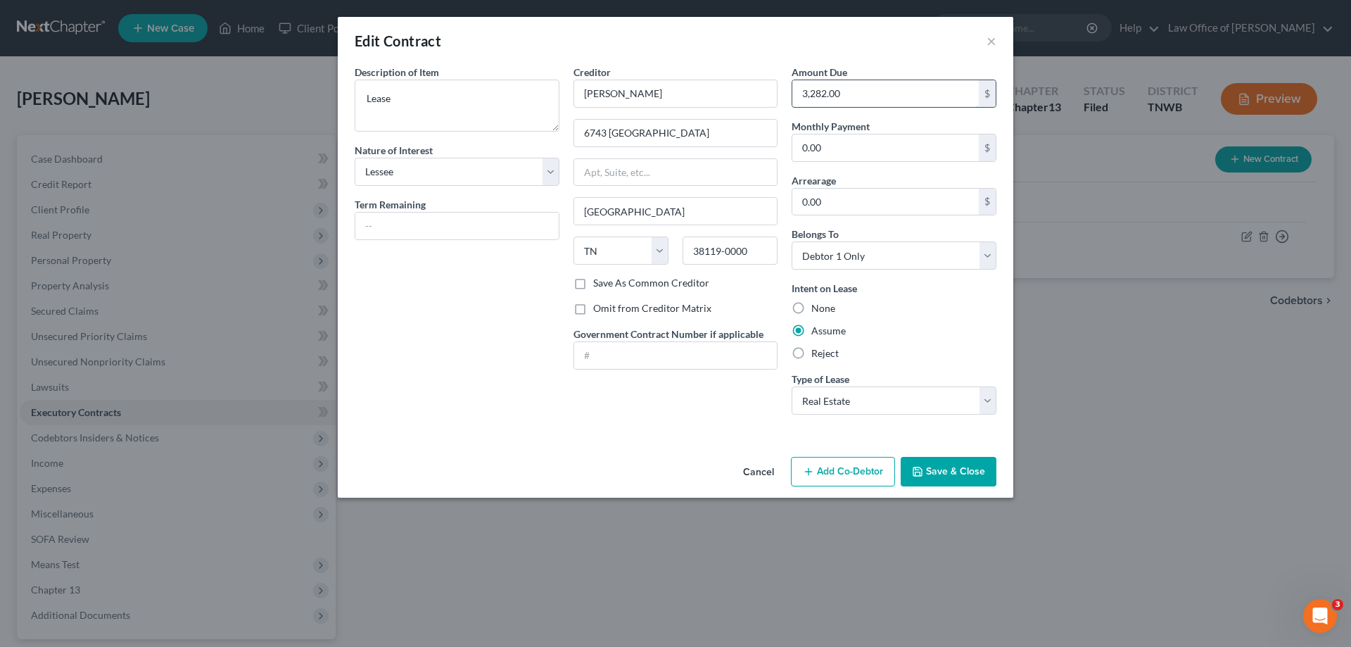
type input "[PERSON_NAME]"
click at [650, 96] on input "[PERSON_NAME]" at bounding box center [676, 94] width 205 height 28
type input "[PERSON_NAME]"
click at [959, 466] on button "Save & Close" at bounding box center [949, 472] width 96 height 30
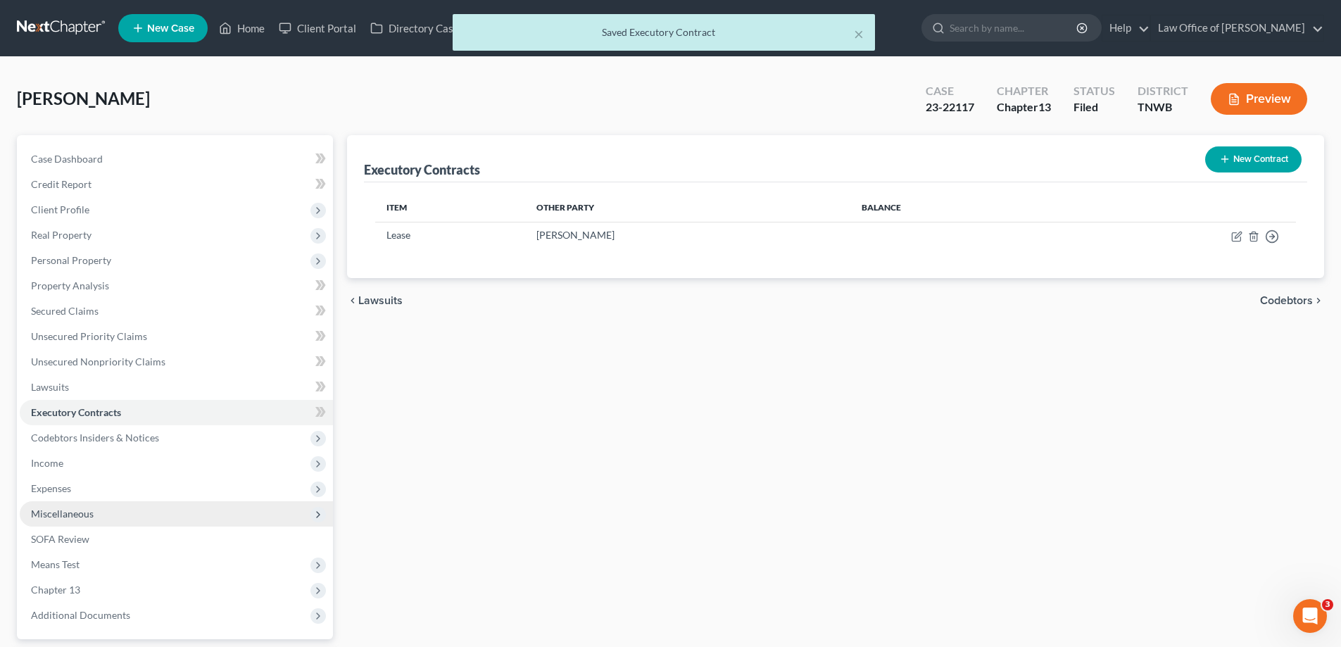
click at [61, 517] on span "Miscellaneous" at bounding box center [62, 513] width 63 height 12
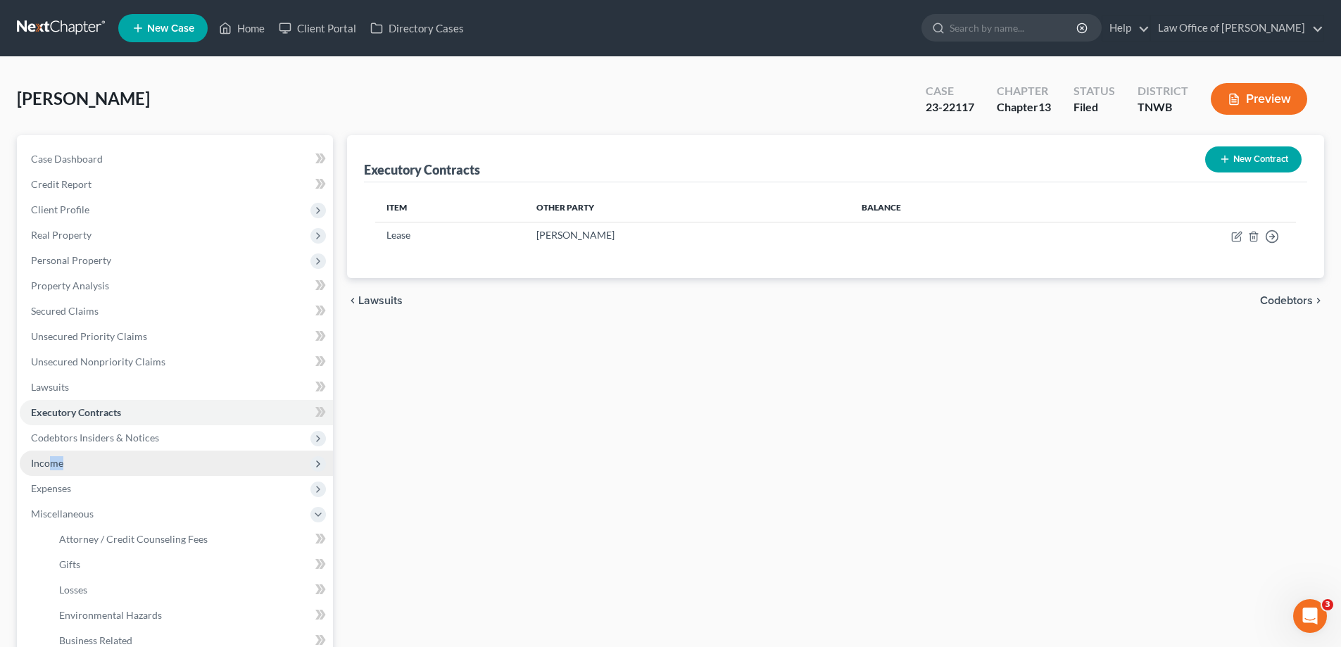
drag, startPoint x: 51, startPoint y: 464, endPoint x: 61, endPoint y: 465, distance: 10.0
click at [61, 467] on span "Income" at bounding box center [47, 463] width 32 height 12
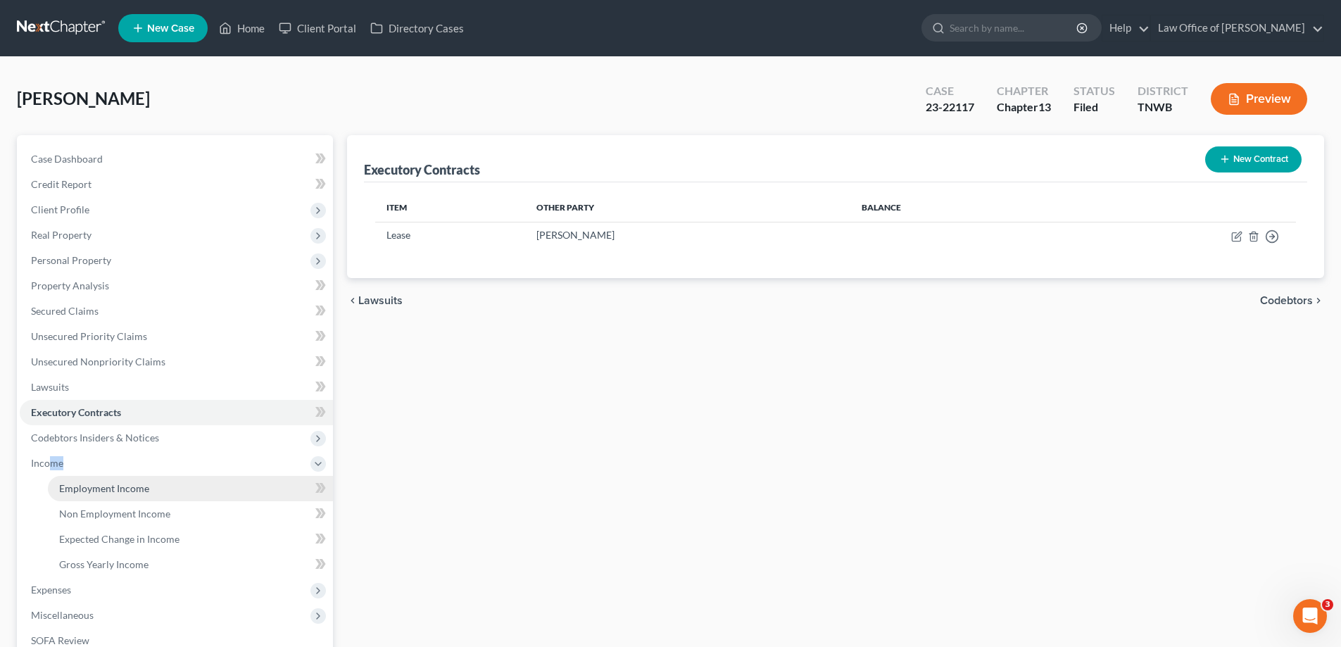
click at [118, 488] on span "Employment Income" at bounding box center [104, 488] width 90 height 12
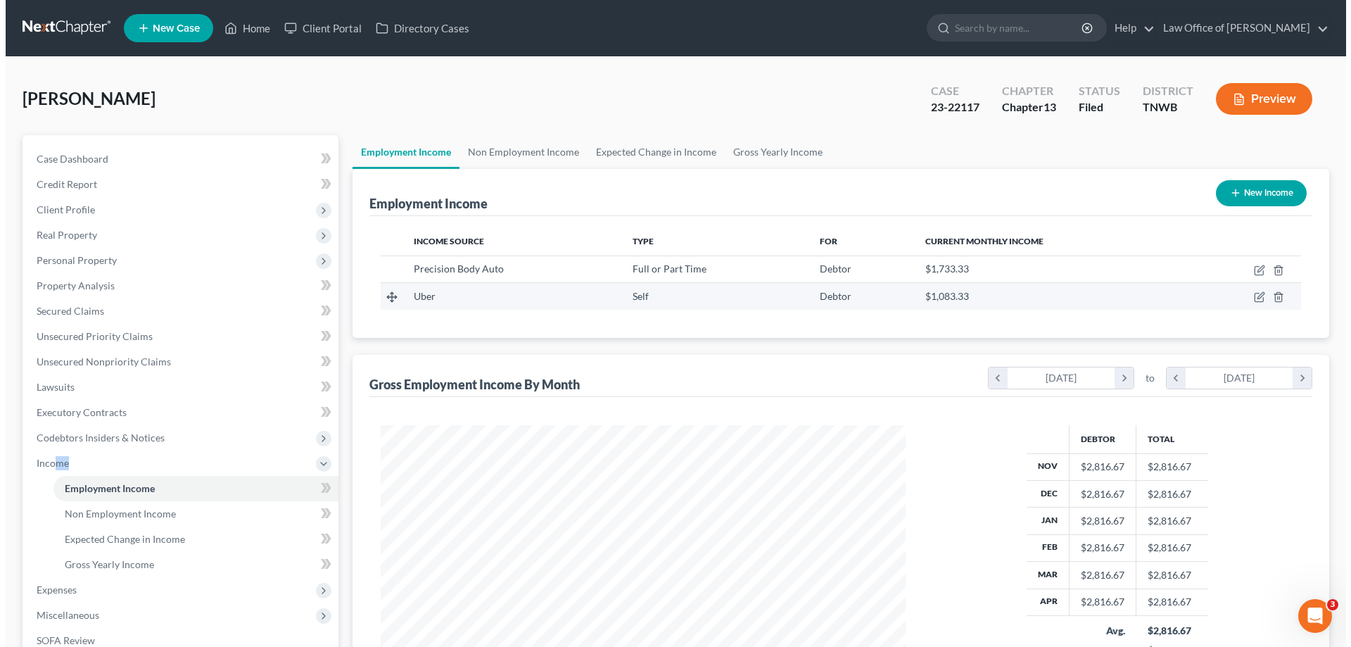
scroll to position [263, 553]
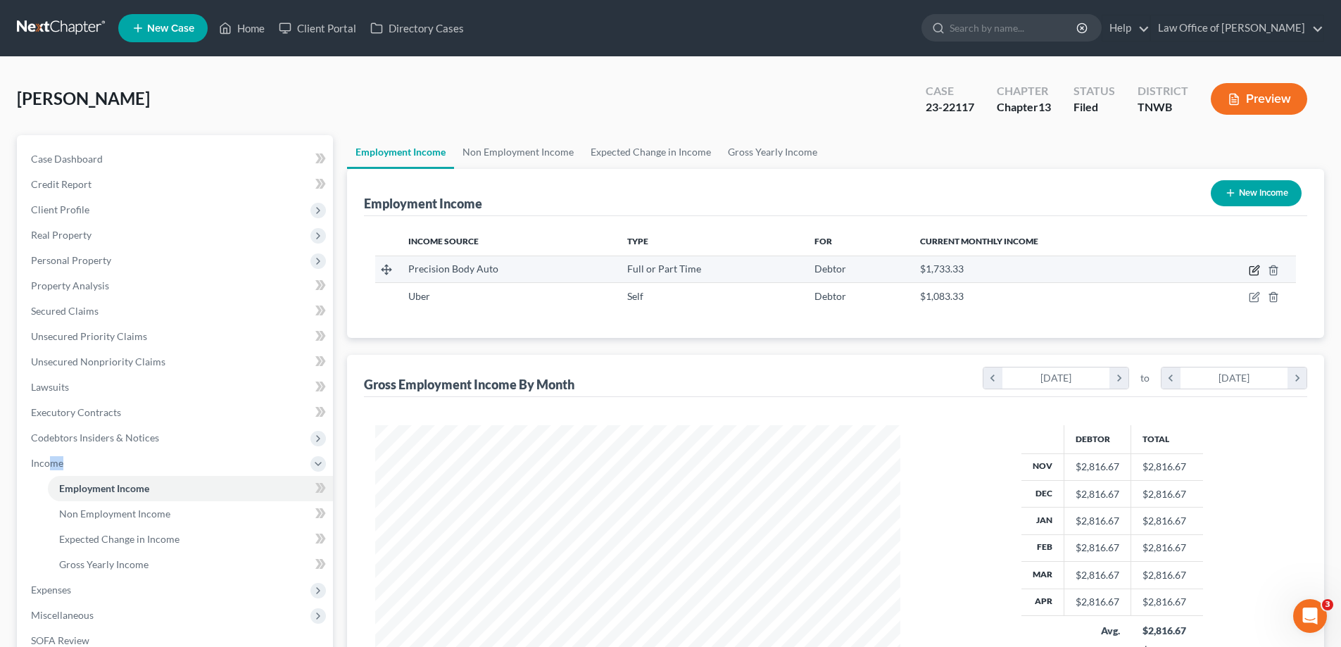
click at [1260, 270] on icon "button" at bounding box center [1254, 270] width 11 height 11
select select "0"
select select "44"
select select "3"
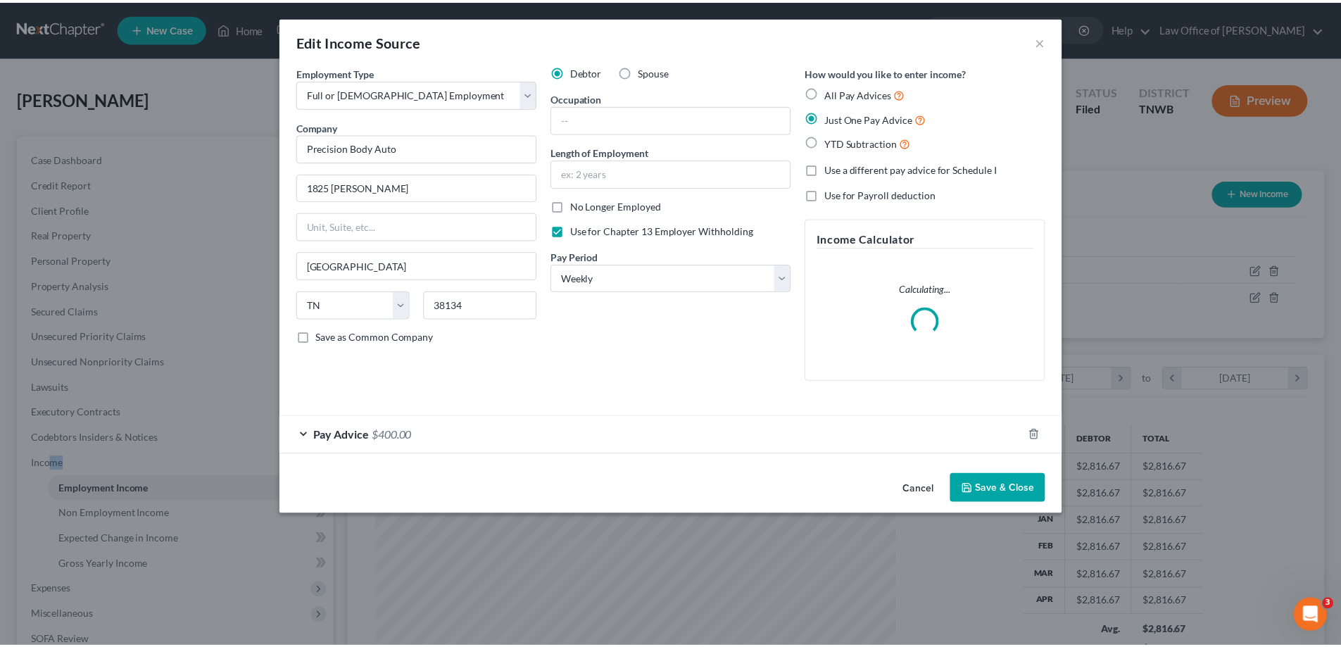
scroll to position [265, 558]
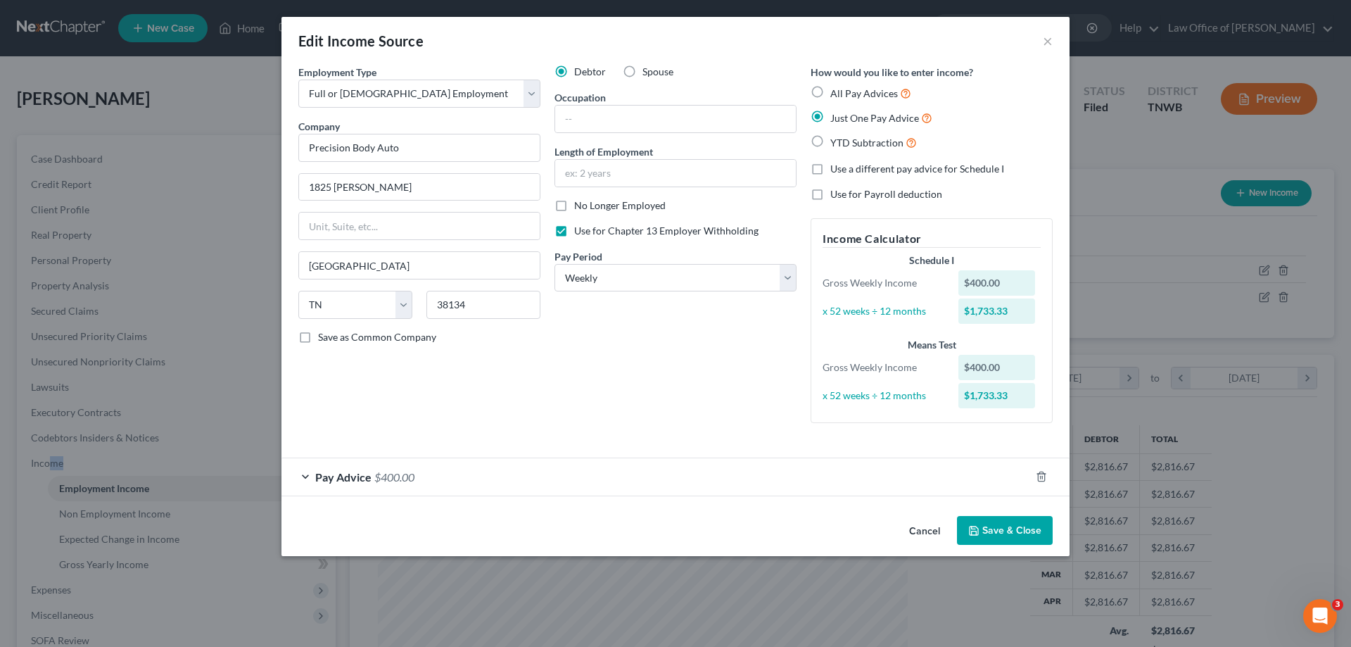
click at [992, 528] on button "Save & Close" at bounding box center [1005, 531] width 96 height 30
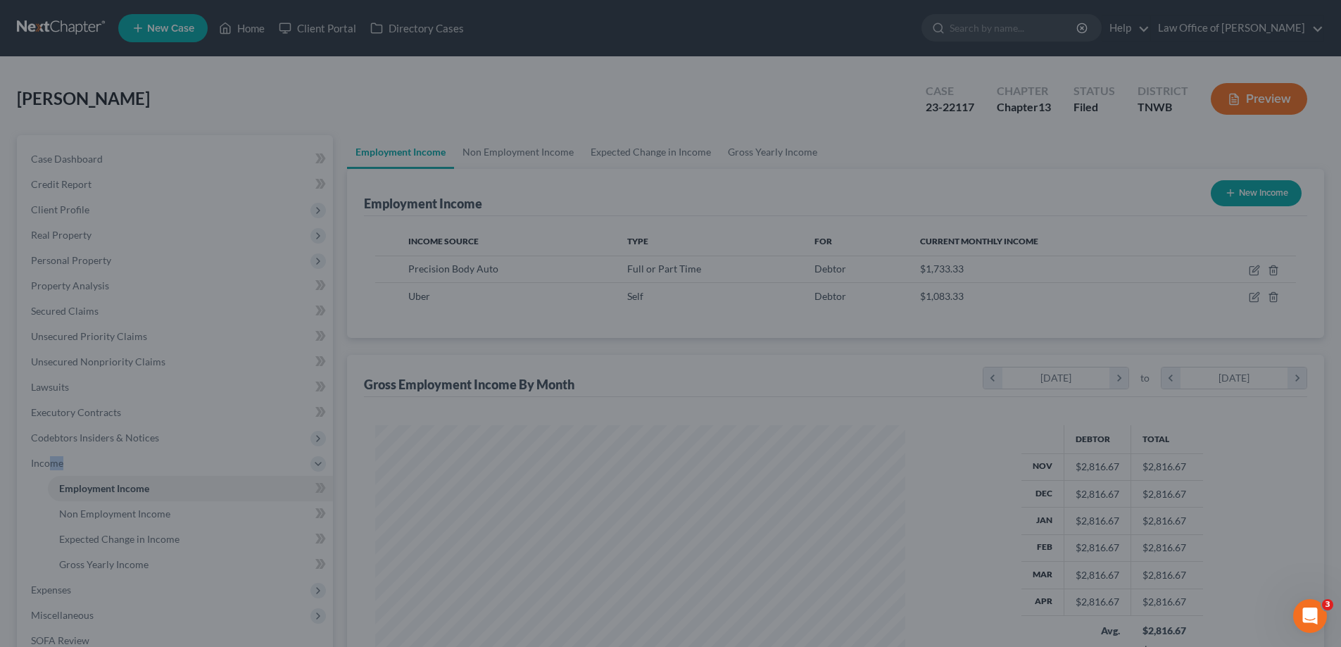
scroll to position [703602, 703311]
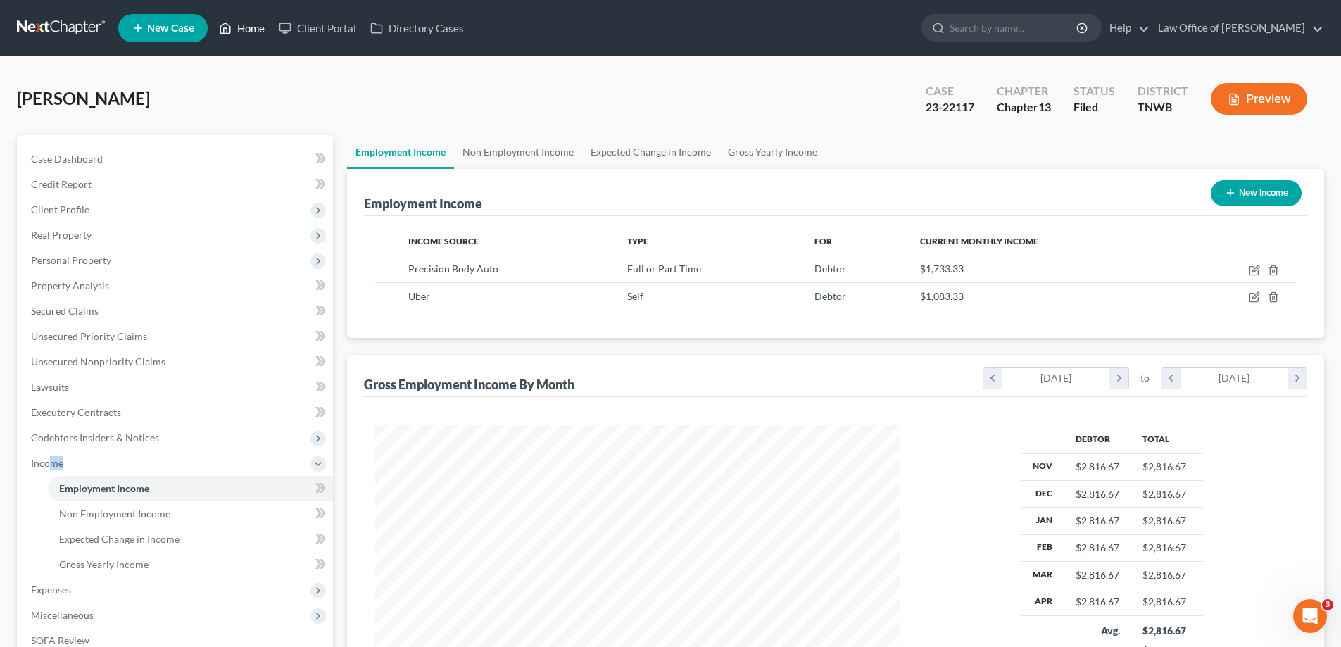
click at [251, 23] on link "Home" at bounding box center [242, 27] width 60 height 25
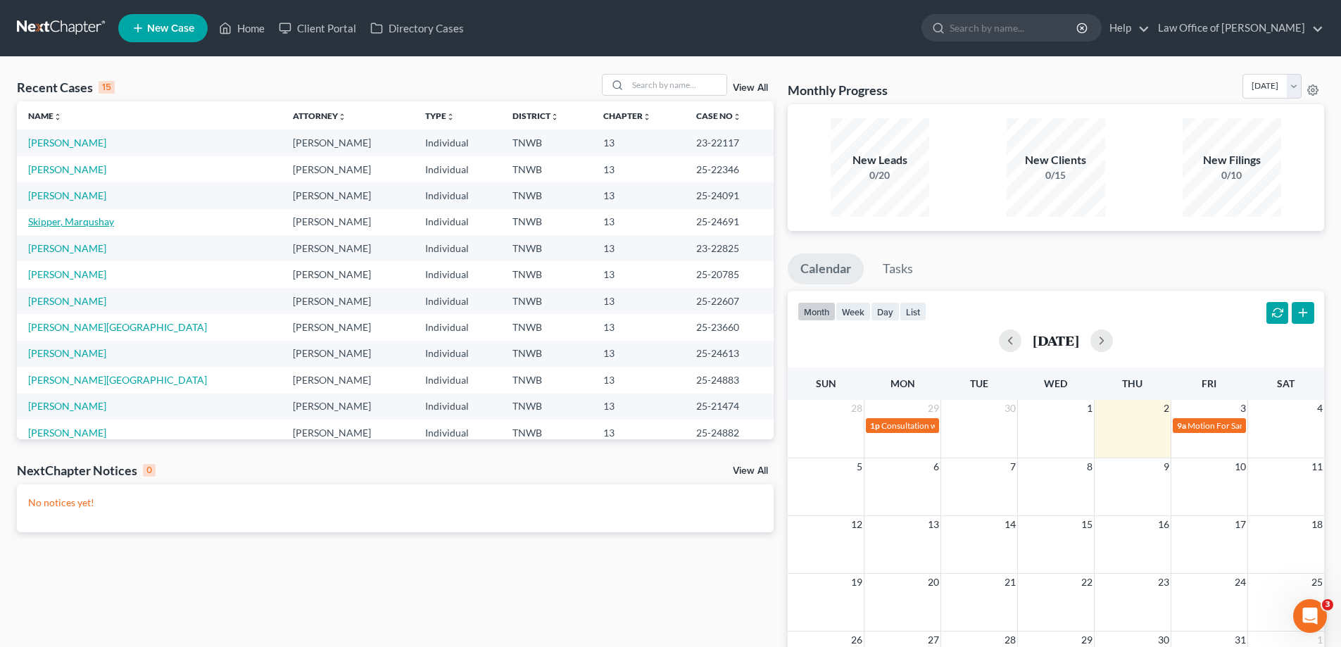
click at [92, 222] on link "Skipper, Marqushay" at bounding box center [71, 221] width 86 height 12
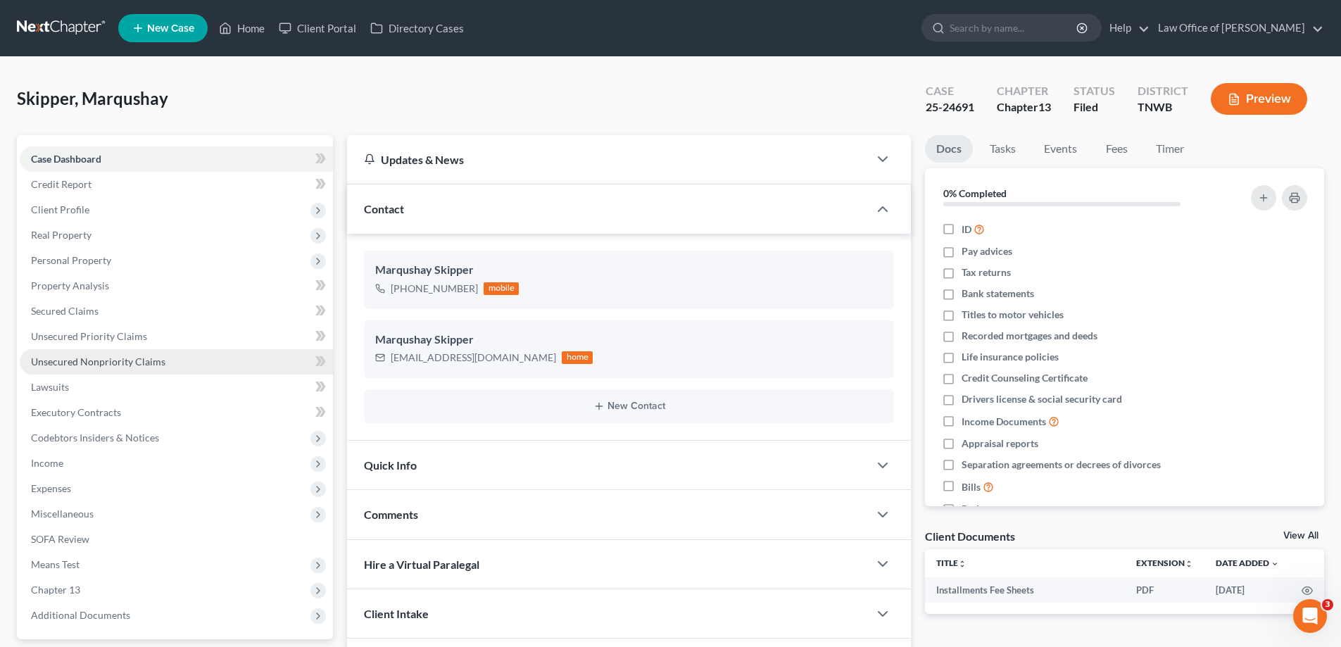
click at [109, 360] on span "Unsecured Nonpriority Claims" at bounding box center [98, 361] width 134 height 12
